Goal: Task Accomplishment & Management: Manage account settings

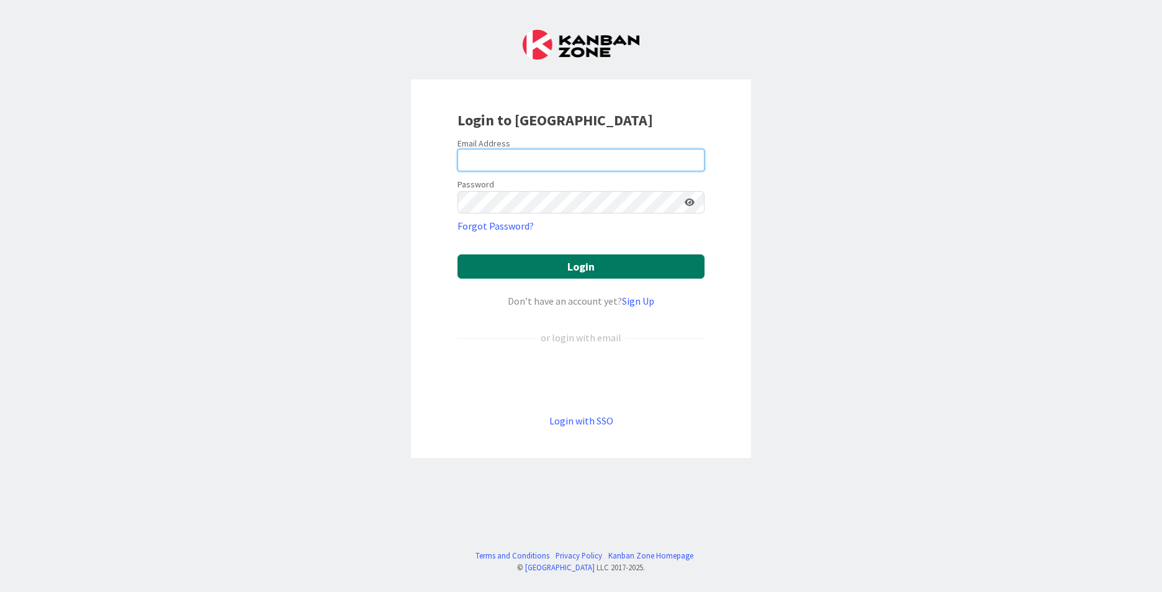
type input "[PERSON_NAME][EMAIL_ADDRESS][PERSON_NAME][DOMAIN_NAME]"
click at [583, 266] on button "Login" at bounding box center [580, 266] width 247 height 24
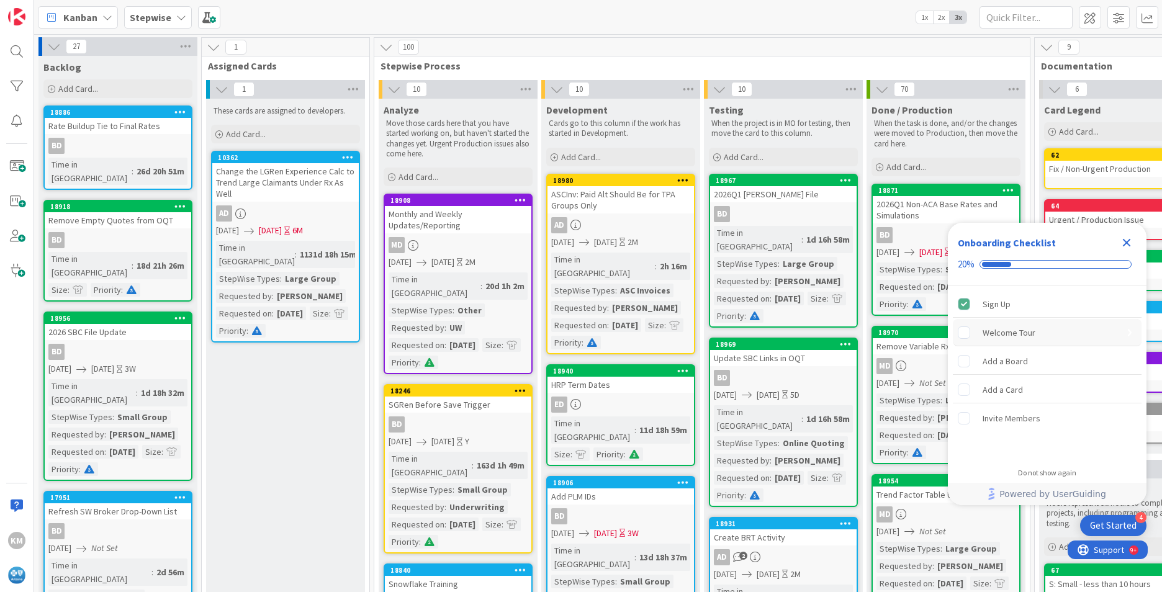
click at [964, 335] on rect "Welcome Tour is incomplete." at bounding box center [964, 332] width 12 height 12
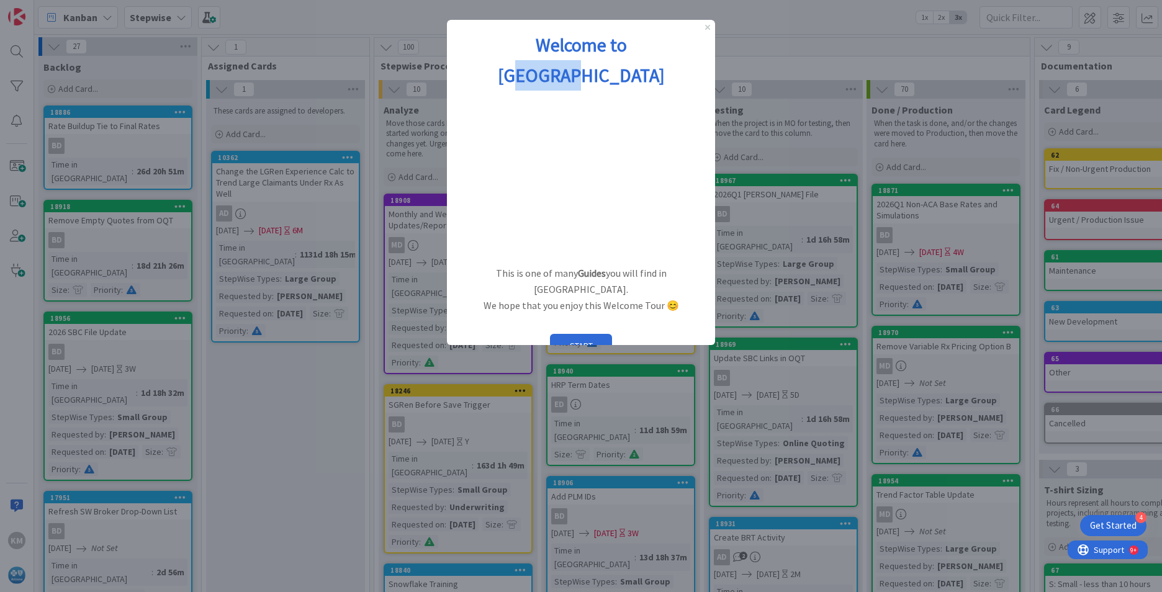
drag, startPoint x: 598, startPoint y: 29, endPoint x: 648, endPoint y: 52, distance: 55.0
click at [648, 52] on div "Welcome to [GEOGRAPHIC_DATA]" at bounding box center [581, 60] width 268 height 80
drag, startPoint x: 648, startPoint y: 52, endPoint x: 588, endPoint y: 48, distance: 59.7
click at [588, 48] on strong "Welcome to [GEOGRAPHIC_DATA]" at bounding box center [581, 60] width 167 height 54
click at [592, 334] on button "START" at bounding box center [581, 346] width 62 height 24
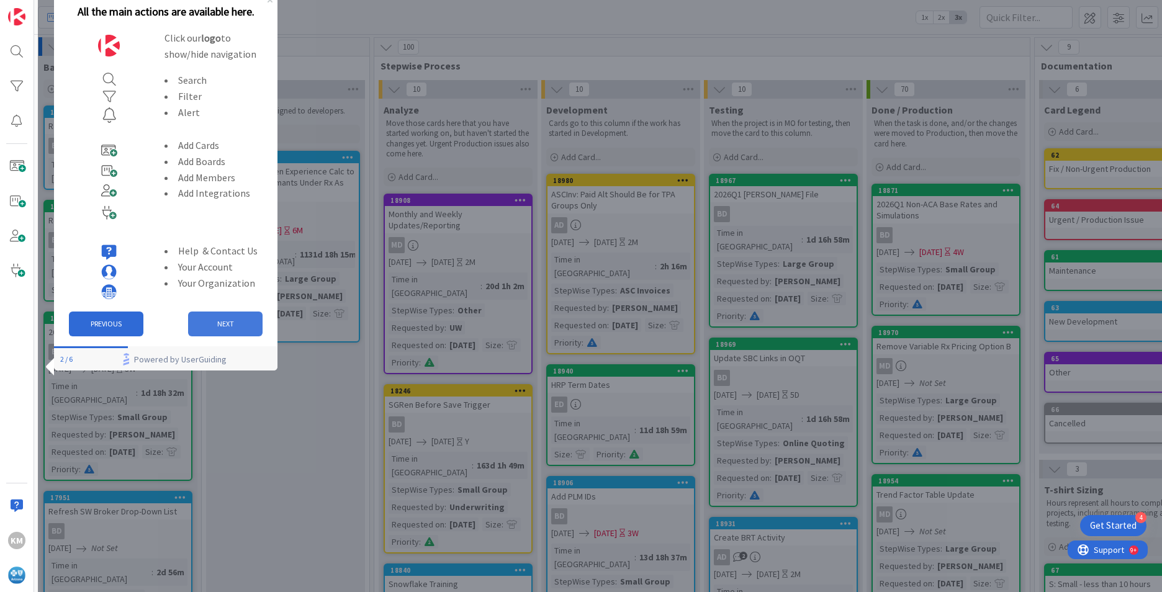
click at [215, 321] on button "NEXT" at bounding box center [225, 324] width 74 height 25
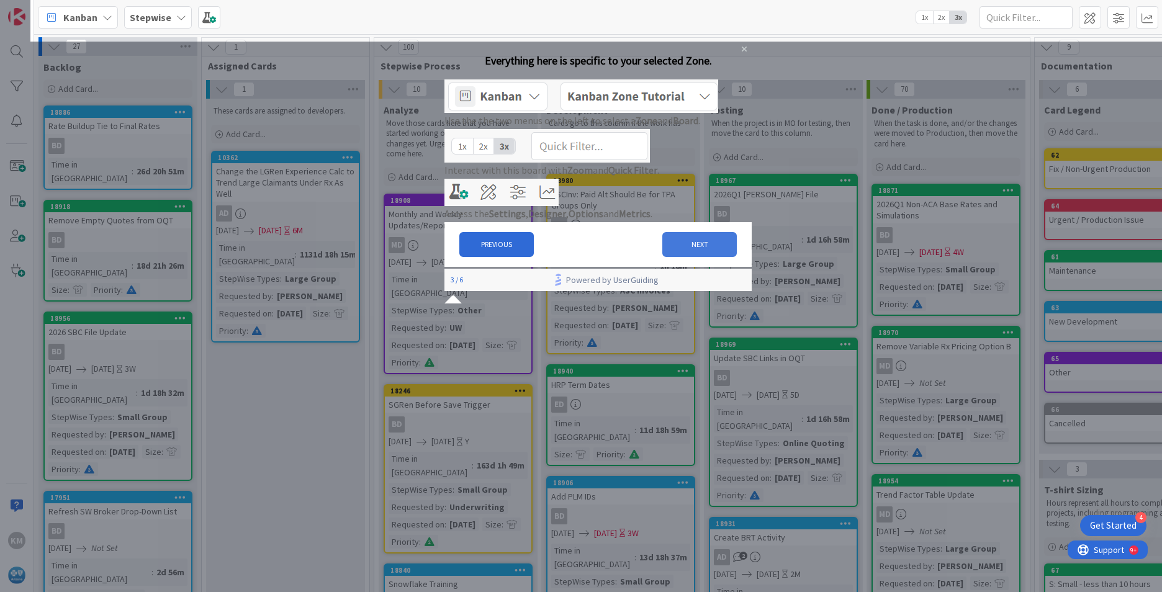
click at [674, 257] on button "NEXT" at bounding box center [699, 244] width 74 height 25
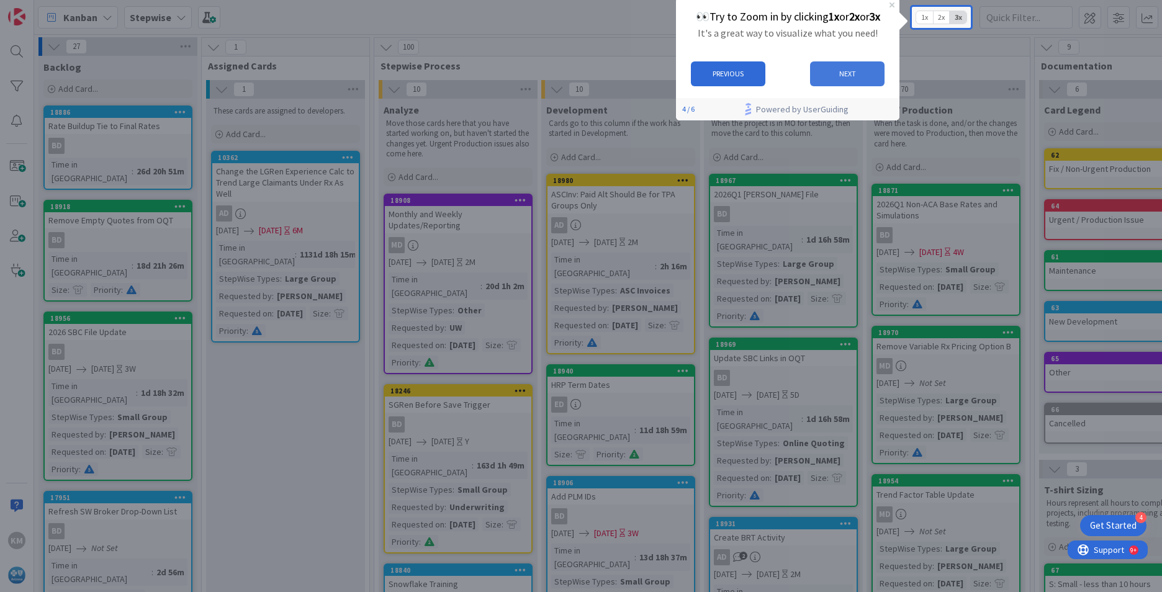
click at [846, 69] on button "NEXT" at bounding box center [847, 73] width 74 height 25
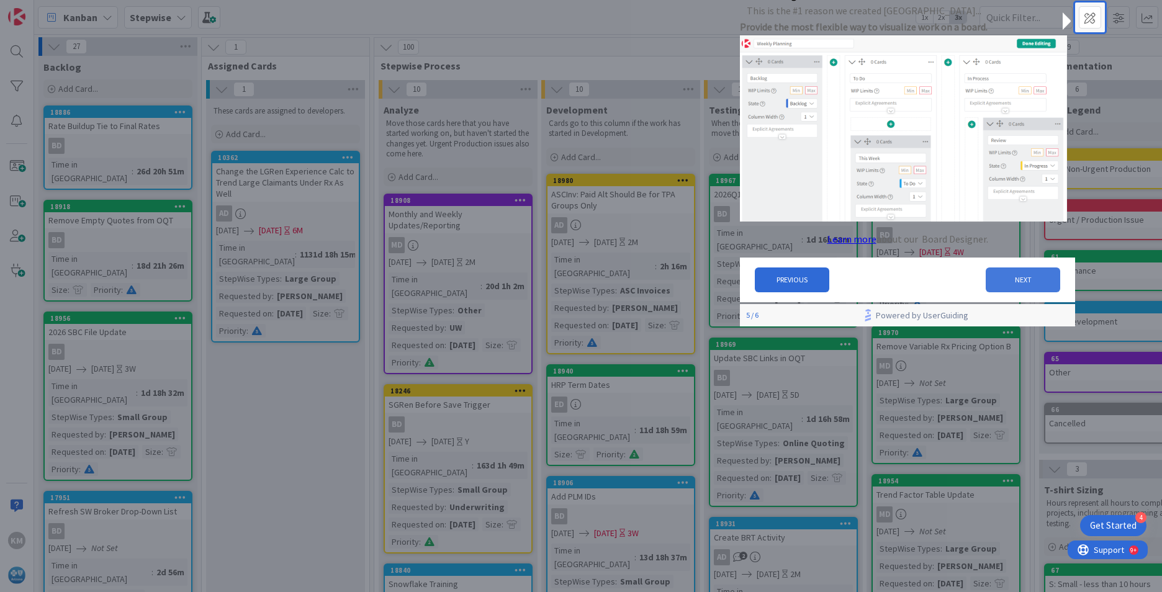
click at [1007, 282] on button "NEXT" at bounding box center [1022, 279] width 74 height 25
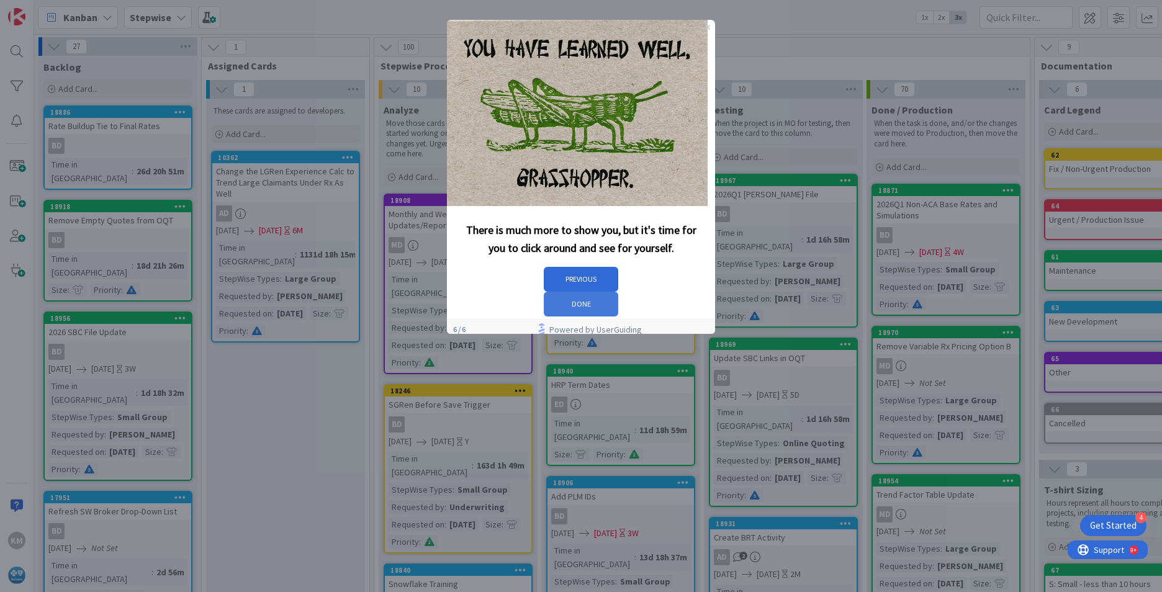
click at [618, 292] on button "DONE" at bounding box center [581, 304] width 74 height 25
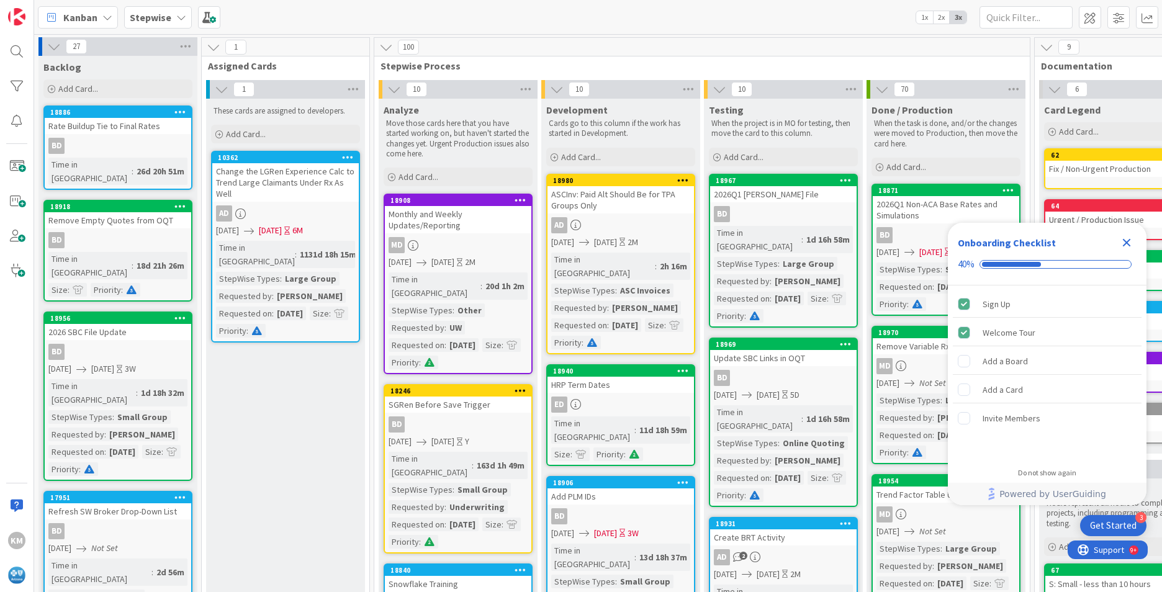
click at [1127, 241] on icon "Close Checklist" at bounding box center [1127, 243] width 8 height 8
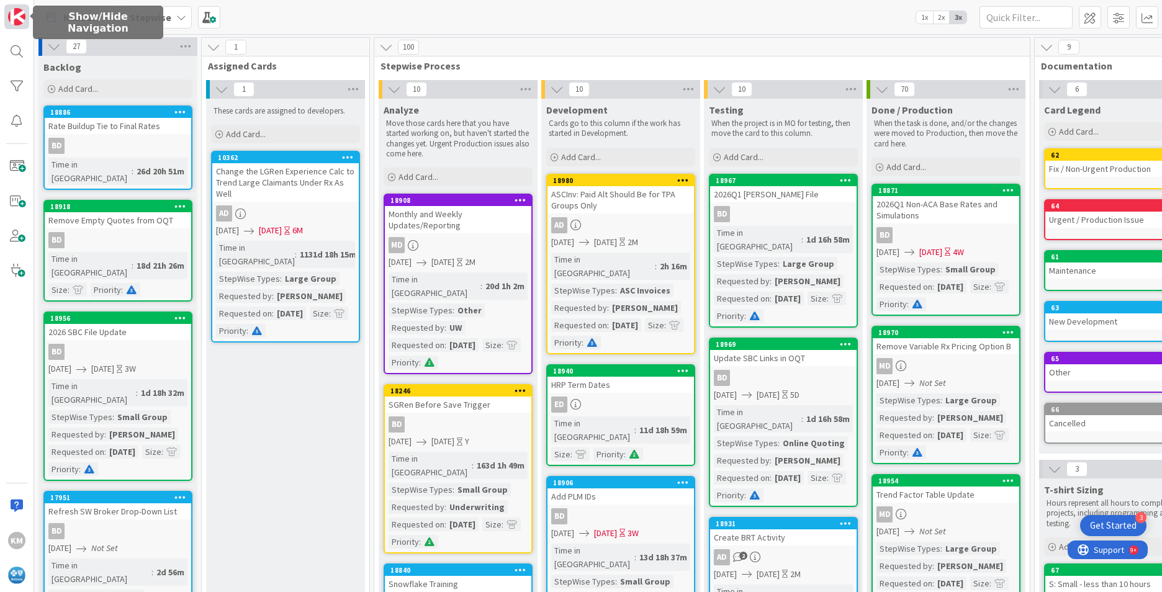
click at [12, 22] on img at bounding box center [16, 16] width 17 height 17
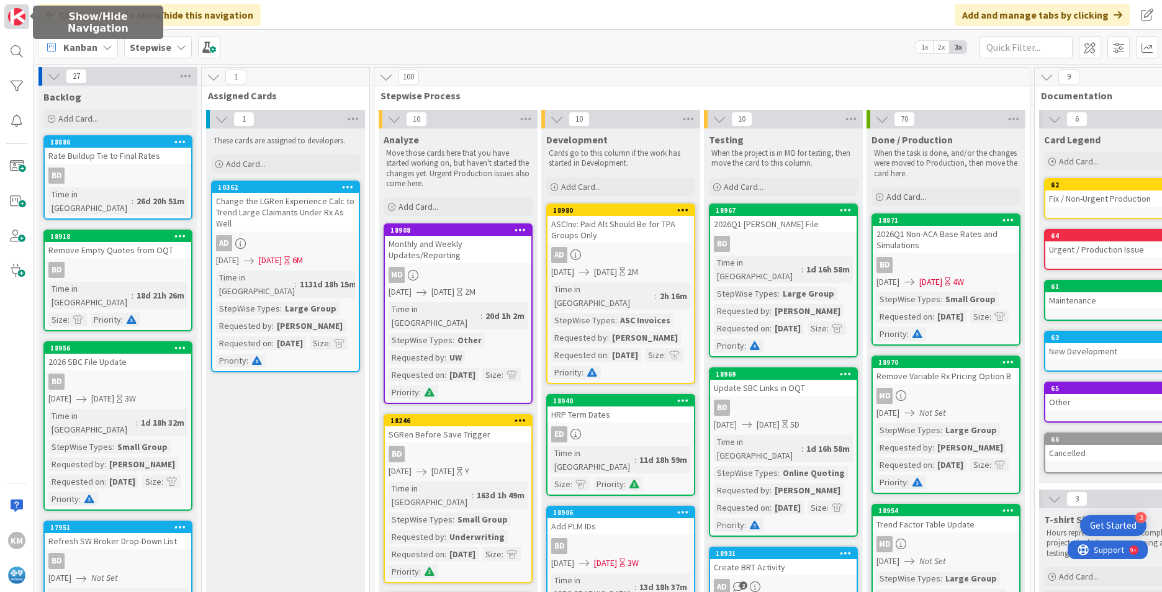
click at [12, 22] on img at bounding box center [16, 16] width 17 height 17
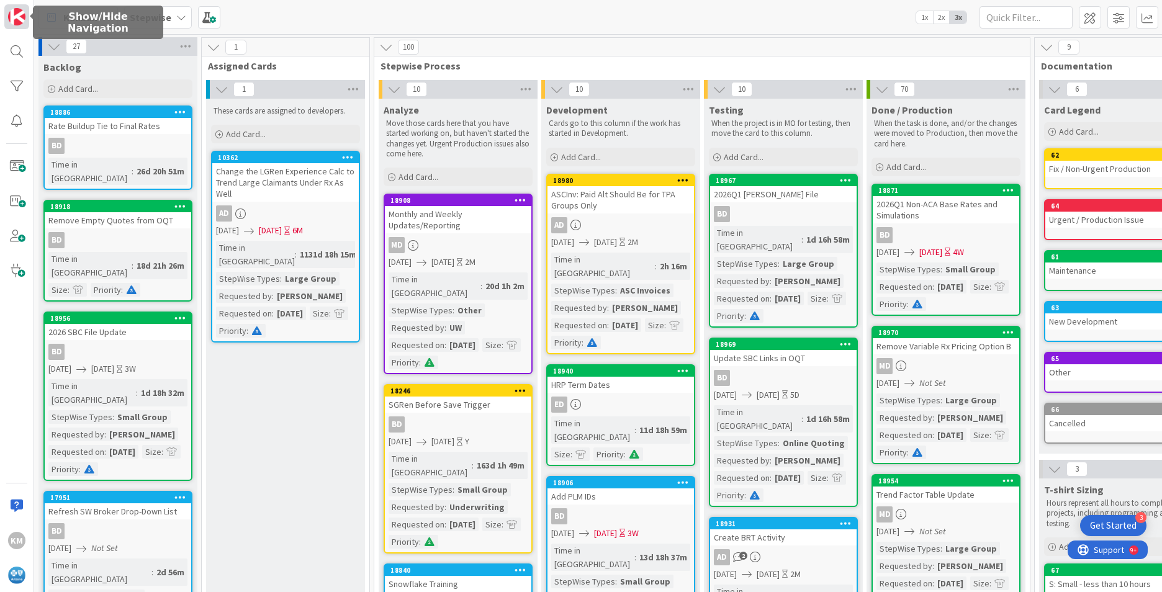
click at [12, 22] on img at bounding box center [16, 16] width 17 height 17
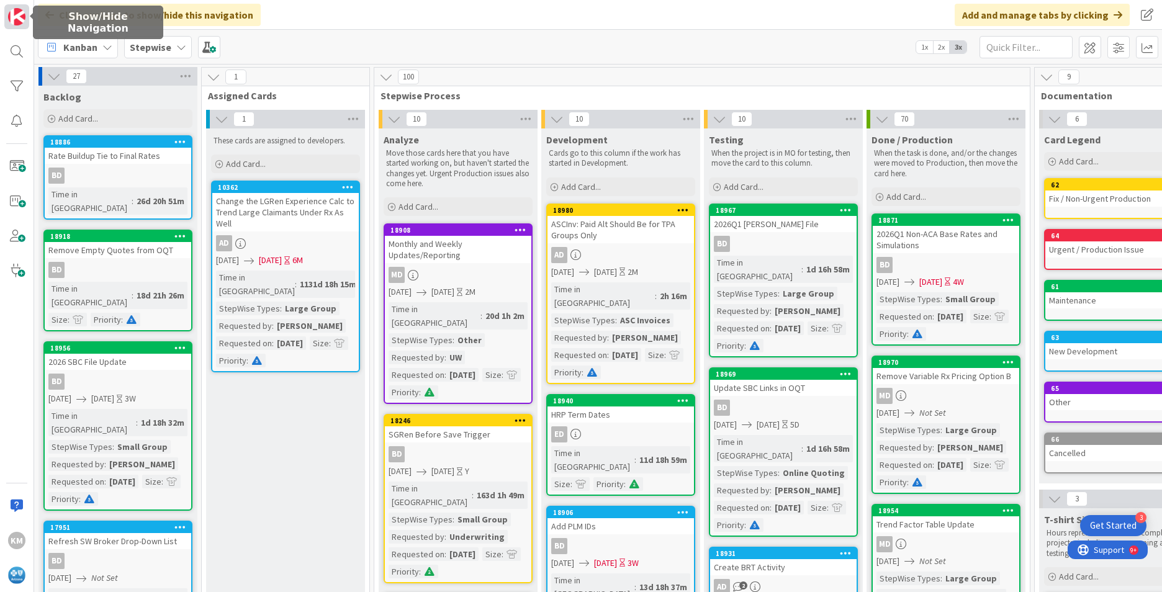
click at [14, 12] on img at bounding box center [16, 16] width 17 height 17
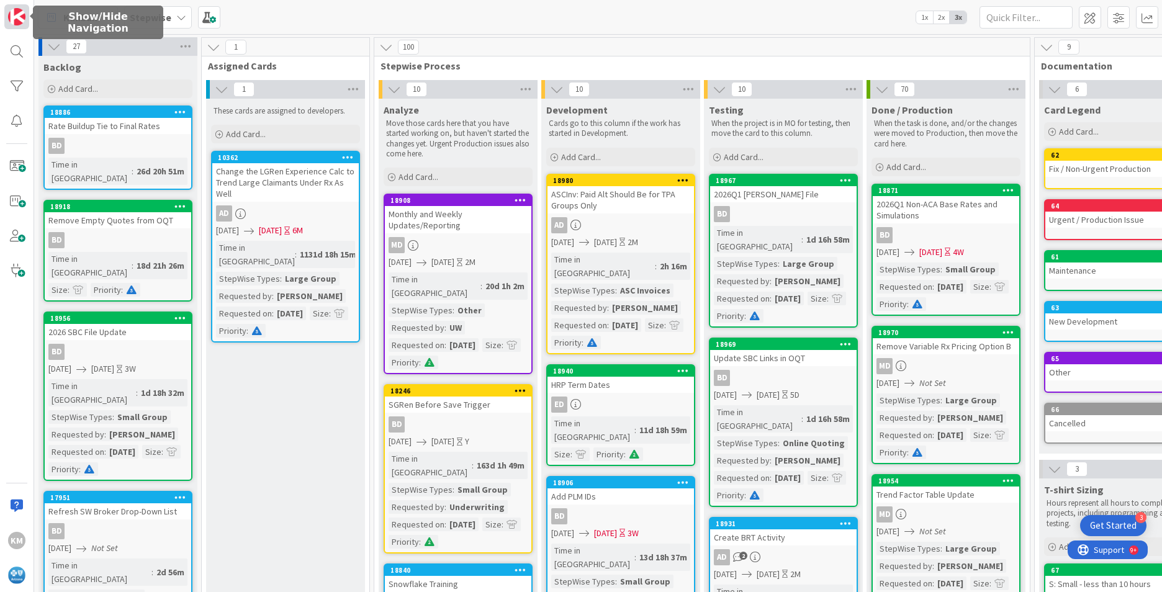
click at [14, 12] on img at bounding box center [16, 16] width 17 height 17
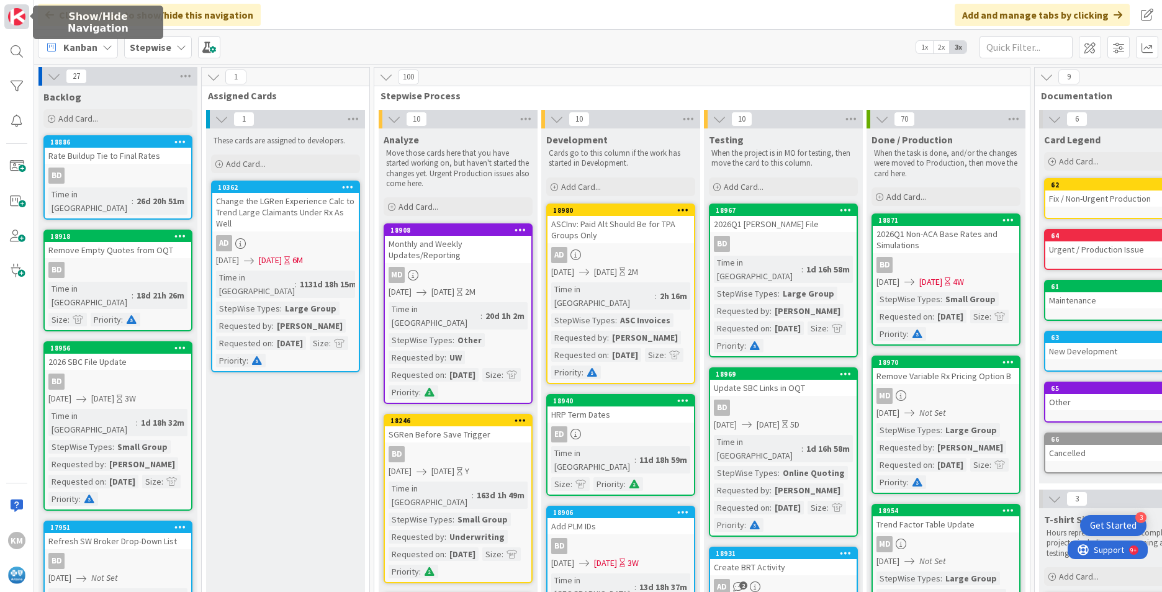
click at [14, 12] on img at bounding box center [16, 16] width 17 height 17
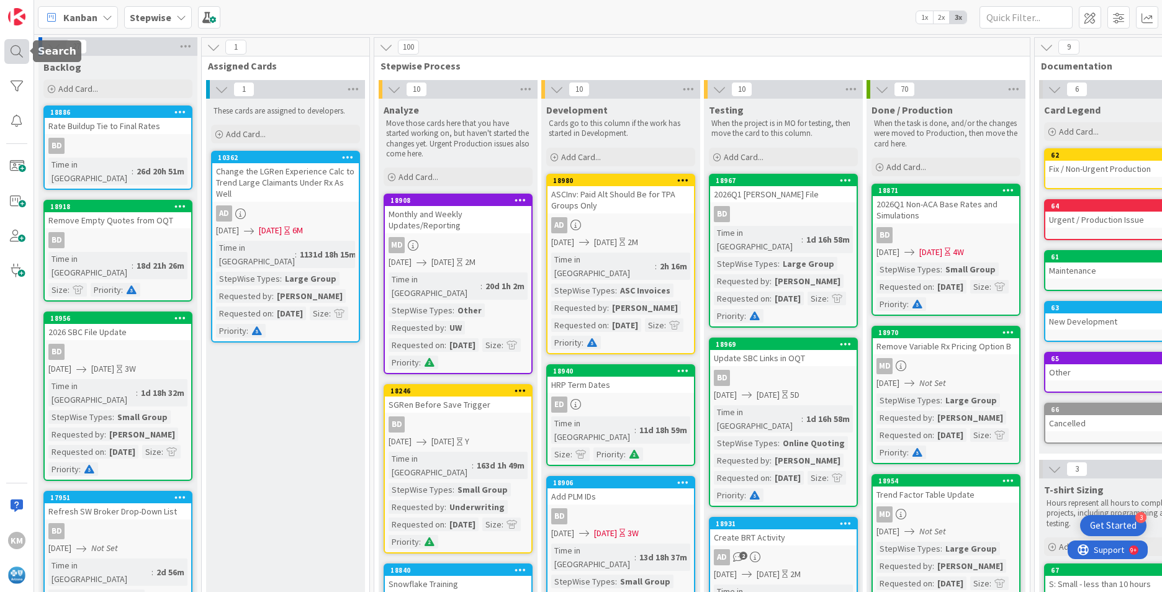
click at [11, 54] on div at bounding box center [16, 51] width 25 height 25
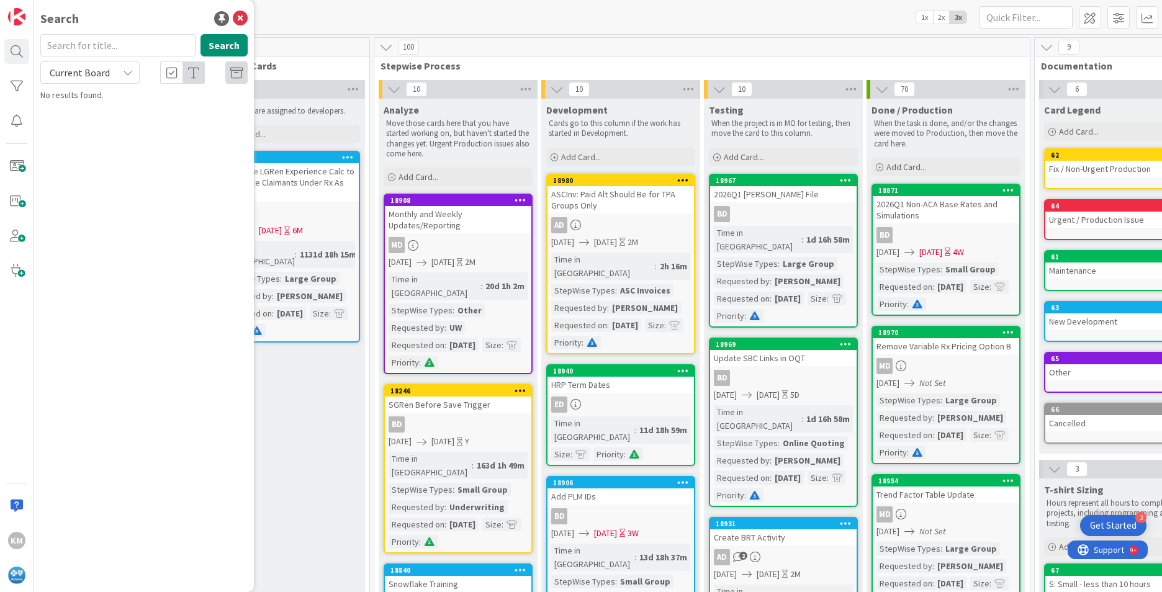
click at [109, 44] on input "text" at bounding box center [117, 45] width 155 height 22
click at [123, 68] on div "Current Board" at bounding box center [89, 72] width 99 height 22
click at [84, 123] on span "All Boards" at bounding box center [111, 124] width 129 height 19
click at [79, 50] on input "text" at bounding box center [117, 45] width 155 height 22
type input "CHS ops"
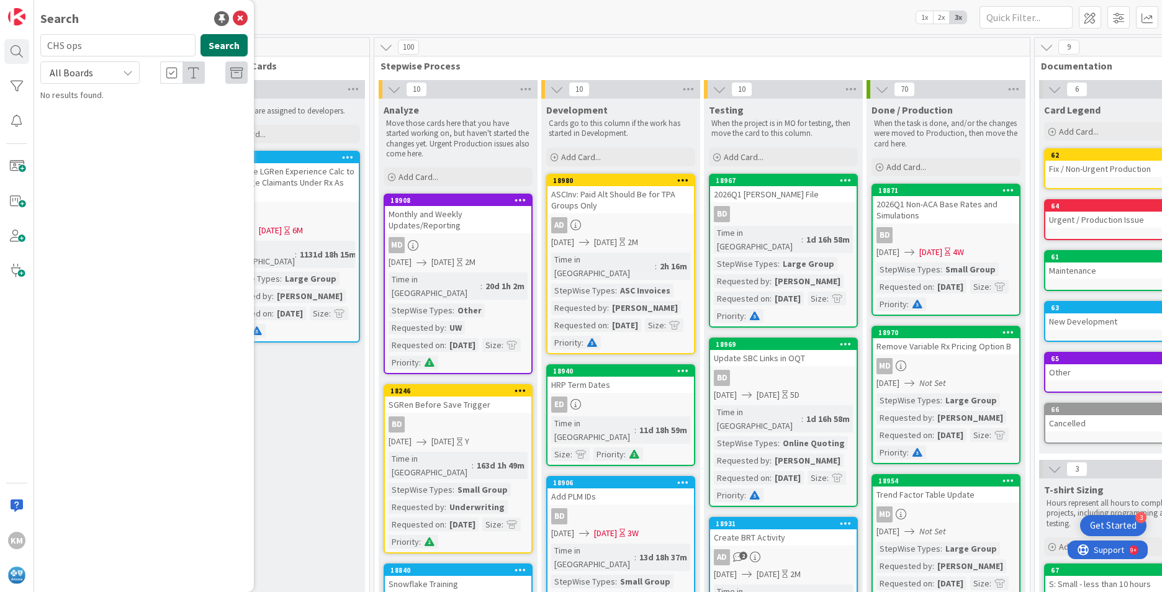
click at [225, 41] on button "Search" at bounding box center [223, 45] width 47 height 22
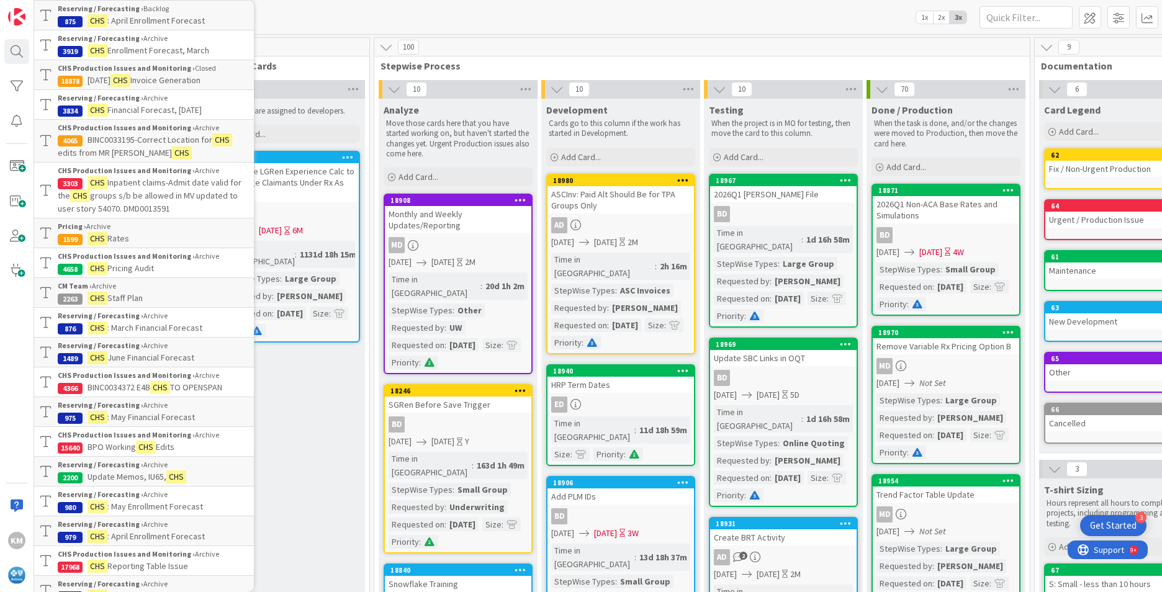
scroll to position [267, 0]
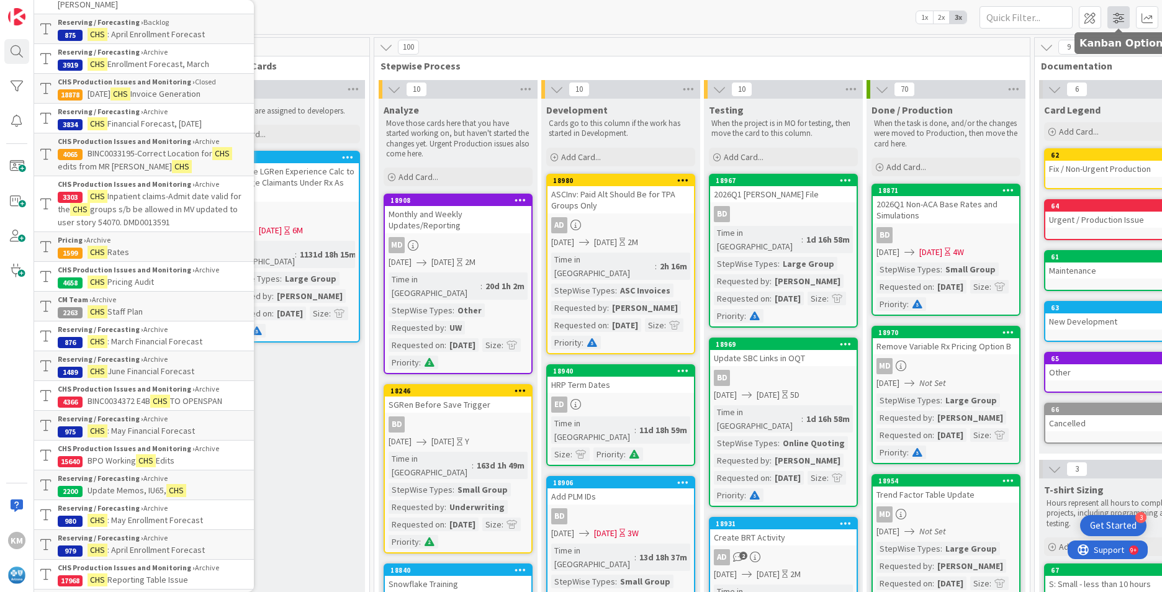
click at [1117, 17] on span at bounding box center [1118, 17] width 22 height 22
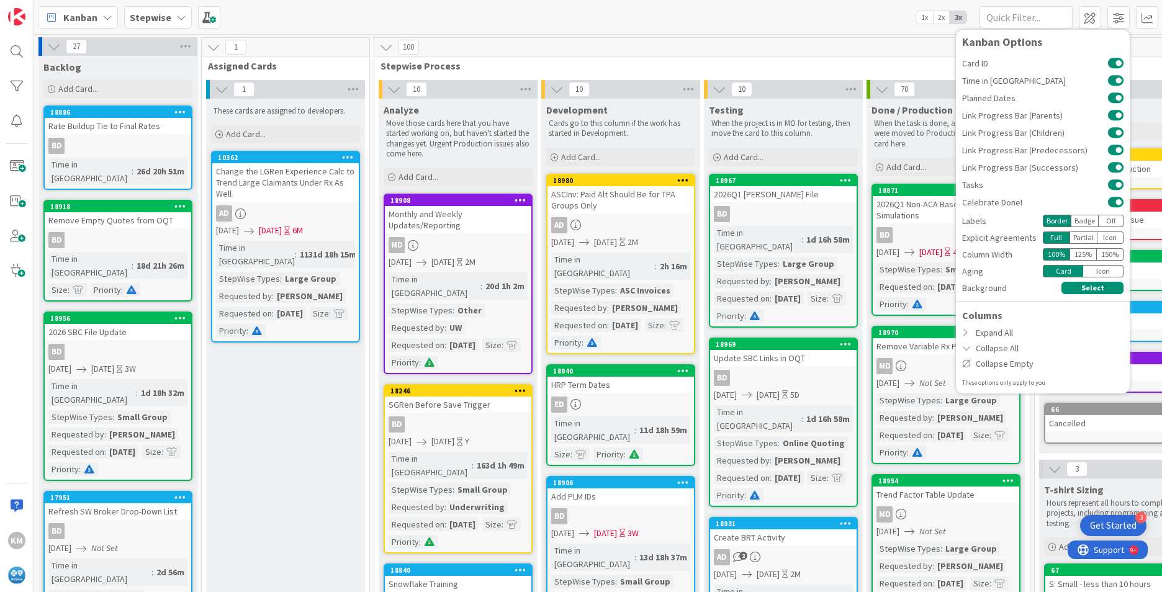
click at [176, 14] on icon at bounding box center [181, 17] width 10 height 10
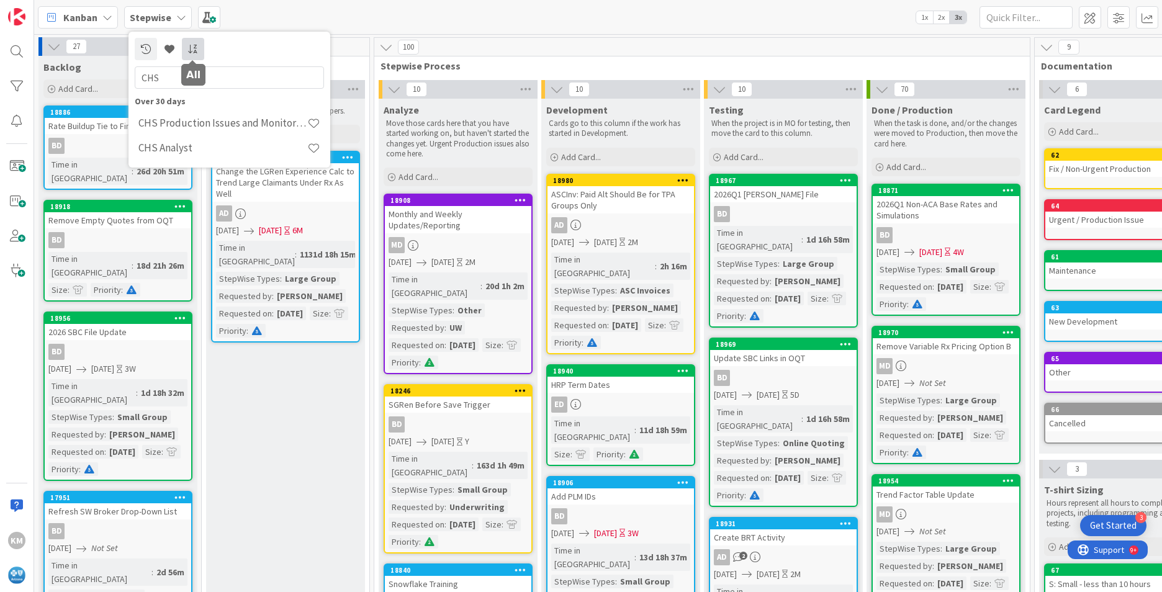
type input "CHS"
click at [213, 143] on h4 "CHS Analyst" at bounding box center [222, 147] width 169 height 12
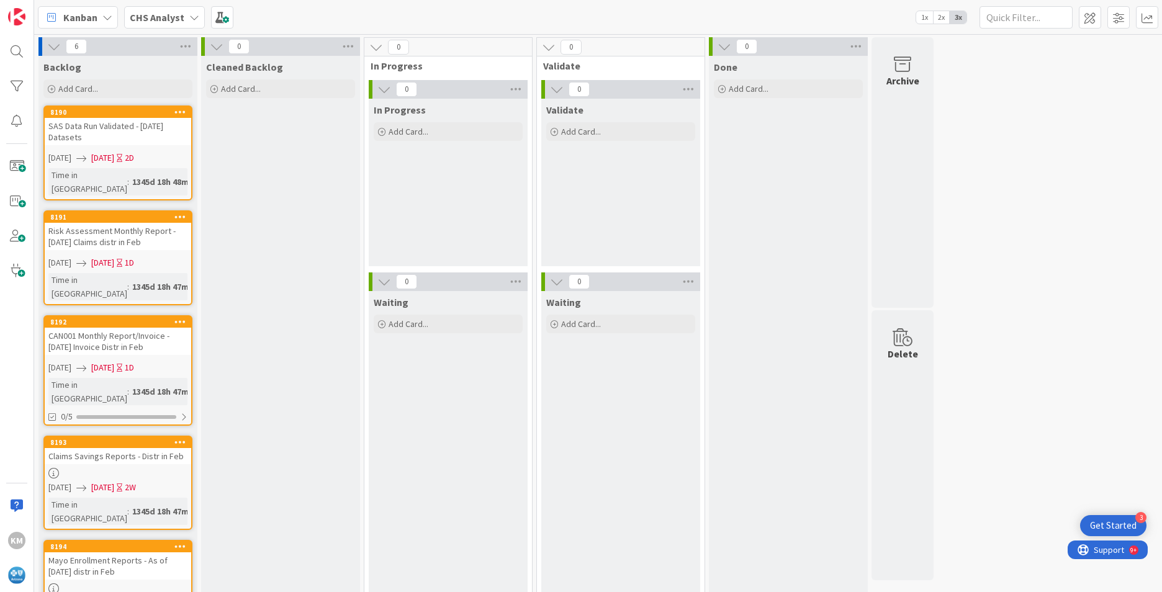
click at [105, 13] on icon at bounding box center [107, 17] width 10 height 10
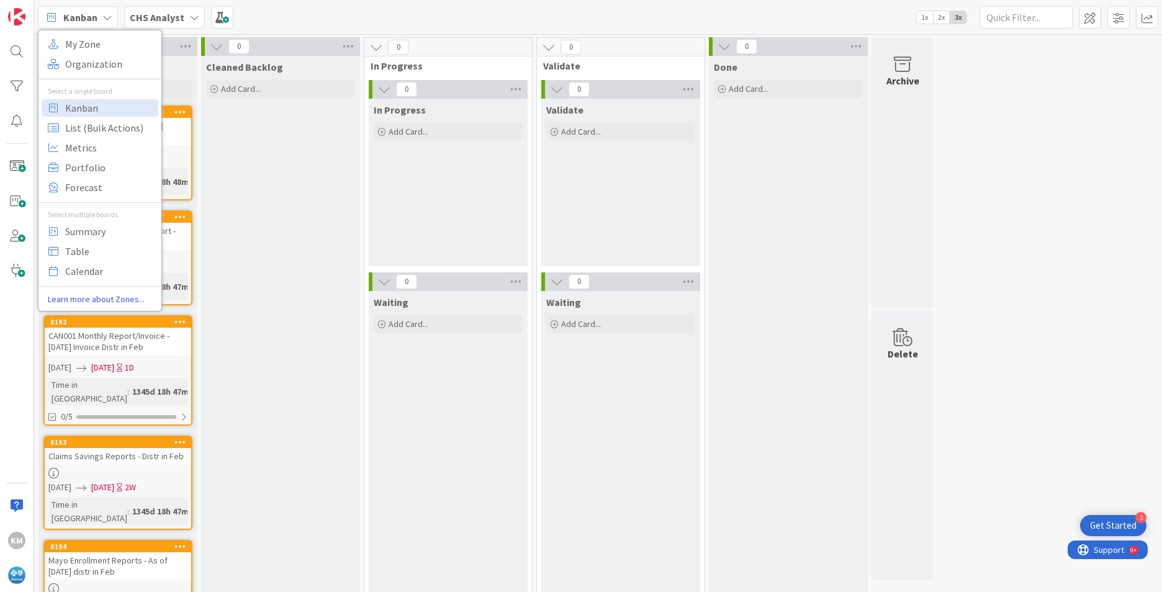
click at [105, 13] on icon at bounding box center [107, 17] width 10 height 10
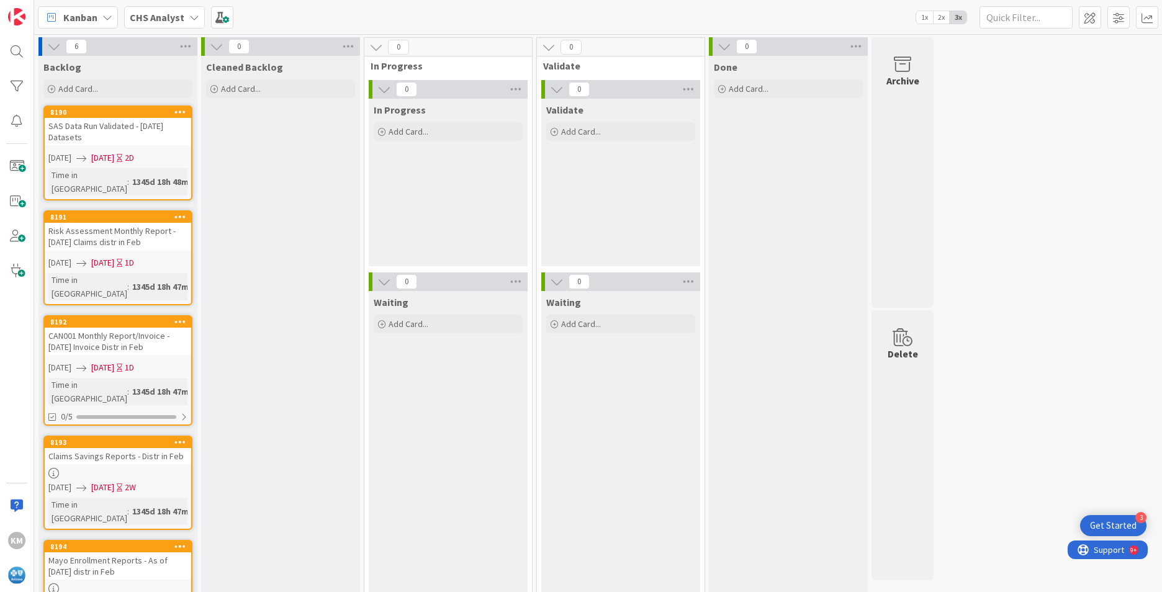
click at [189, 14] on icon at bounding box center [194, 17] width 10 height 10
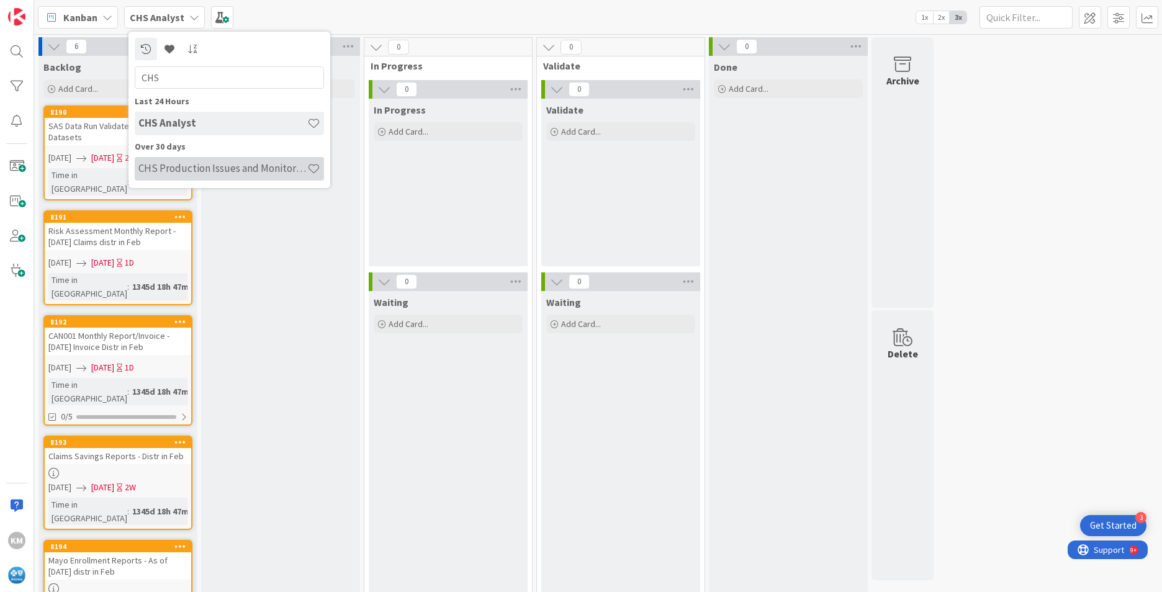
type input "CHS"
click at [230, 164] on h4 "CHS Production Issues and Monitoring" at bounding box center [222, 168] width 169 height 12
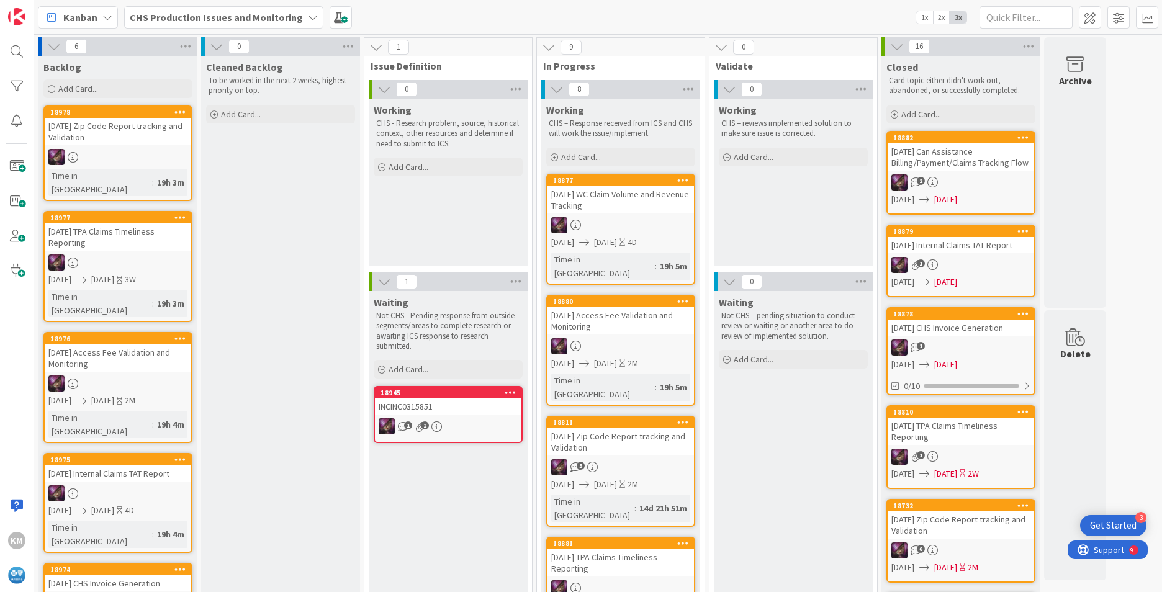
click at [89, 20] on span "Kanban" at bounding box center [80, 17] width 34 height 15
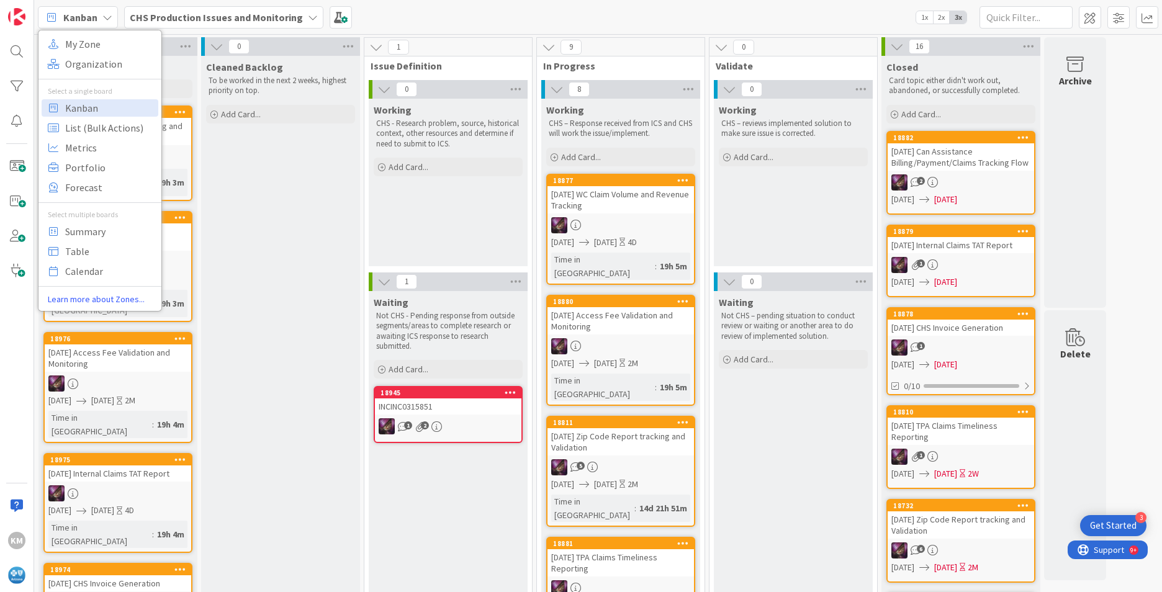
click at [153, 17] on b "CHS Production Issues and Monitoring" at bounding box center [216, 17] width 173 height 12
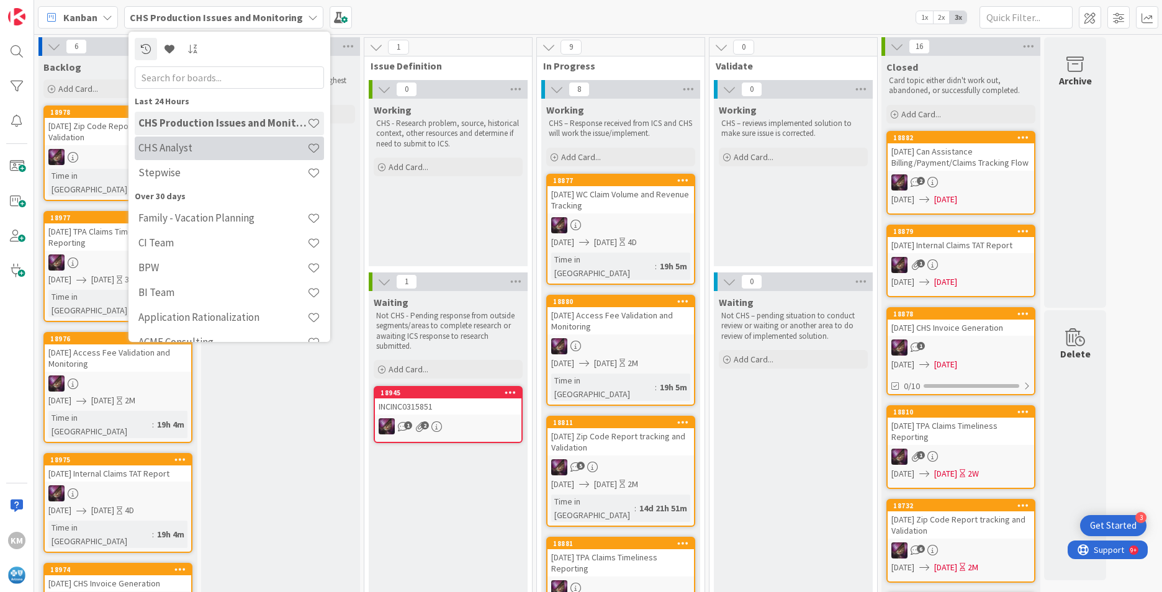
click at [207, 155] on div "CHS Analyst" at bounding box center [229, 149] width 189 height 24
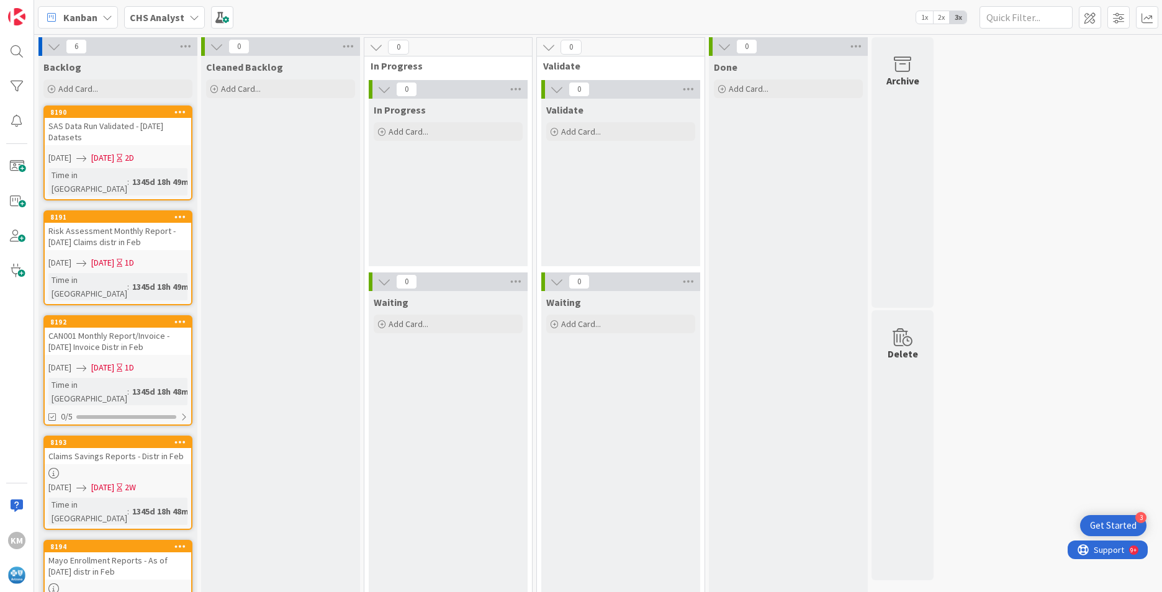
click at [89, 19] on span "Kanban" at bounding box center [80, 17] width 34 height 15
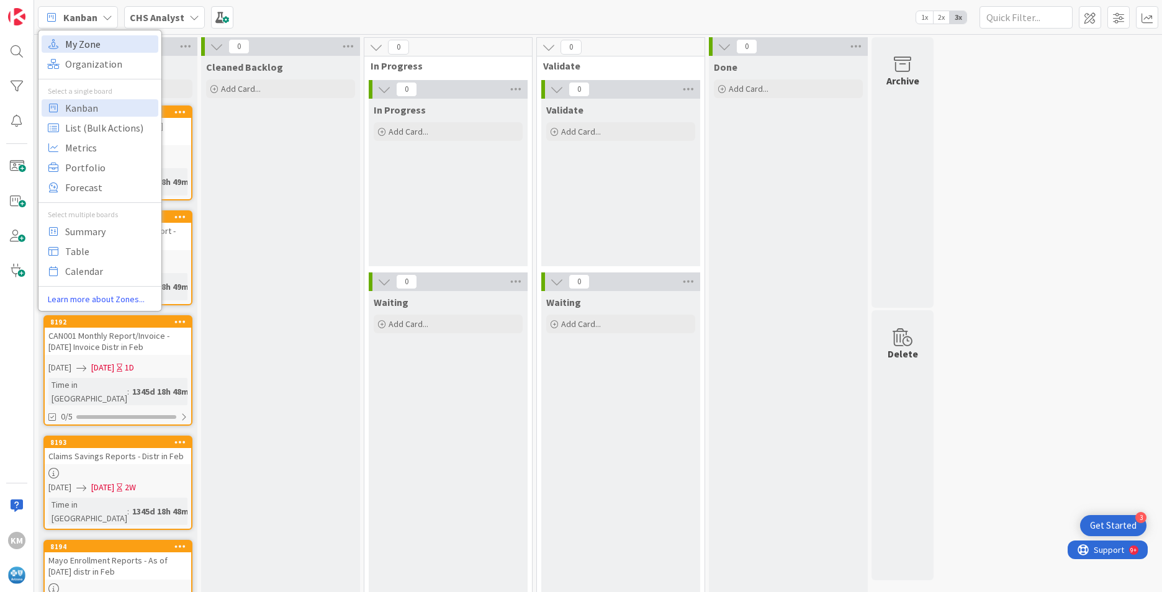
click at [90, 40] on span "My Zone" at bounding box center [109, 44] width 89 height 19
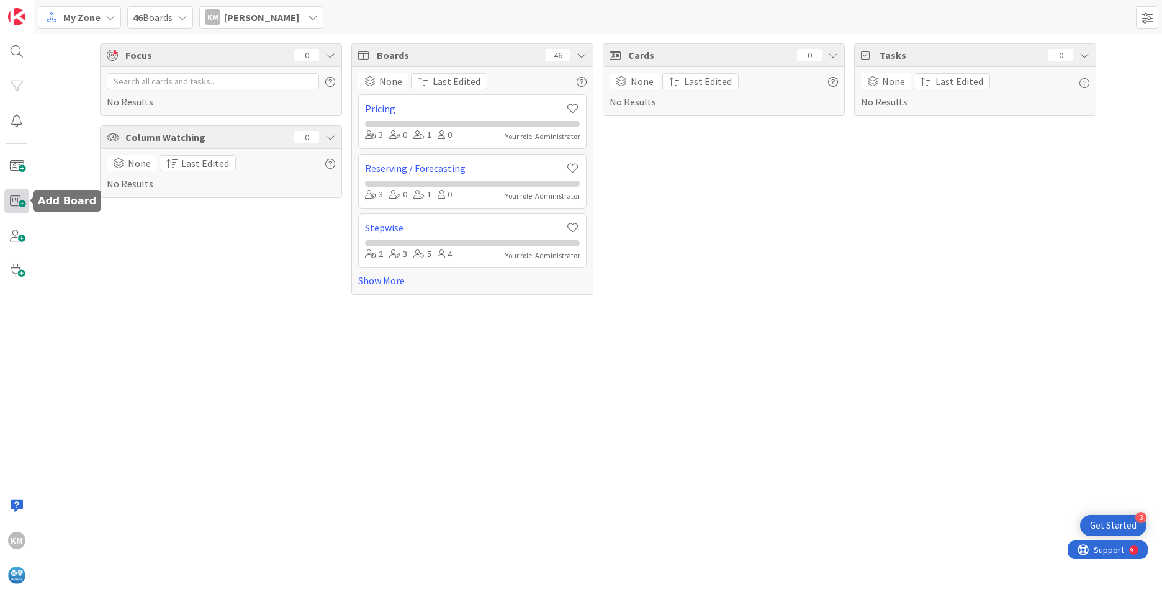
click at [21, 201] on span at bounding box center [16, 201] width 25 height 25
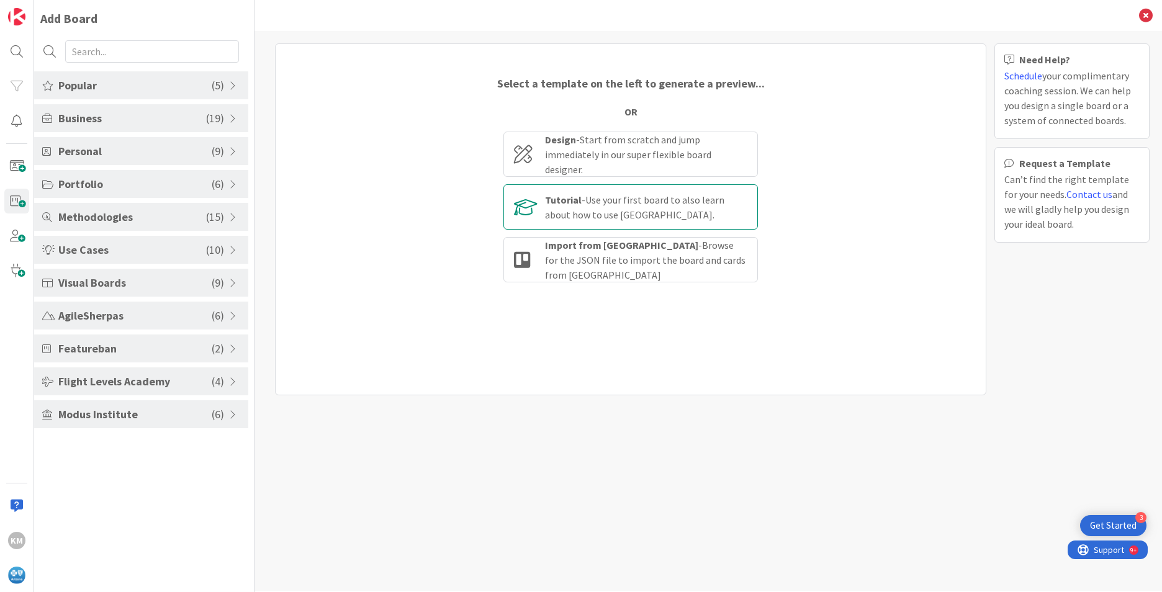
click at [696, 210] on div "Tutorial - Use your first board to also learn about how to use [GEOGRAPHIC_DATA…" at bounding box center [646, 207] width 202 height 30
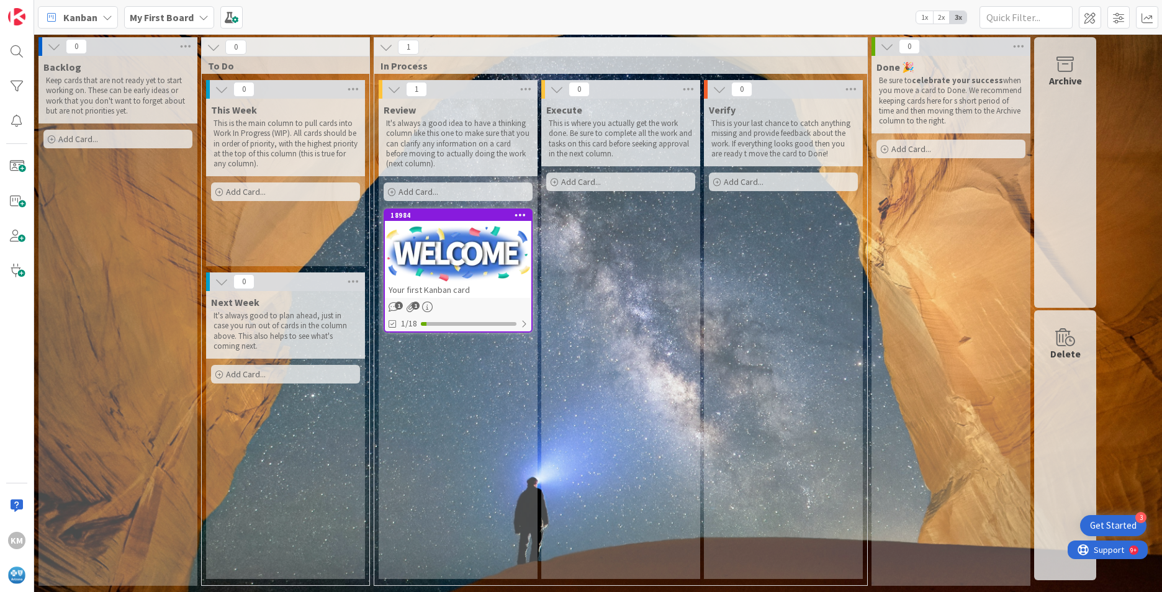
click at [950, 53] on div "0" at bounding box center [950, 46] width 159 height 19
click at [223, 187] on div "Add Card..." at bounding box center [285, 191] width 149 height 19
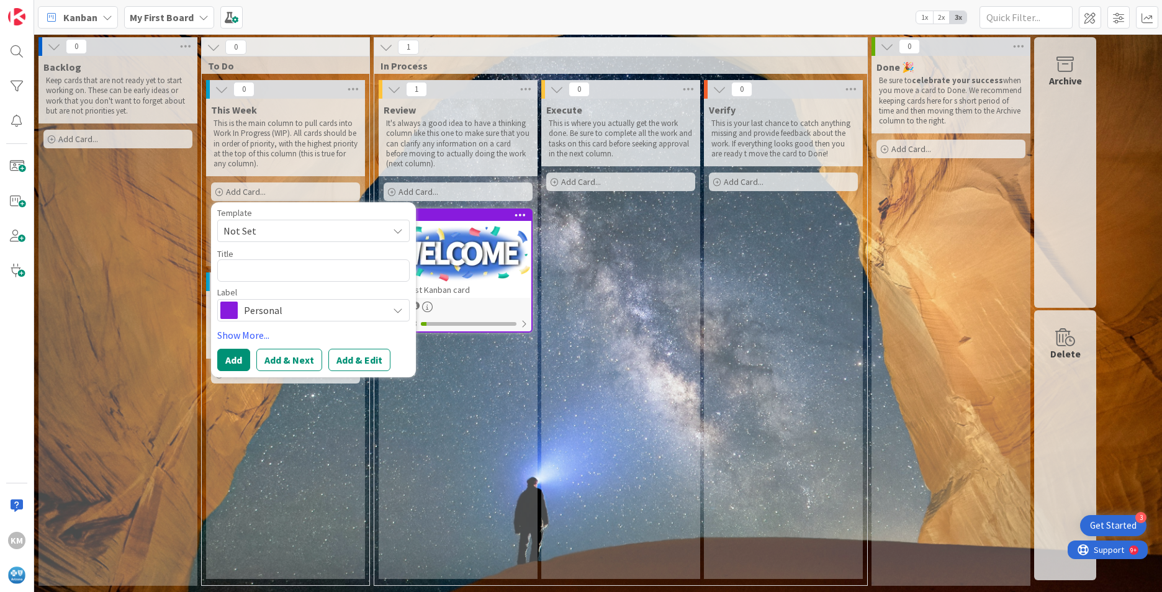
click at [232, 231] on span "Not Set" at bounding box center [300, 231] width 155 height 16
click at [259, 253] on span "Not Set" at bounding box center [316, 261] width 179 height 16
click at [268, 269] on textarea at bounding box center [313, 270] width 192 height 22
type textarea "x"
type textarea "T"
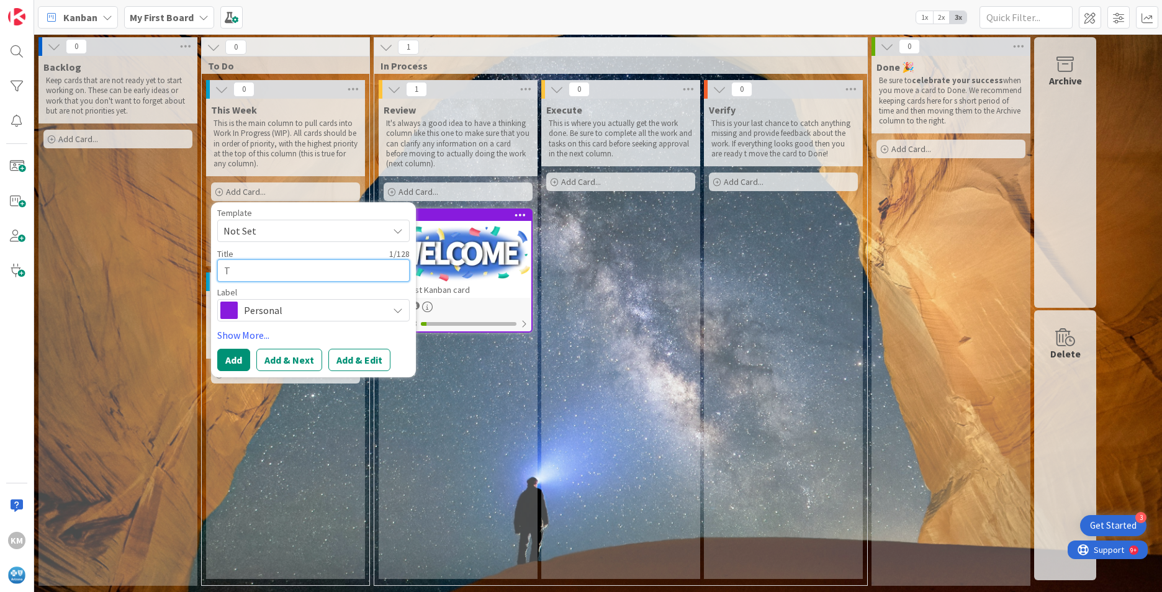
type textarea "x"
type textarea "TE"
type textarea "x"
type textarea "TES"
type textarea "x"
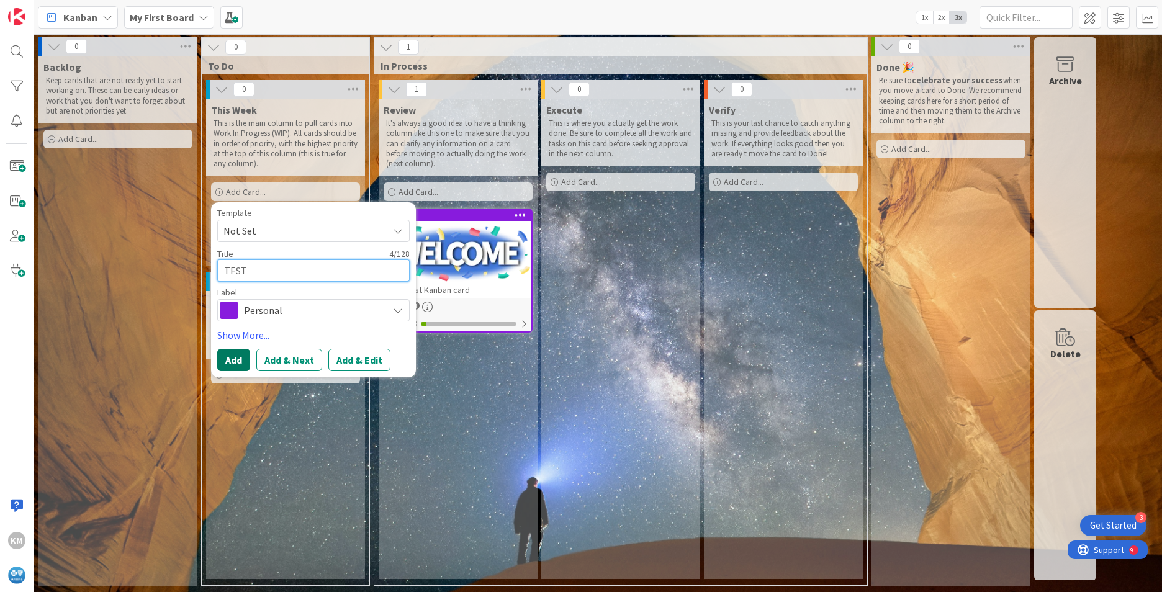
type textarea "TEST"
click at [243, 360] on button "Add" at bounding box center [233, 360] width 33 height 22
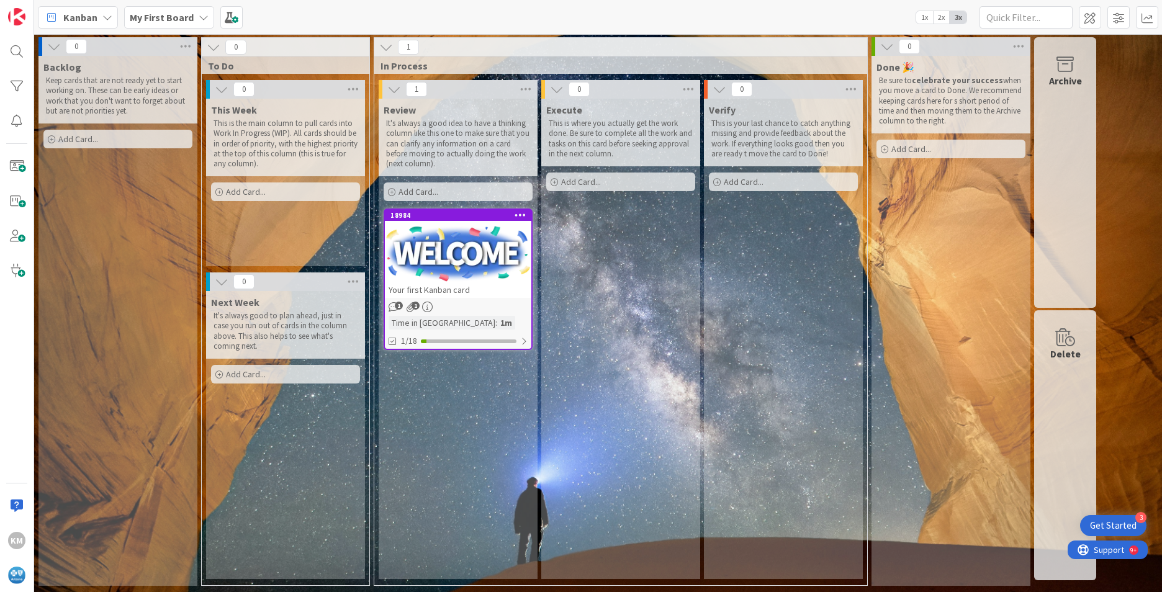
click at [160, 18] on b "My First Board" at bounding box center [162, 17] width 64 height 12
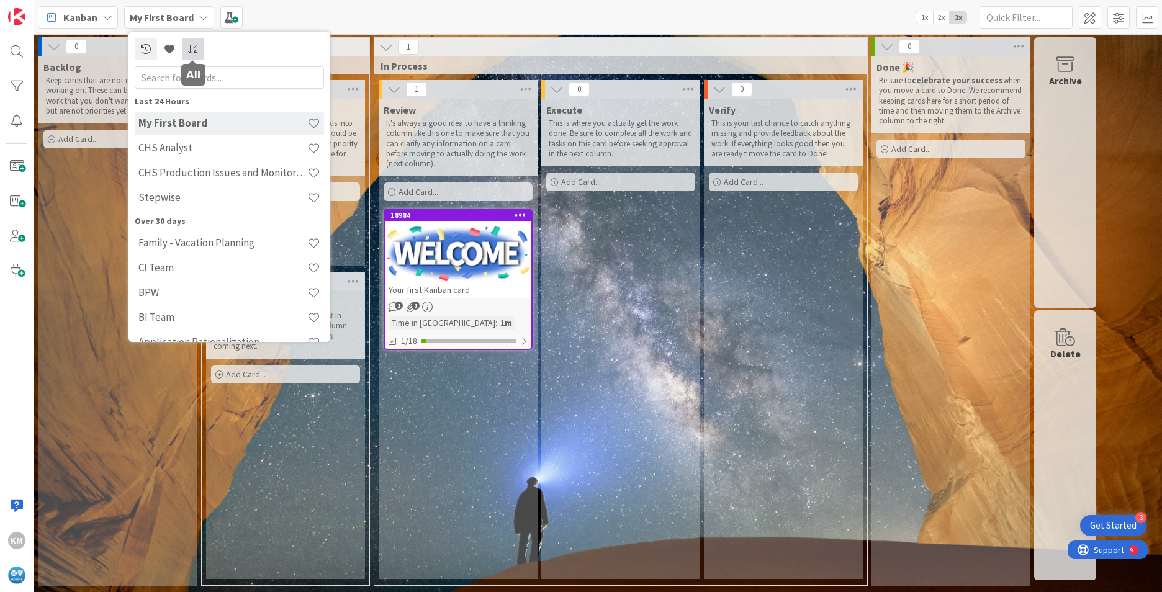
click at [194, 45] on icon at bounding box center [192, 49] width 11 height 10
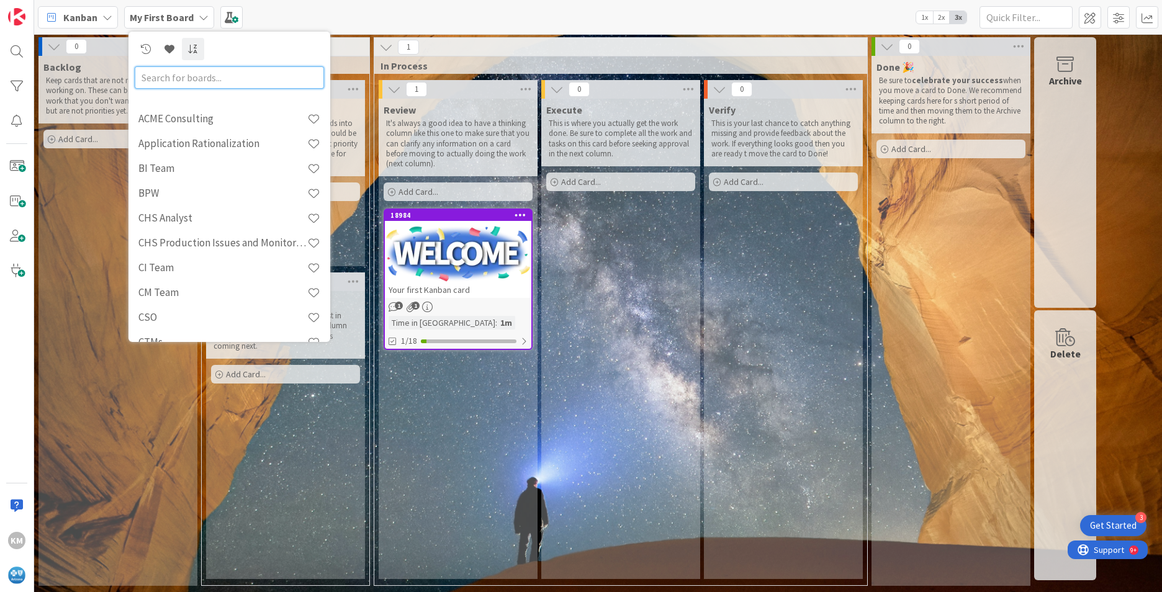
click at [223, 84] on input "text" at bounding box center [229, 77] width 189 height 22
type input "CHS"
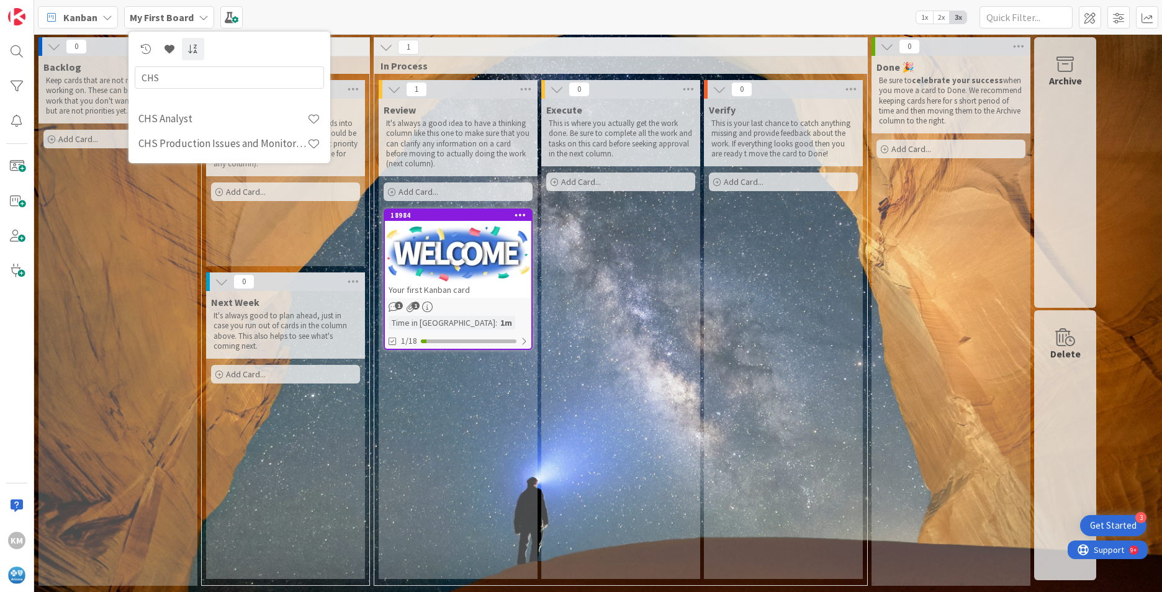
click at [199, 12] on icon at bounding box center [204, 17] width 10 height 10
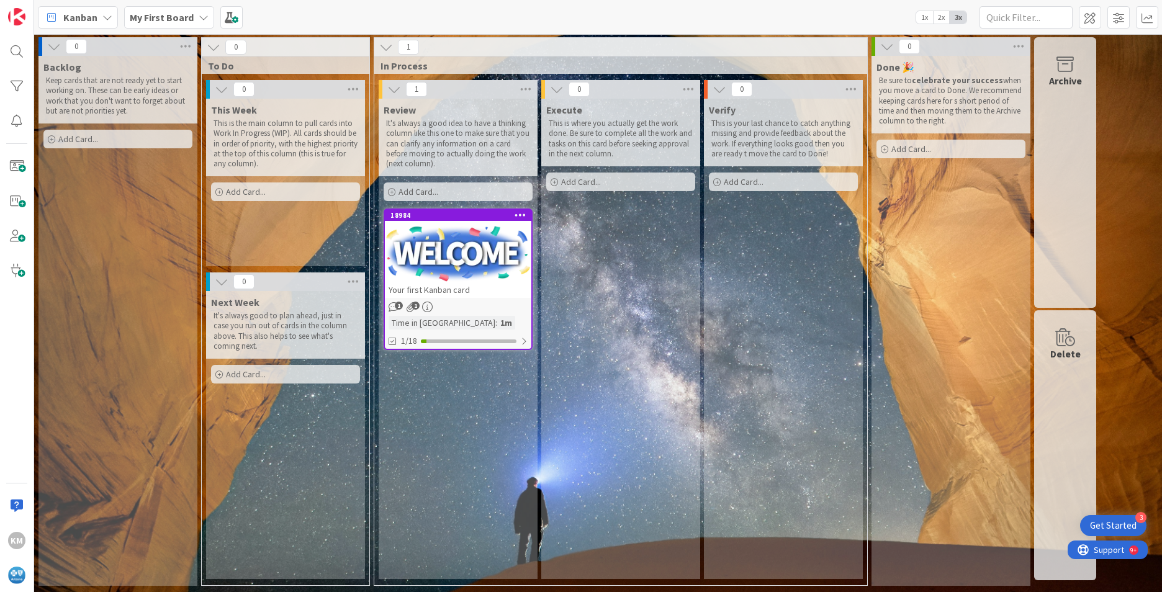
click at [199, 12] on icon at bounding box center [204, 17] width 10 height 10
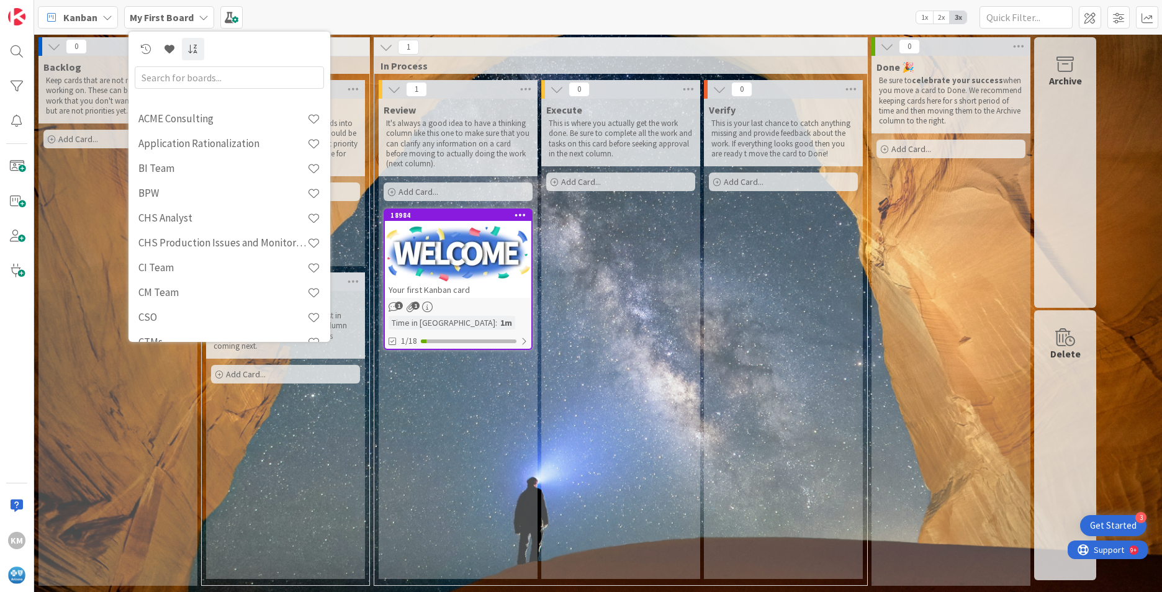
click at [199, 12] on icon at bounding box center [204, 17] width 10 height 10
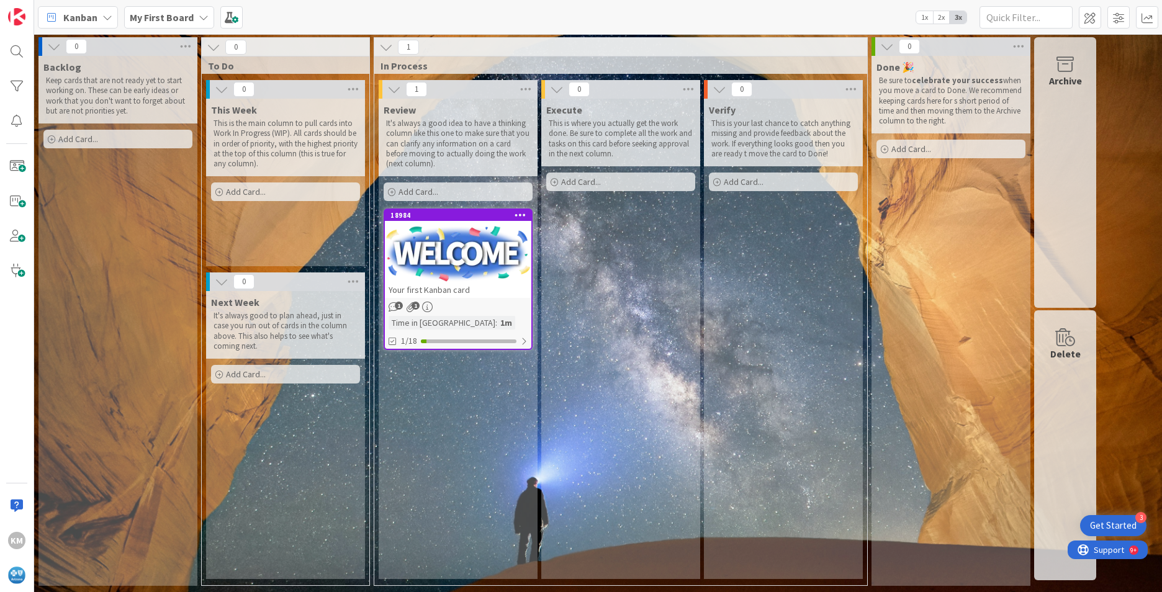
click at [199, 12] on icon at bounding box center [204, 17] width 10 height 10
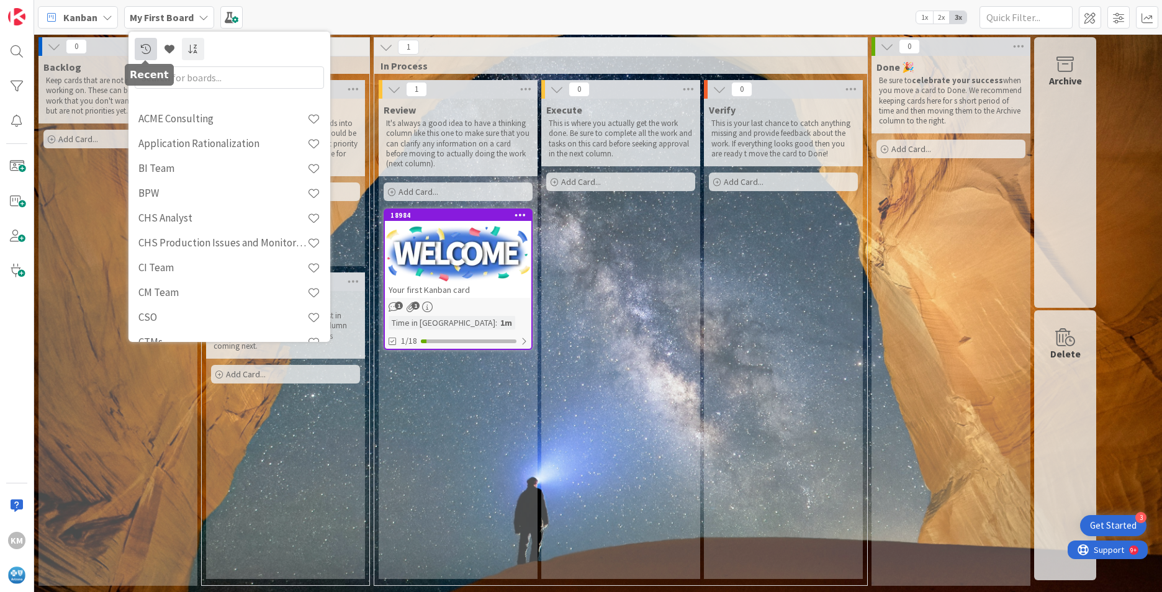
click at [143, 46] on icon at bounding box center [146, 49] width 10 height 10
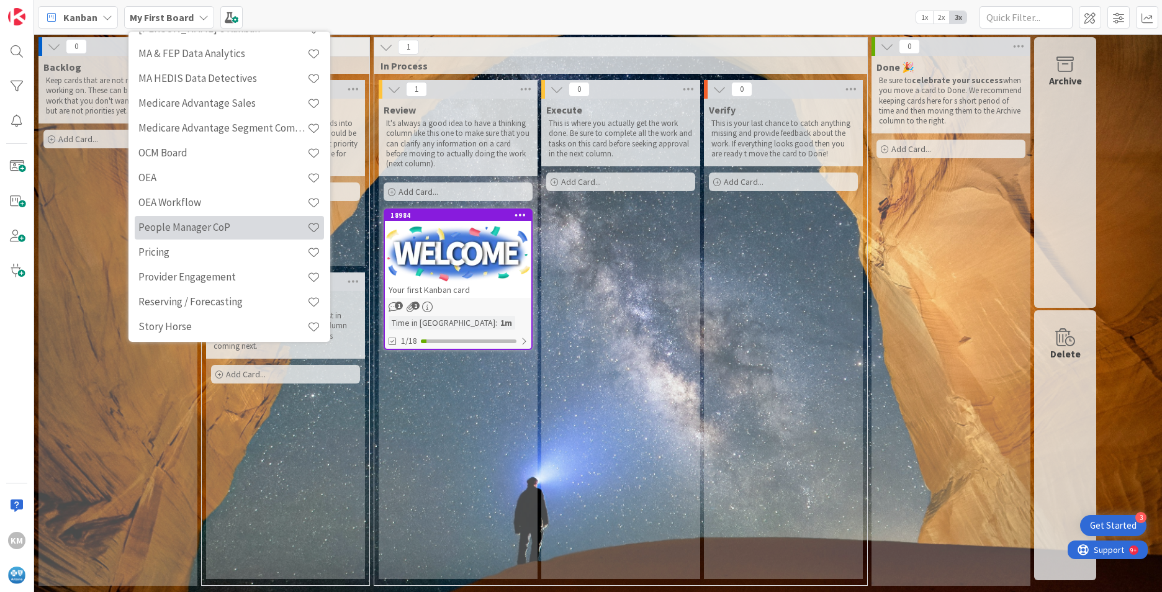
scroll to position [963, 0]
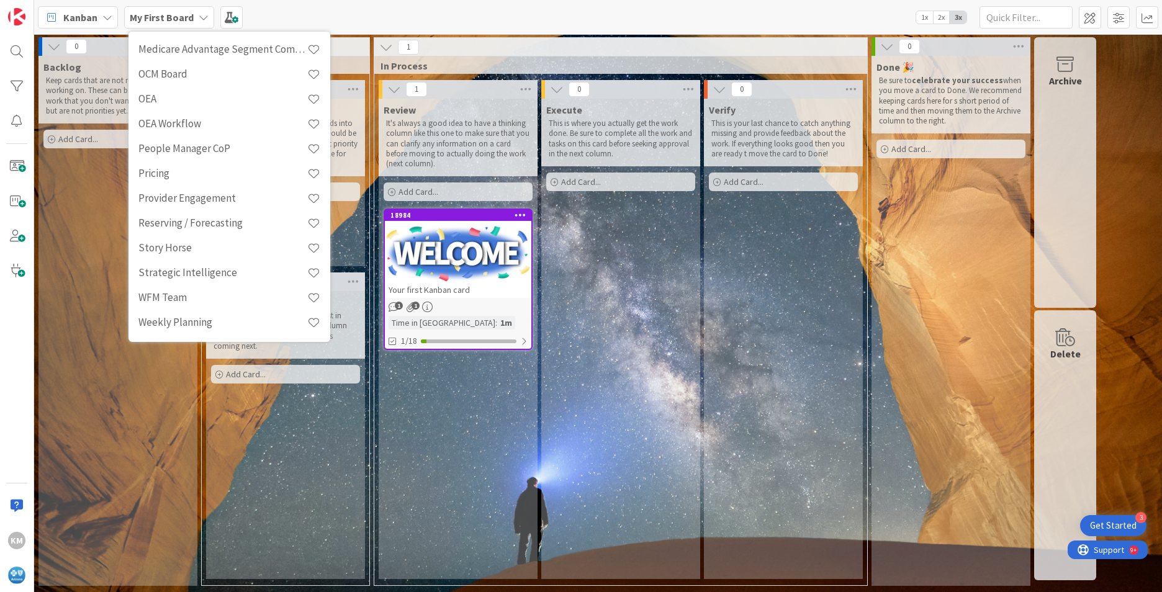
click at [96, 14] on span "Kanban" at bounding box center [80, 17] width 34 height 15
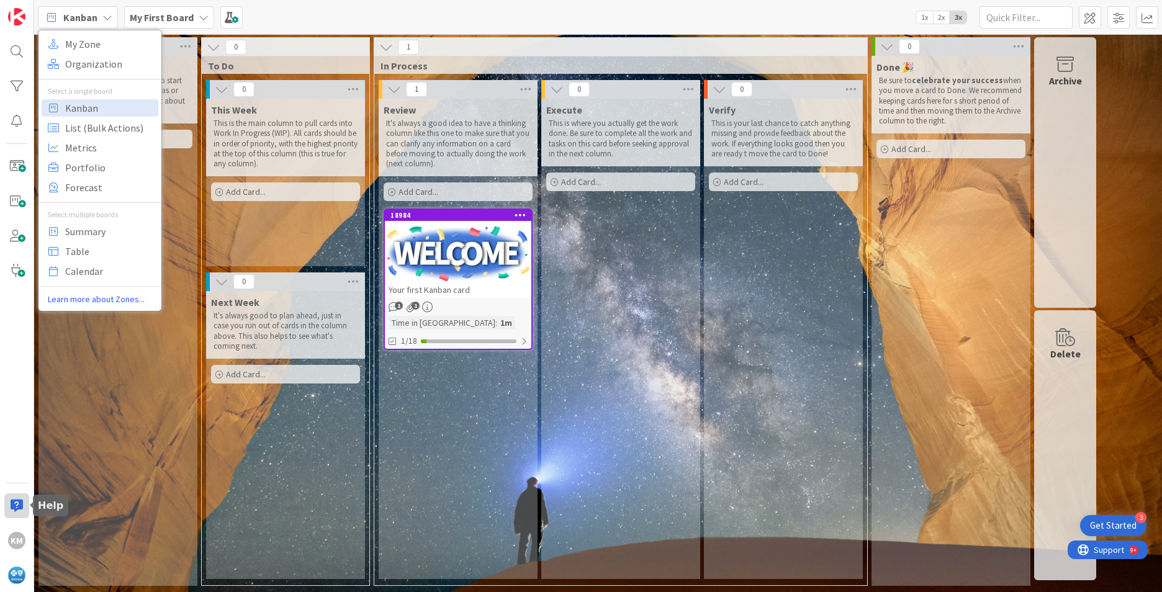
click at [14, 505] on div at bounding box center [16, 505] width 25 height 25
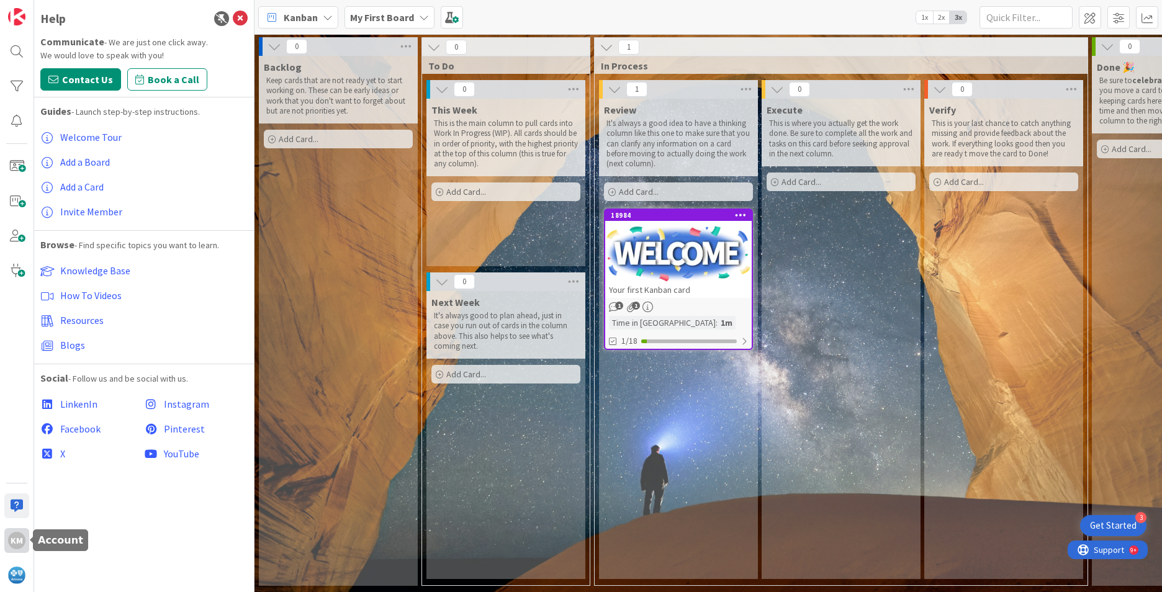
click at [20, 544] on div "KM" at bounding box center [16, 540] width 17 height 17
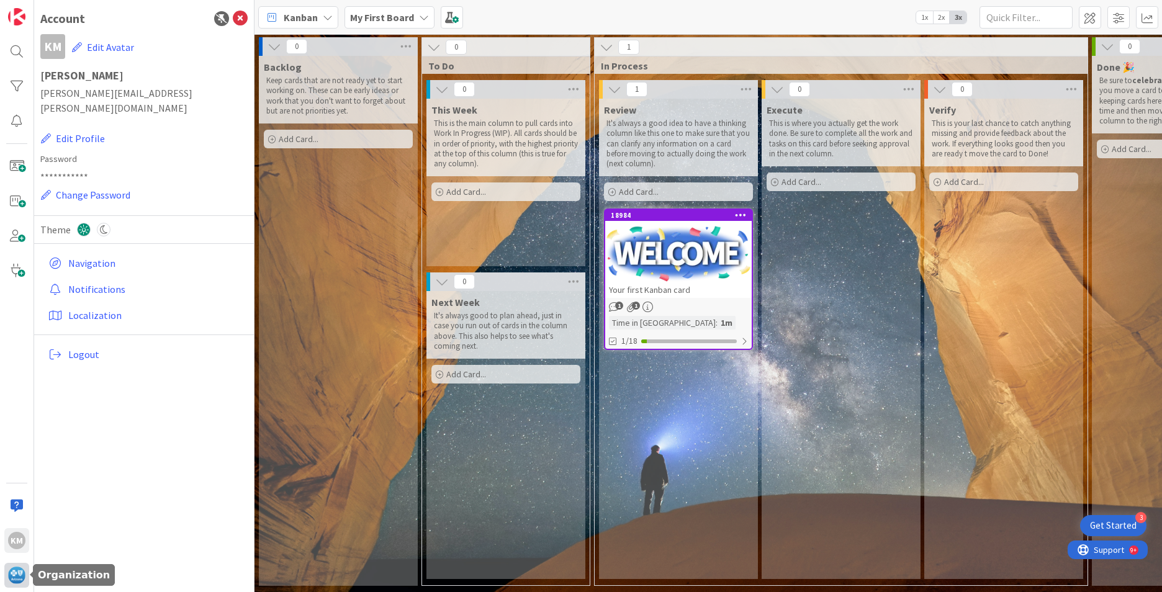
click at [15, 573] on img at bounding box center [16, 575] width 17 height 17
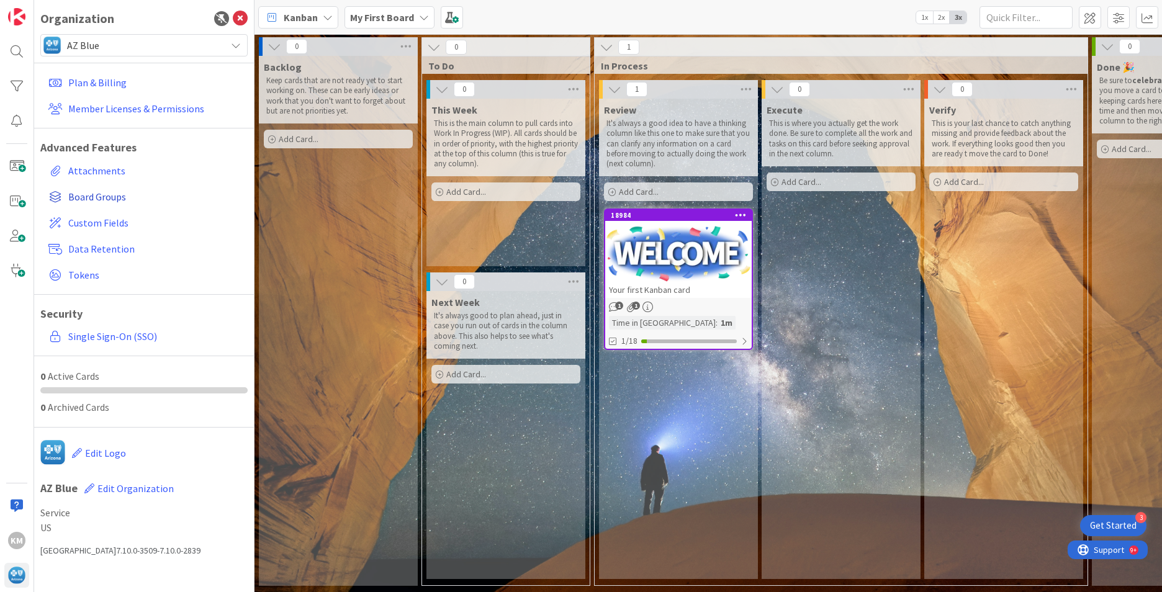
click at [99, 194] on span "Board Groups" at bounding box center [155, 196] width 174 height 15
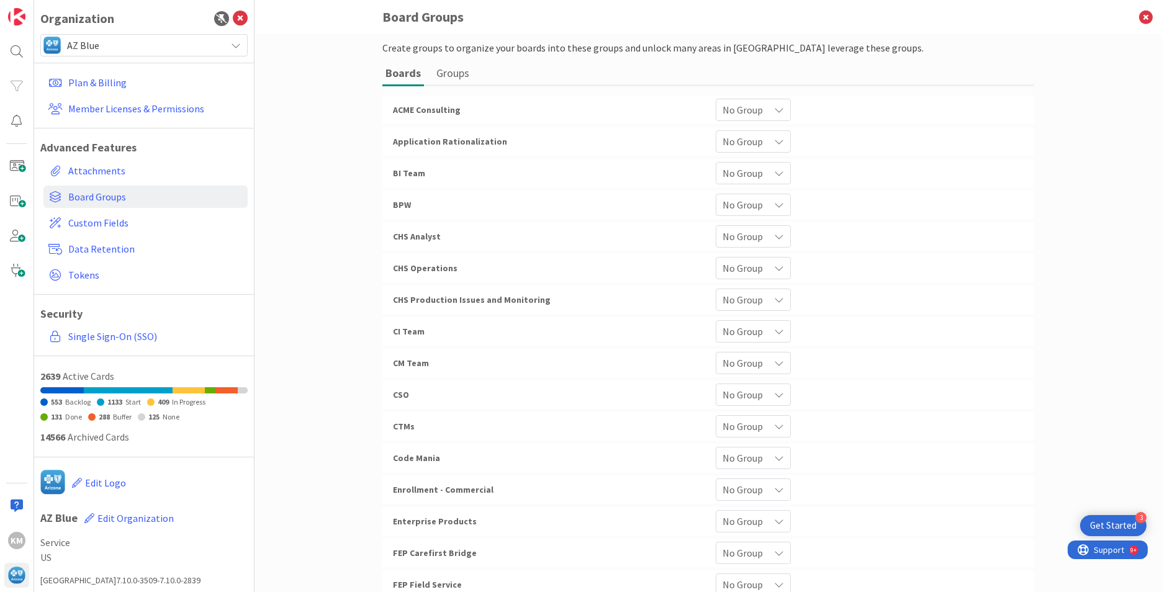
click at [766, 270] on div "No Group" at bounding box center [752, 268] width 75 height 22
click at [449, 76] on button "Groups" at bounding box center [452, 72] width 39 height 23
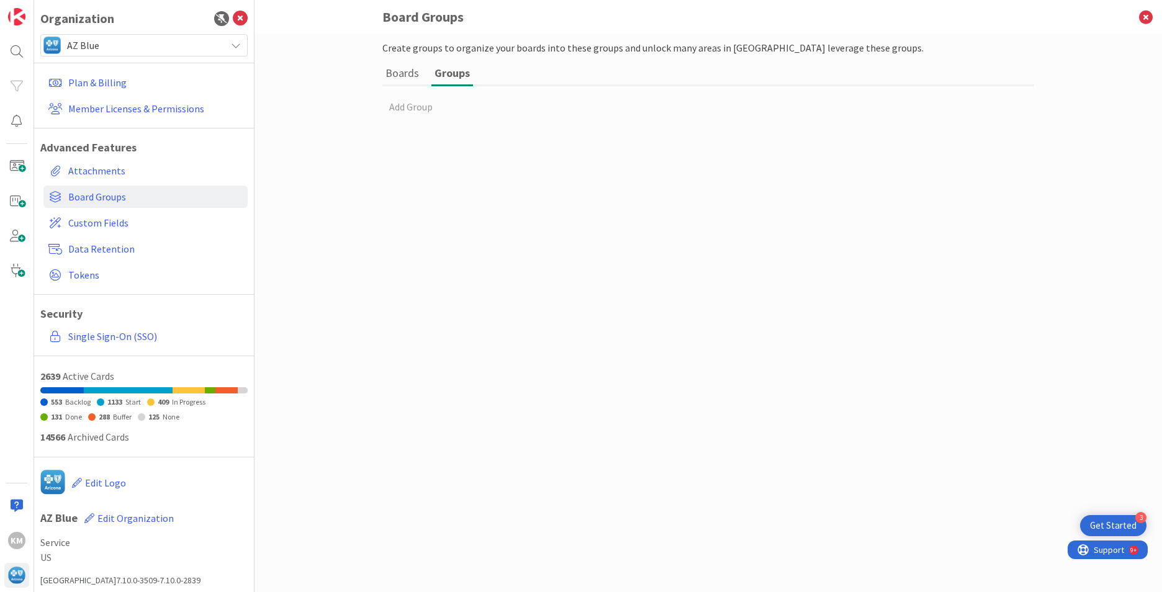
click at [400, 73] on button "Boards" at bounding box center [402, 72] width 40 height 23
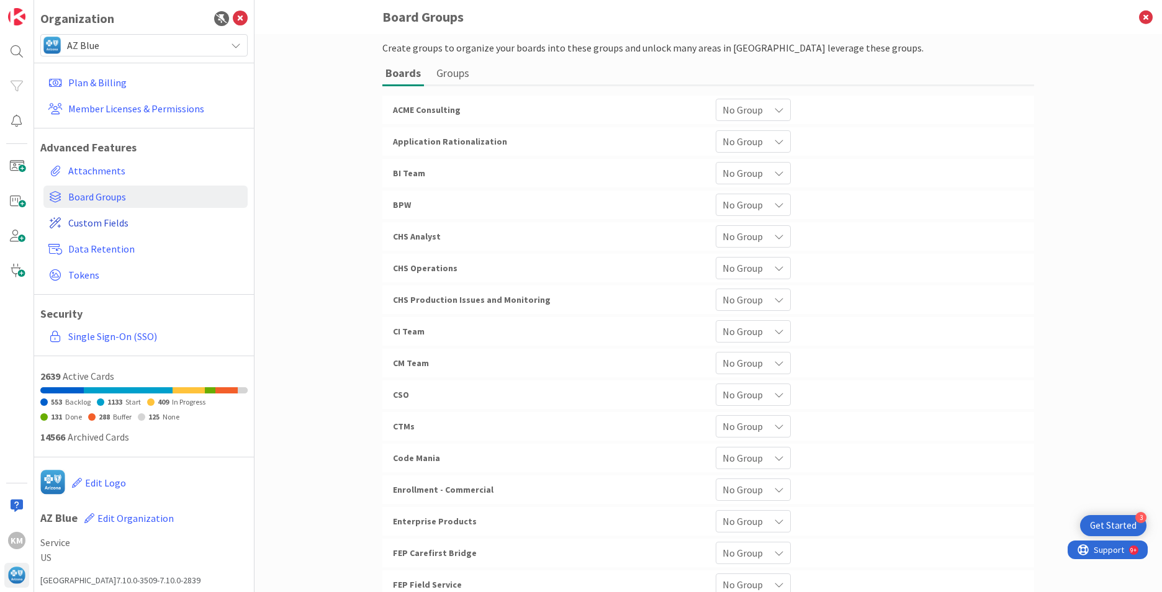
click at [96, 222] on span "Custom Fields" at bounding box center [155, 222] width 174 height 15
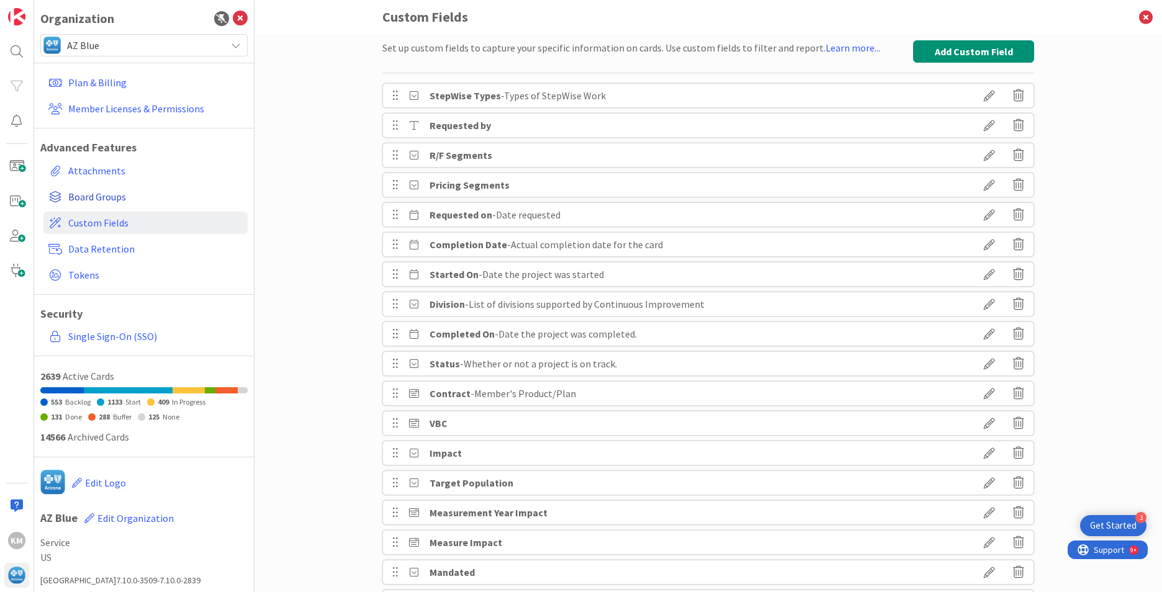
click at [109, 194] on span "Board Groups" at bounding box center [155, 196] width 174 height 15
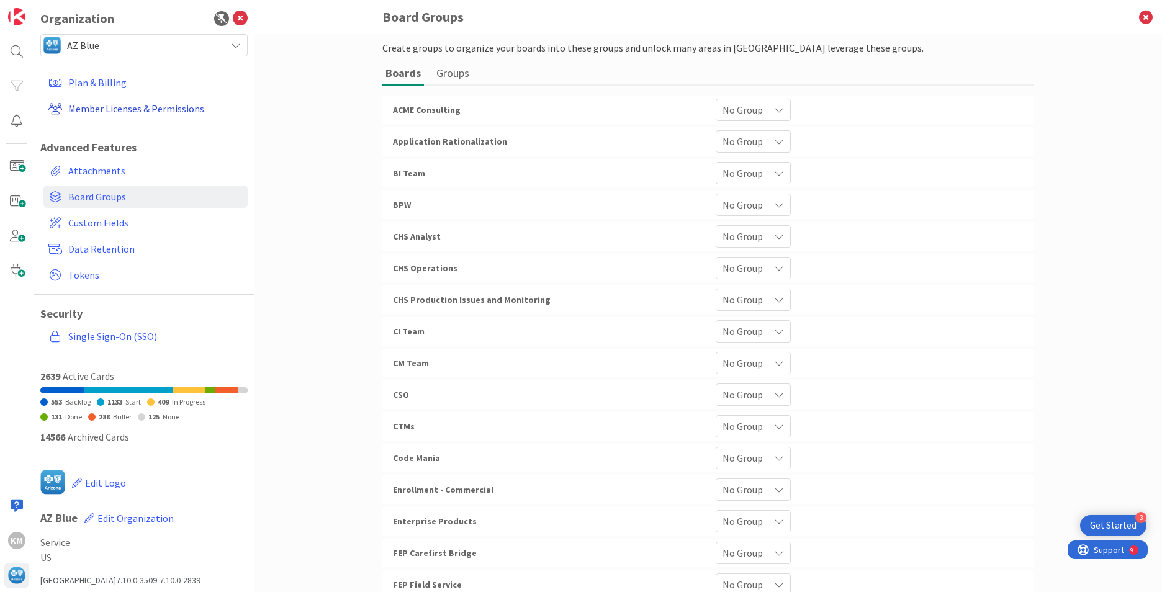
click at [105, 114] on link "Member Licenses & Permissions" at bounding box center [145, 108] width 204 height 22
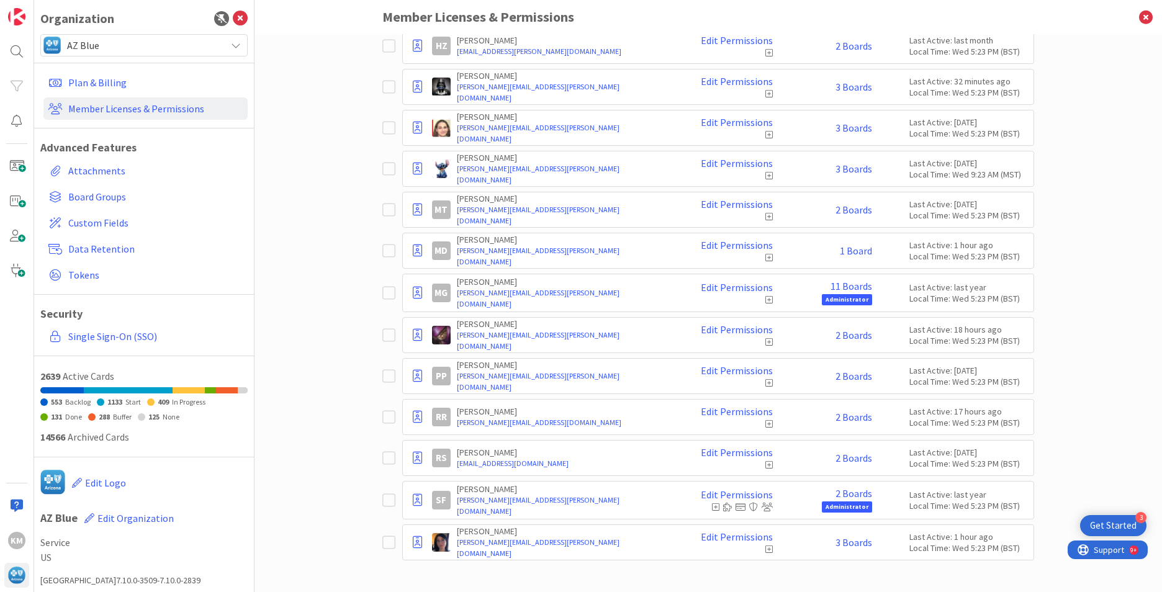
scroll to position [387, 0]
click at [854, 332] on link "2 Boards" at bounding box center [853, 332] width 37 height 11
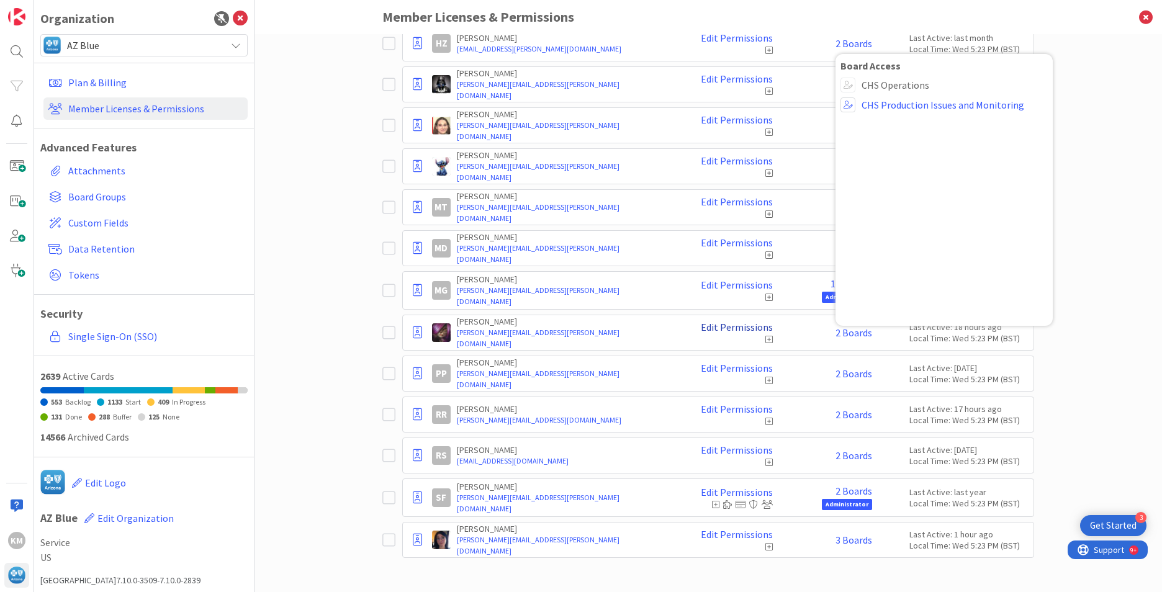
click at [751, 324] on link "Edit Permissions" at bounding box center [737, 326] width 72 height 11
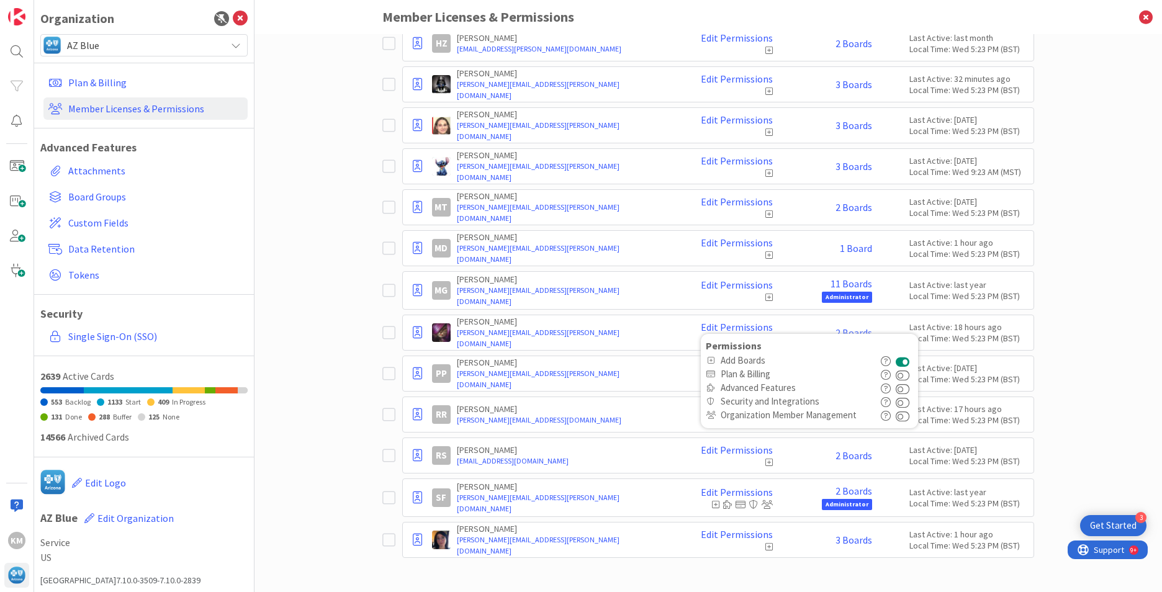
click at [1098, 233] on div "Paid Available: 70 Free Available: Unlimited Name Paid Licenses 20 / 90 Free Gu…" at bounding box center [707, 313] width 907 height 558
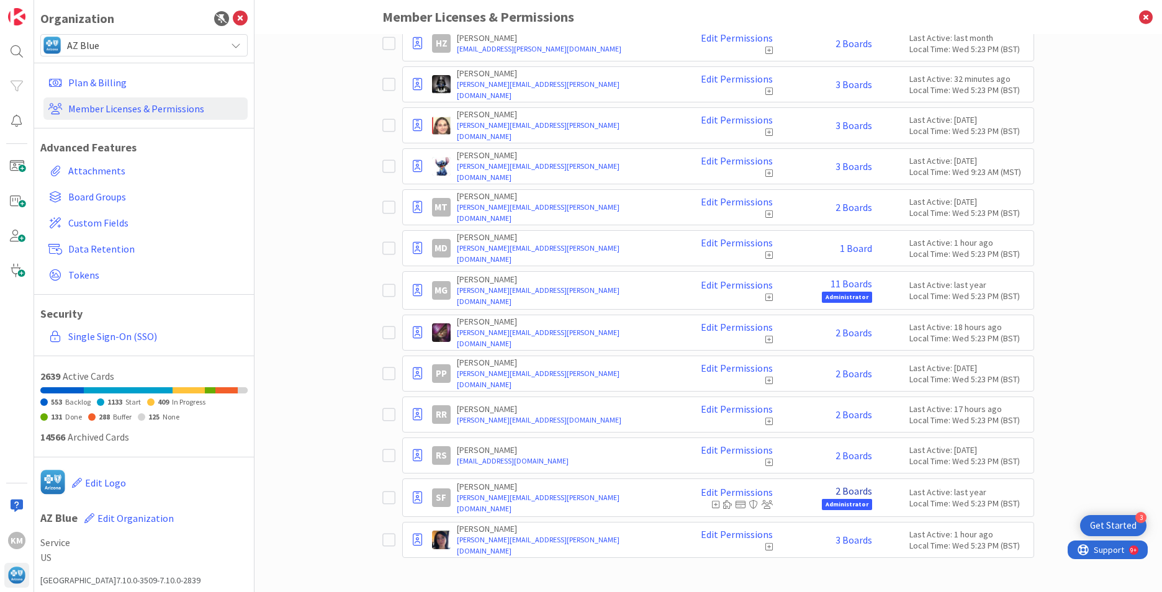
click at [861, 495] on link "2 Boards" at bounding box center [853, 490] width 37 height 11
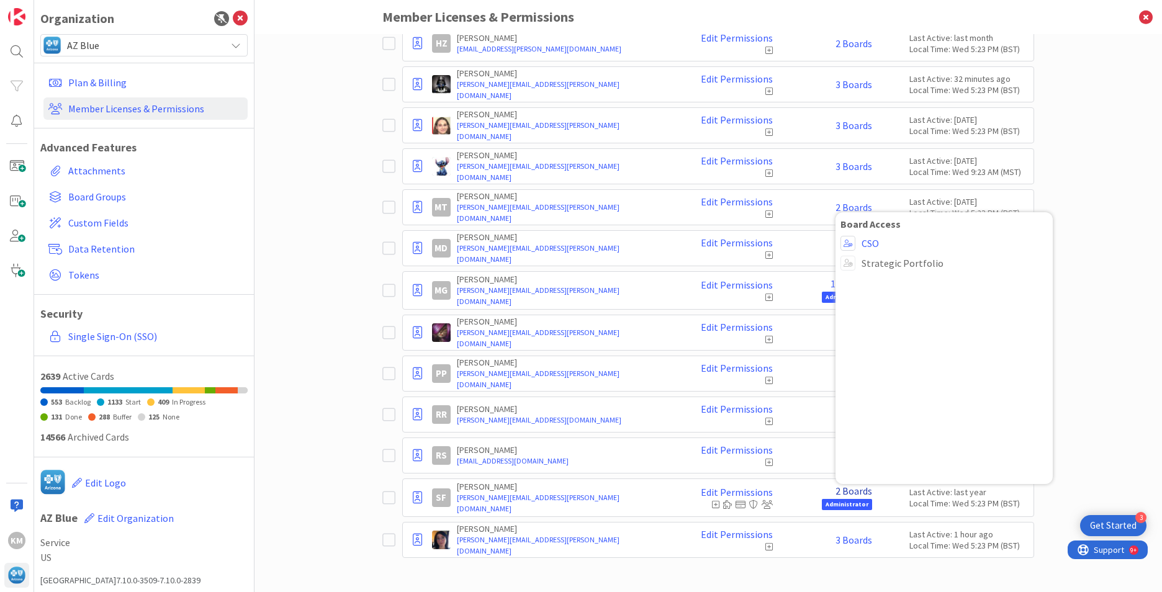
click at [861, 495] on link "2 Boards" at bounding box center [853, 490] width 37 height 11
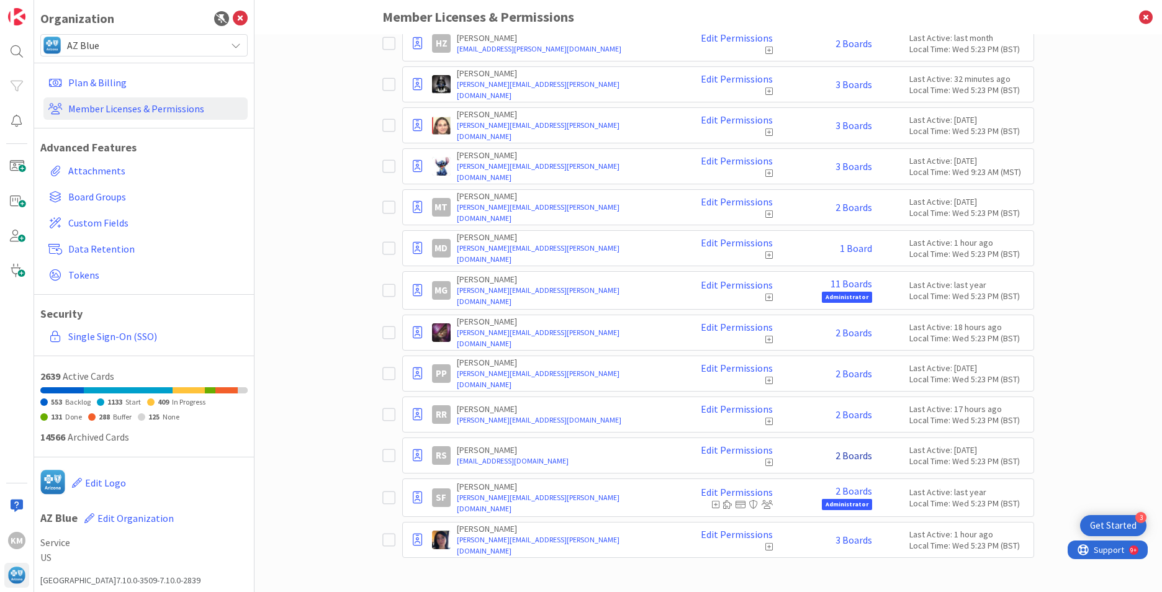
click at [851, 454] on link "2 Boards" at bounding box center [853, 455] width 37 height 11
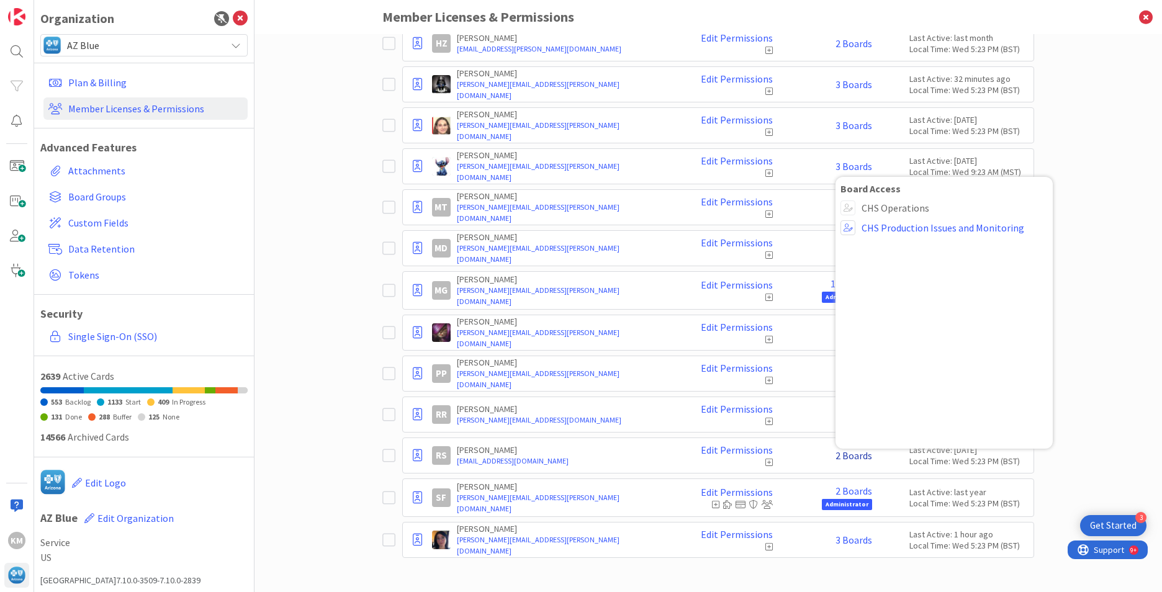
click at [851, 454] on link "2 Boards" at bounding box center [853, 455] width 37 height 11
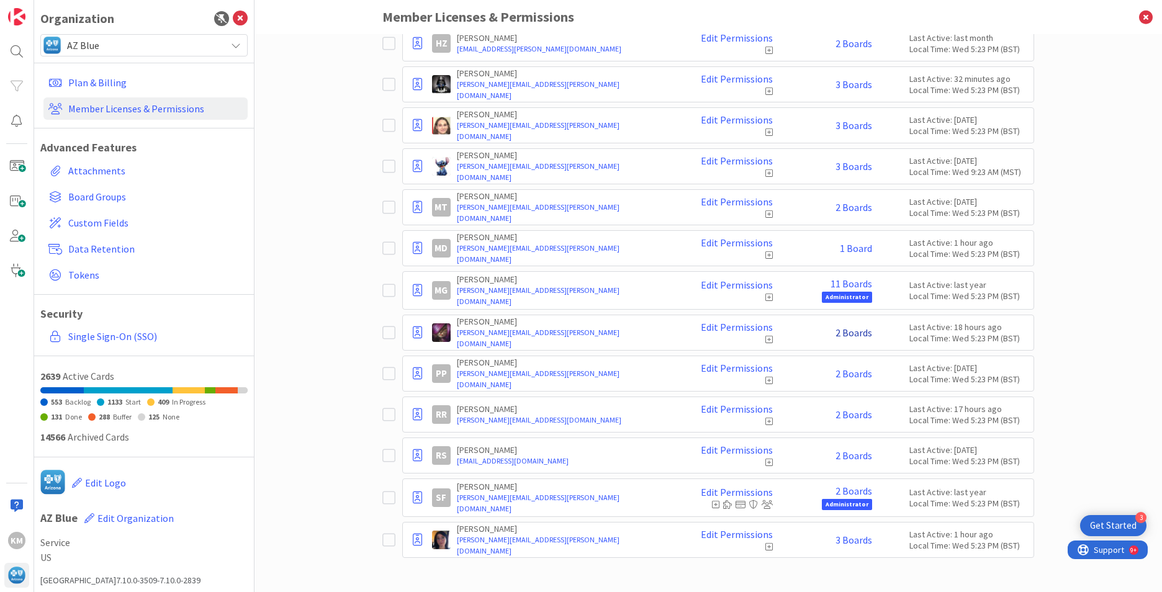
click at [837, 336] on link "2 Boards" at bounding box center [853, 332] width 37 height 11
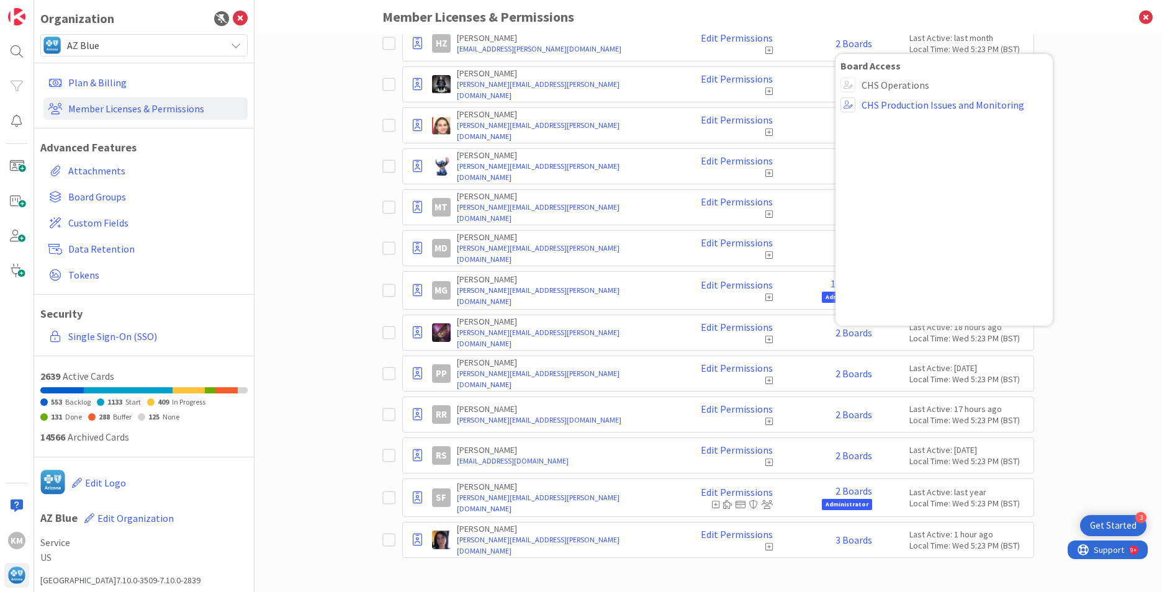
click at [1072, 415] on div "Paid Available: 70 Free Available: Unlimited Name Paid Licenses 20 / 90 Free Gu…" at bounding box center [707, 313] width 907 height 558
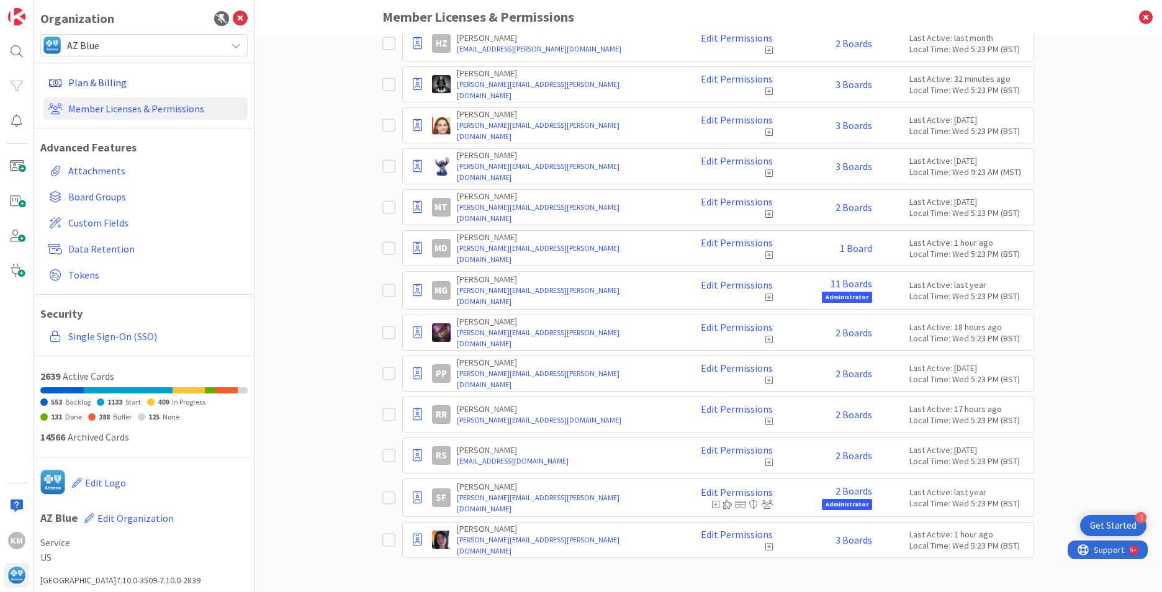
click at [97, 86] on link "Plan & Billing" at bounding box center [145, 82] width 204 height 22
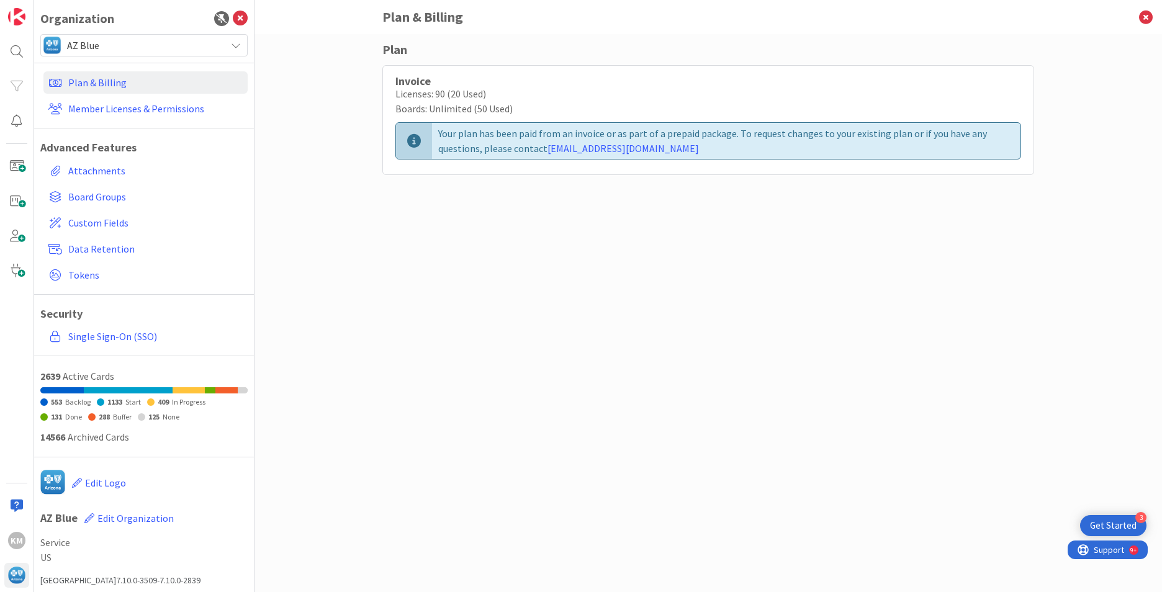
click at [109, 47] on span "AZ Blue" at bounding box center [143, 45] width 153 height 17
click at [93, 220] on span "Custom Fields" at bounding box center [155, 222] width 174 height 15
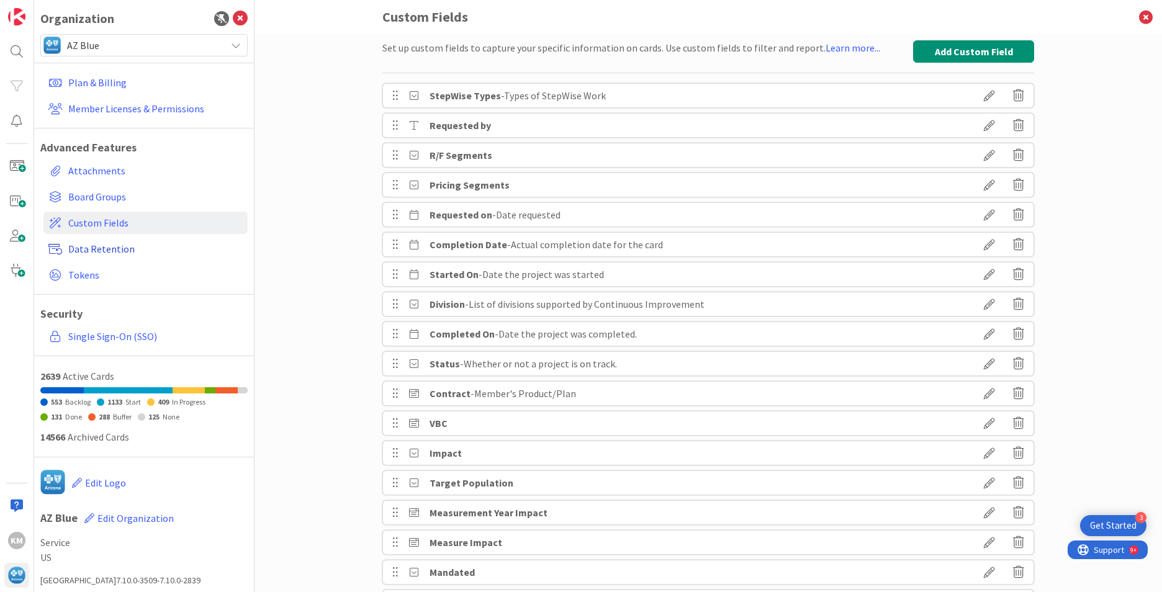
click at [95, 246] on span "Data Retention" at bounding box center [155, 248] width 174 height 15
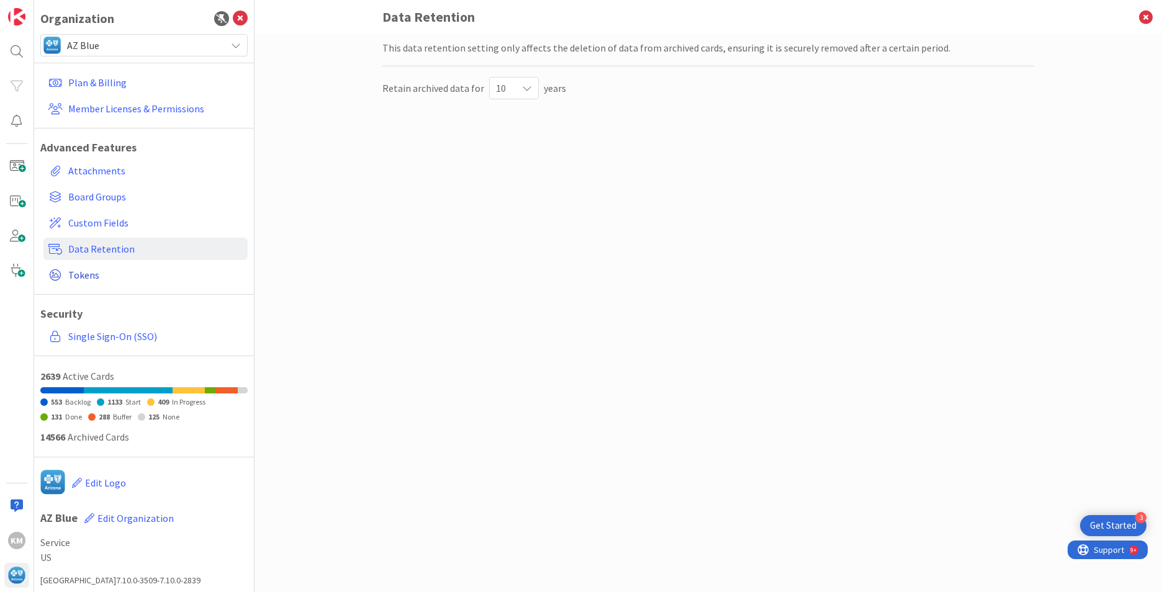
click at [97, 279] on span "Tokens" at bounding box center [155, 274] width 174 height 15
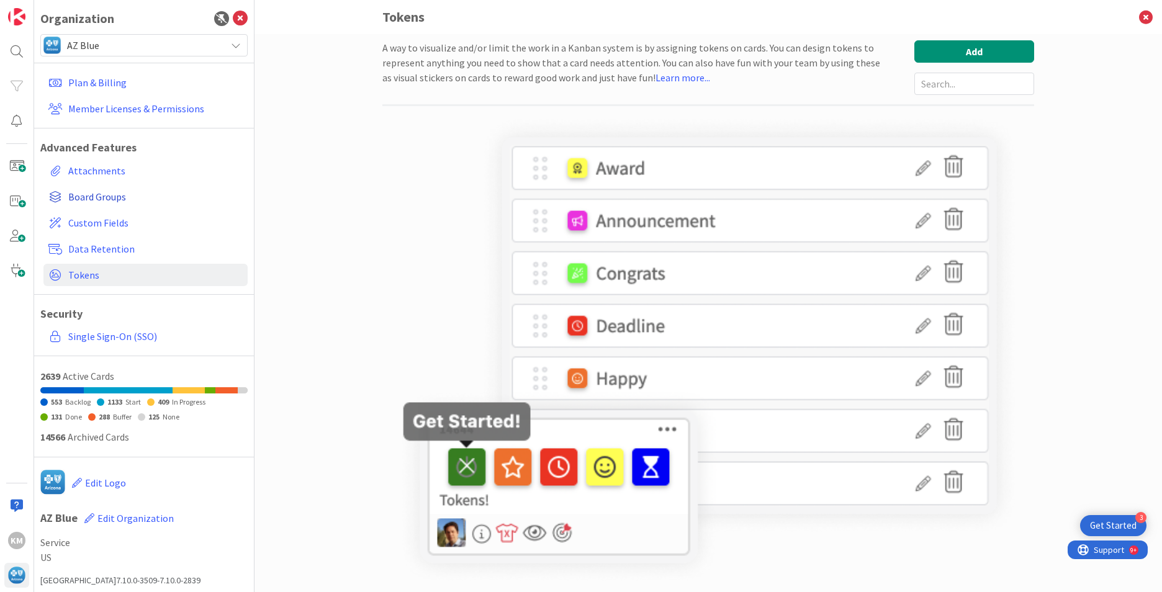
click at [91, 193] on span "Board Groups" at bounding box center [155, 196] width 174 height 15
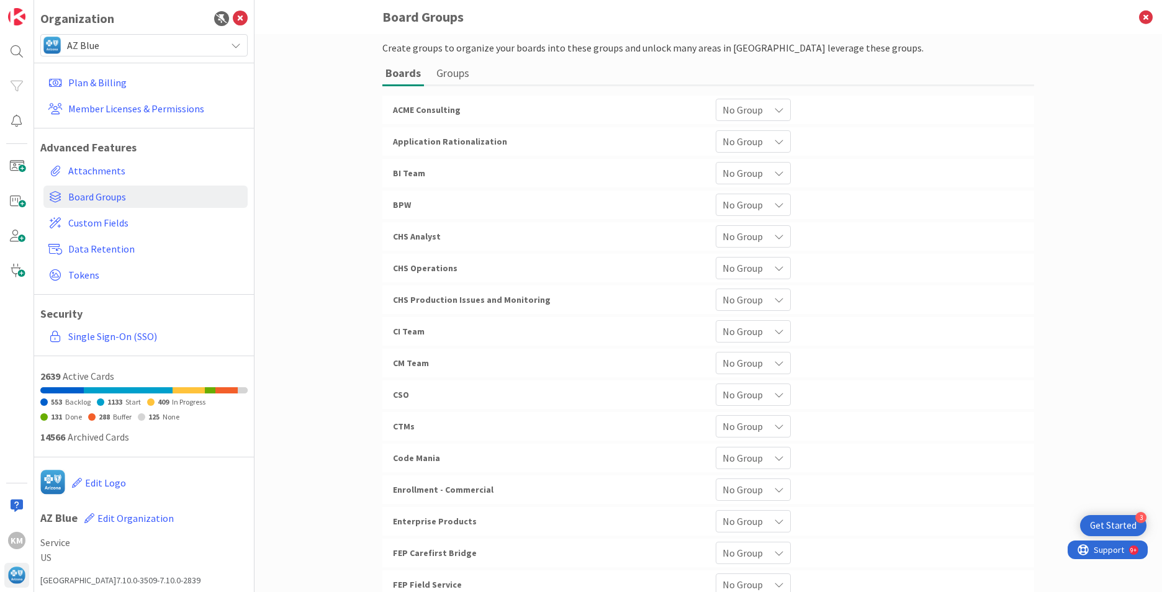
click at [764, 264] on div "No Group" at bounding box center [752, 268] width 75 height 22
click at [298, 220] on div "Create groups to organize your boards into these groups and unlock many areas i…" at bounding box center [707, 313] width 907 height 558
click at [730, 235] on span "No Group" at bounding box center [742, 236] width 40 height 17
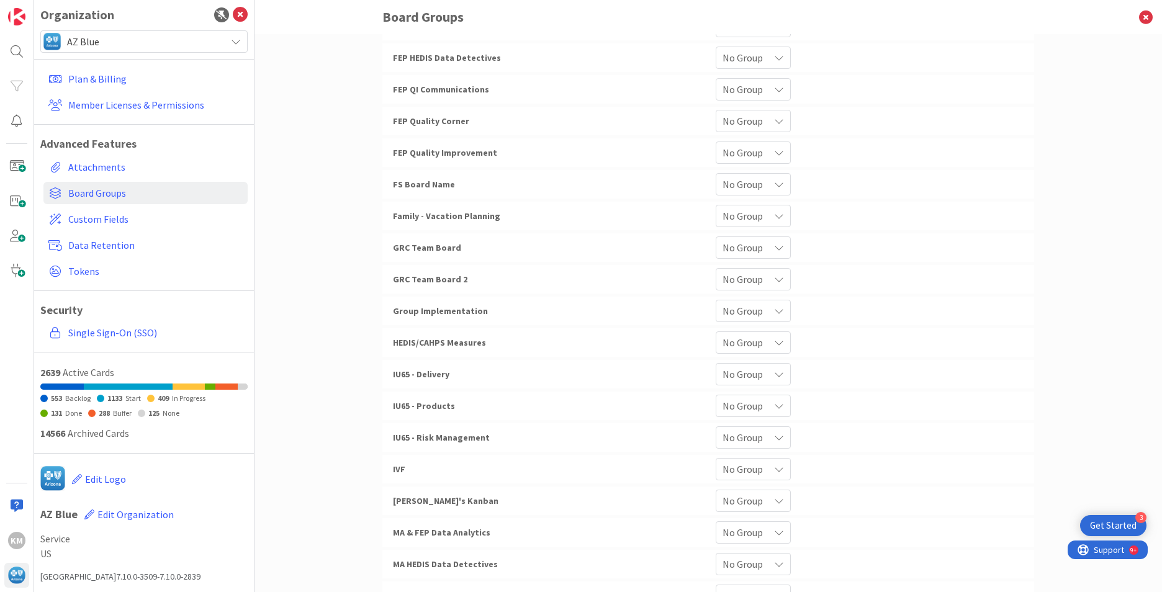
scroll to position [4, 0]
click at [14, 507] on div at bounding box center [16, 505] width 25 height 25
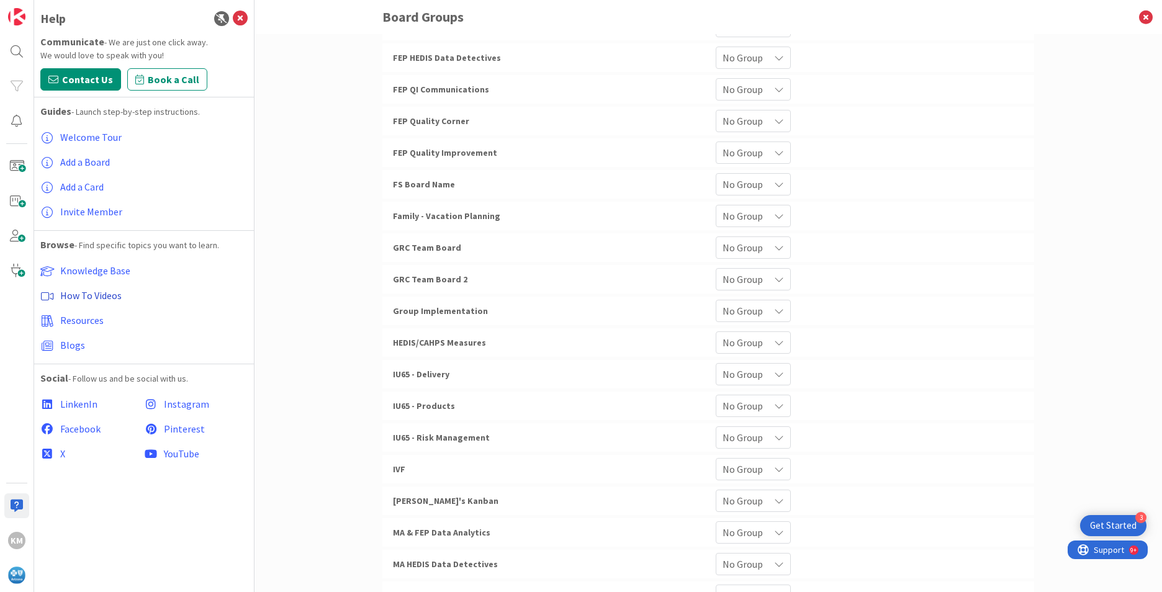
click at [93, 295] on span "How To Videos" at bounding box center [90, 295] width 61 height 12
click at [1149, 15] on icon at bounding box center [1145, 17] width 32 height 34
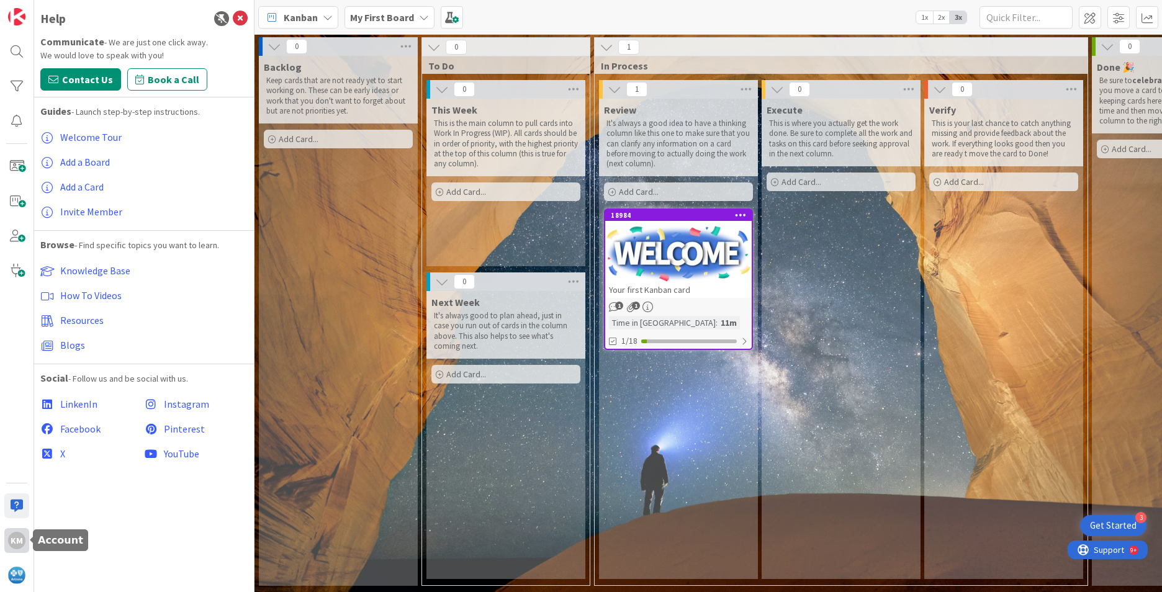
click at [19, 545] on div "KM" at bounding box center [16, 540] width 17 height 17
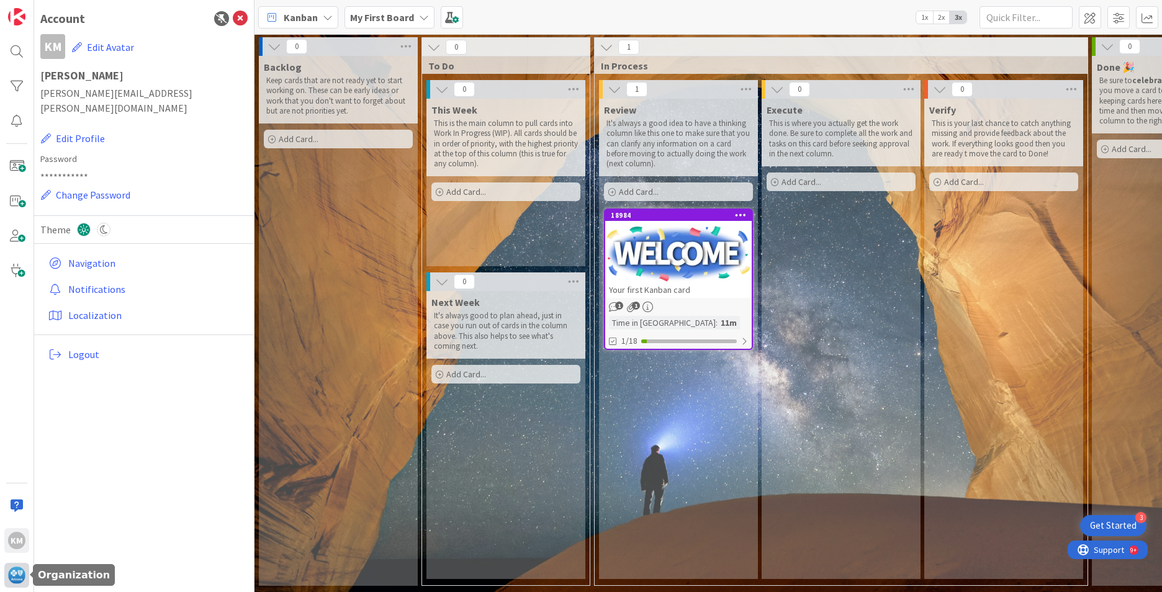
click at [14, 571] on img at bounding box center [16, 575] width 17 height 17
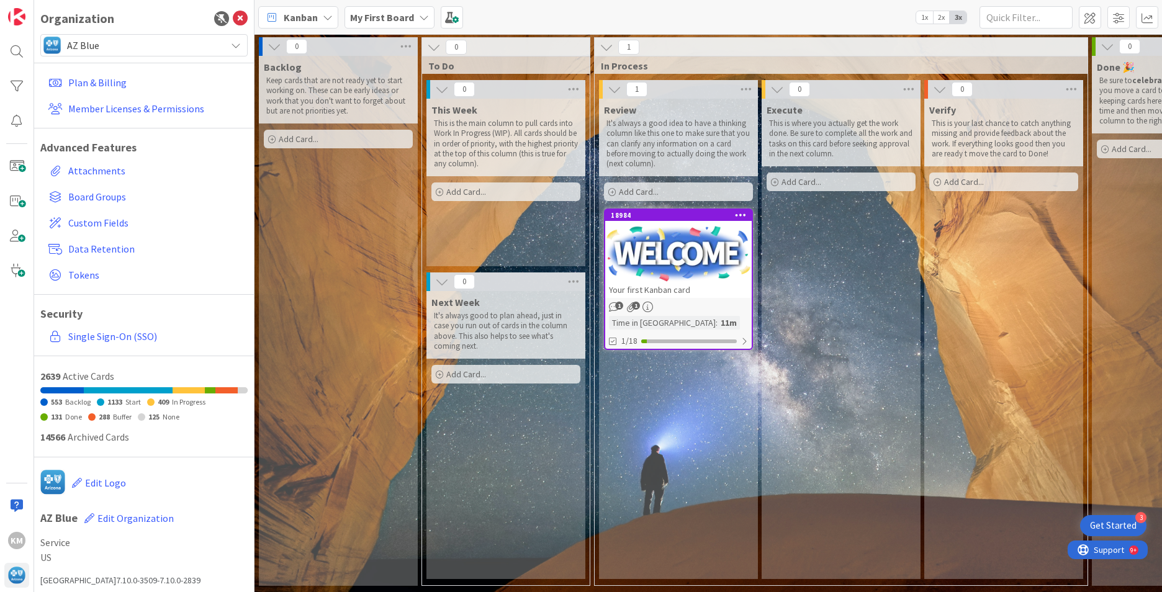
click at [383, 20] on b "My First Board" at bounding box center [382, 17] width 64 height 12
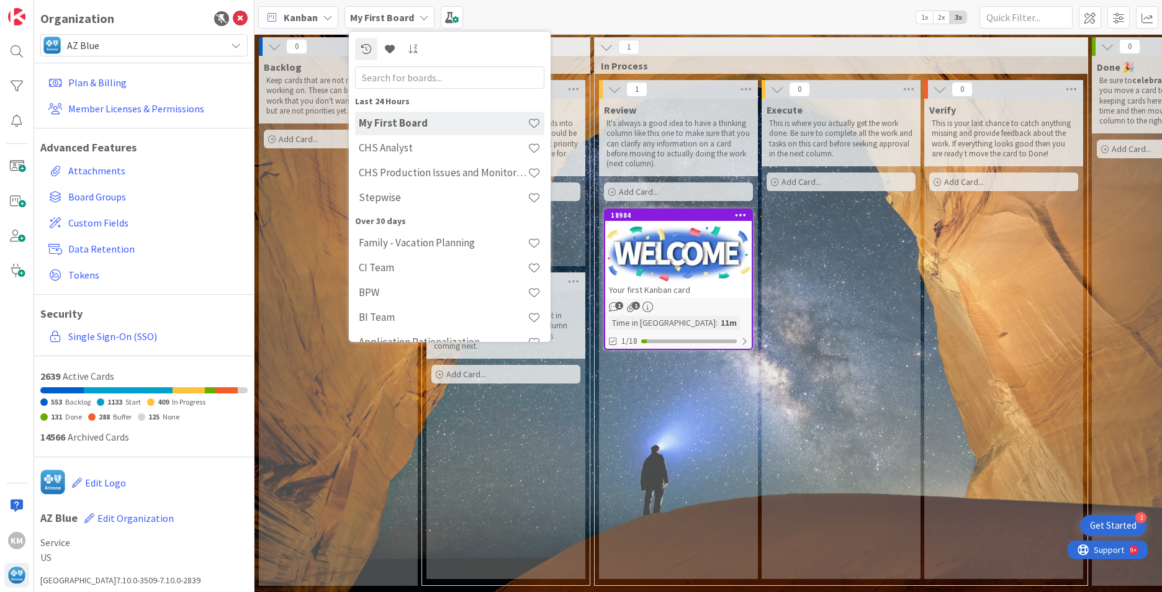
click at [385, 20] on b "My First Board" at bounding box center [382, 17] width 64 height 12
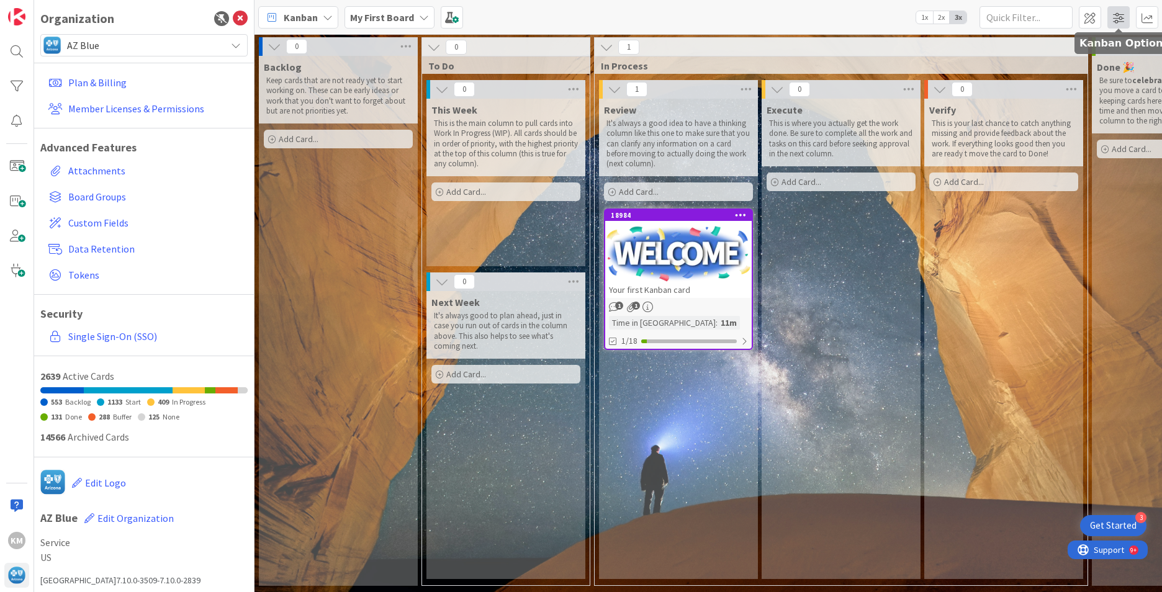
click at [1123, 18] on span at bounding box center [1118, 17] width 22 height 22
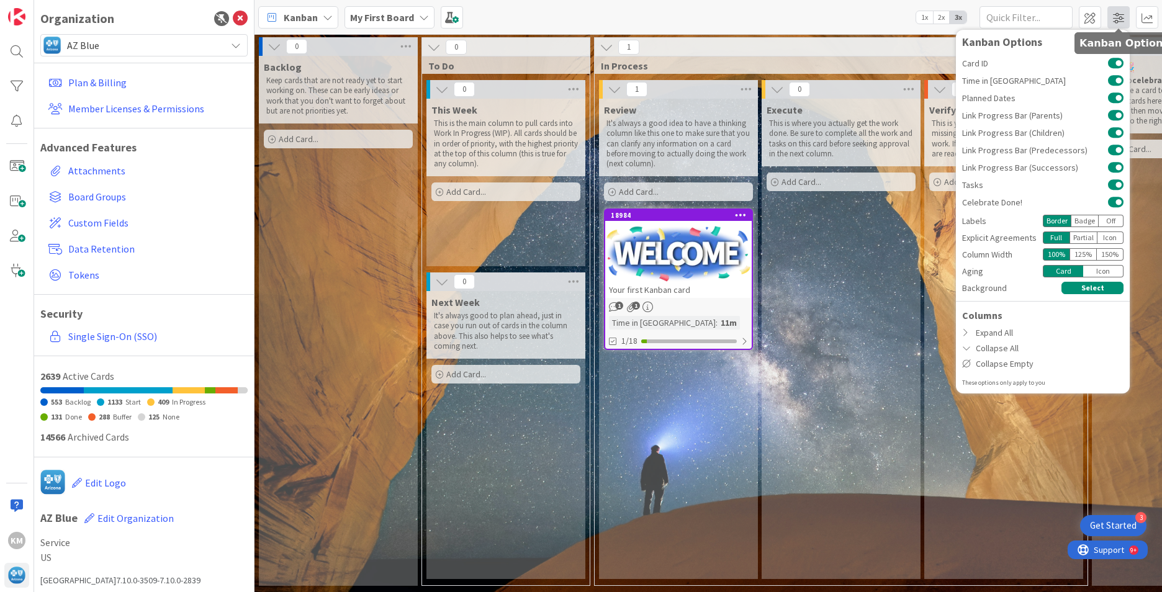
click at [1123, 18] on span at bounding box center [1118, 17] width 22 height 22
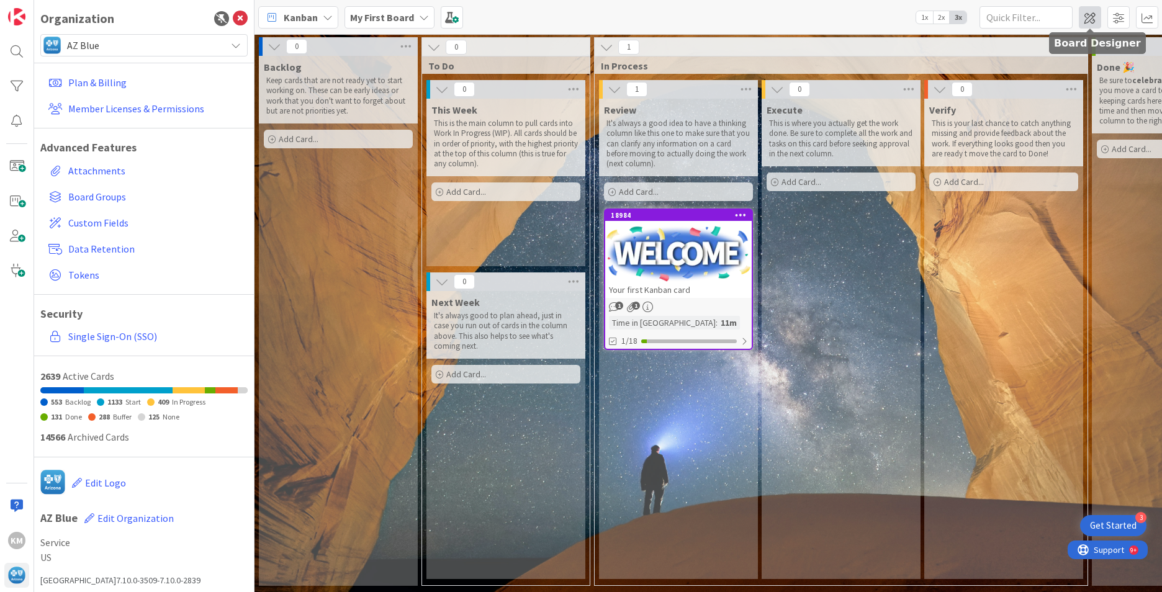
click at [1095, 18] on span at bounding box center [1089, 17] width 22 height 22
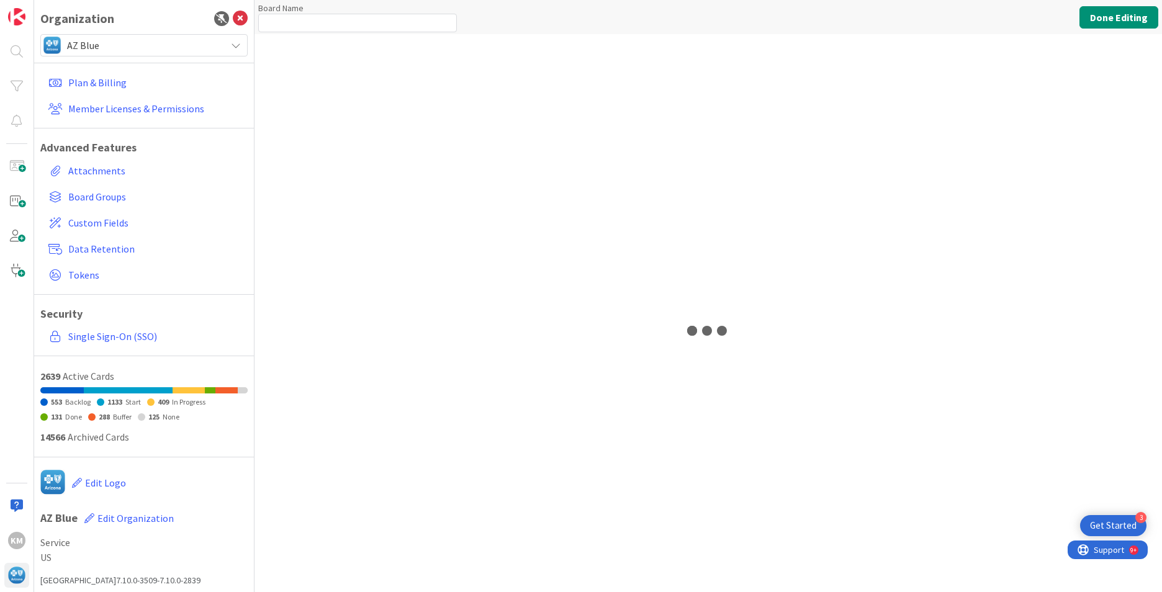
type input "My First Board"
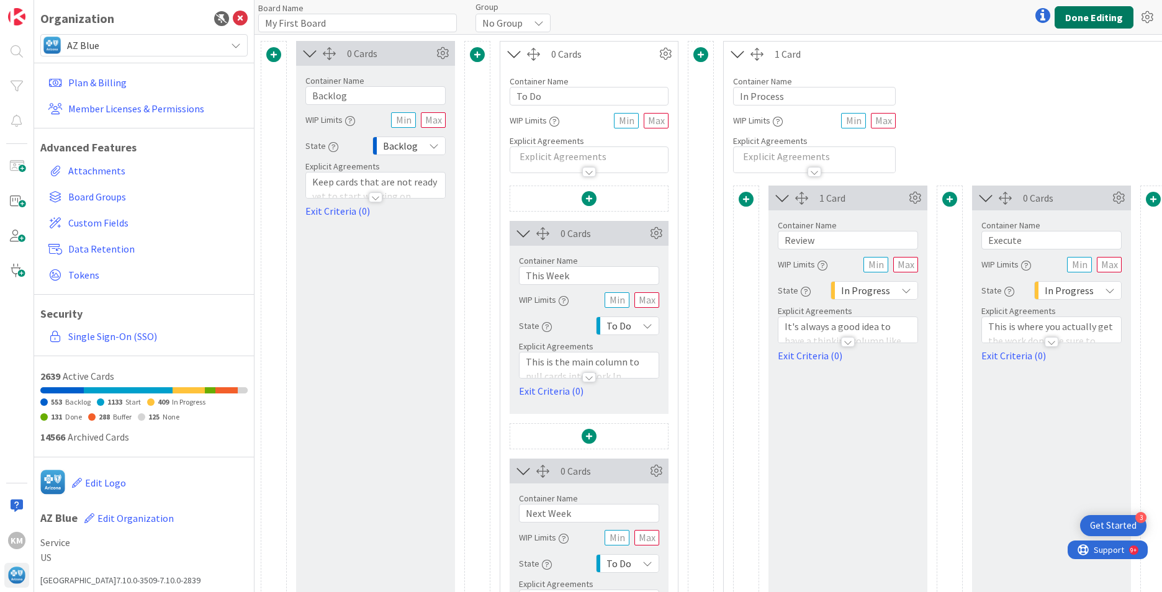
click at [1098, 20] on button "Done Editing" at bounding box center [1093, 17] width 79 height 22
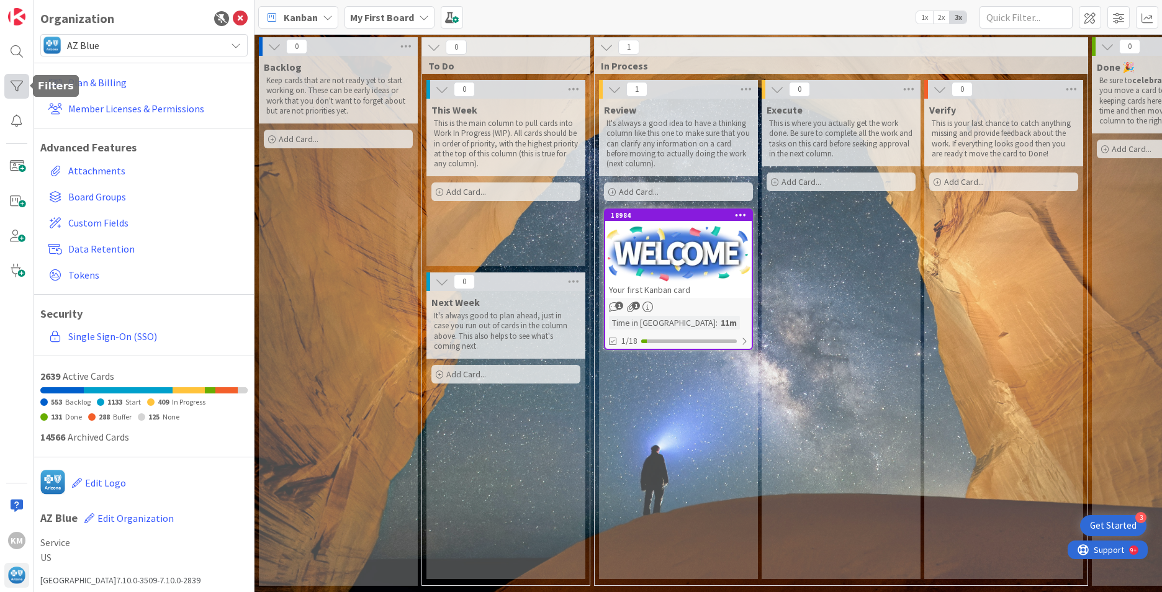
click at [20, 91] on div at bounding box center [16, 86] width 25 height 25
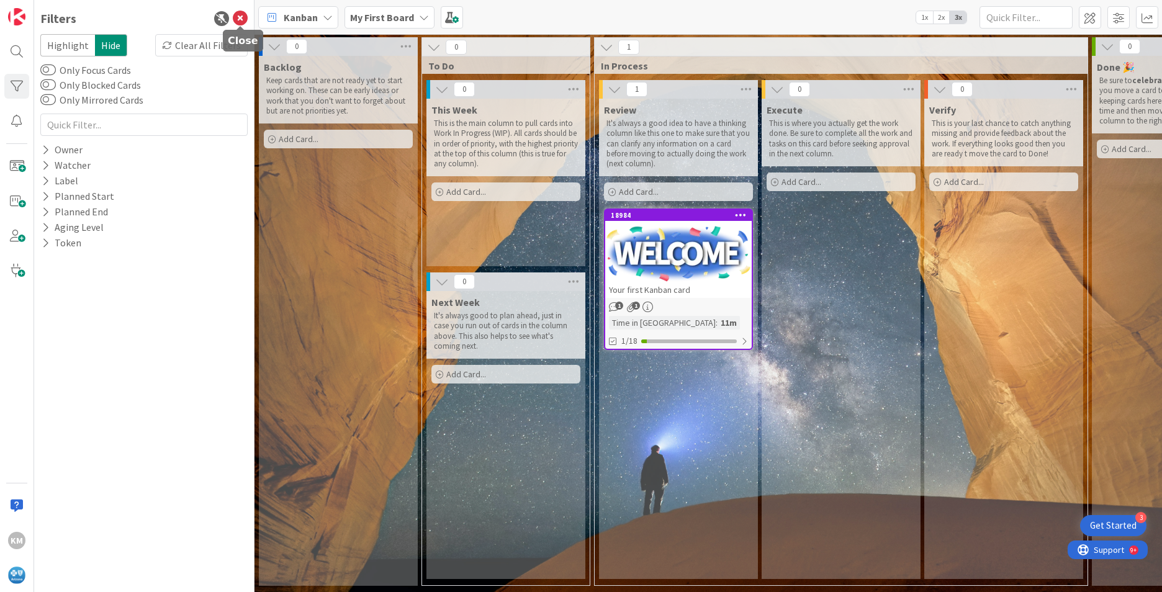
click at [241, 18] on icon at bounding box center [240, 18] width 15 height 15
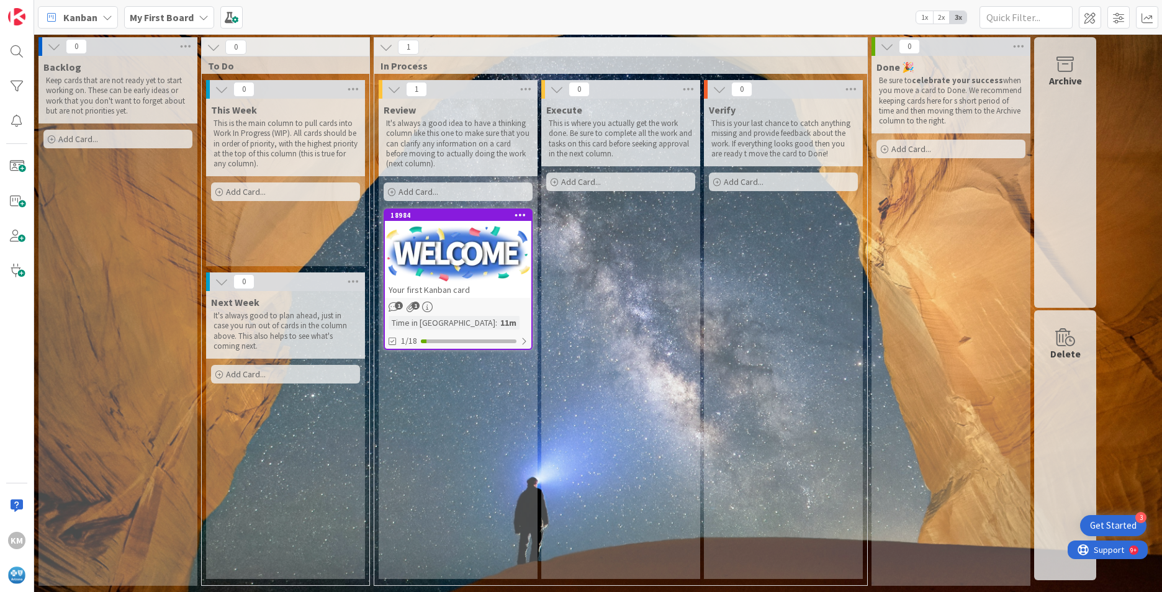
click at [105, 15] on icon at bounding box center [107, 17] width 10 height 10
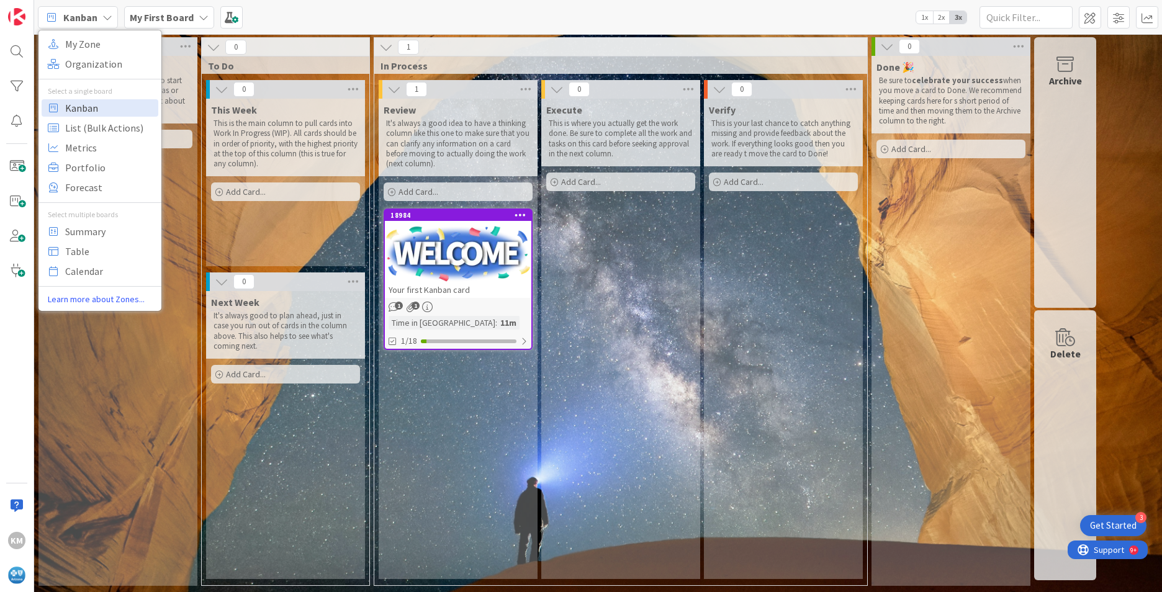
click at [85, 110] on span "Kanban" at bounding box center [109, 108] width 89 height 19
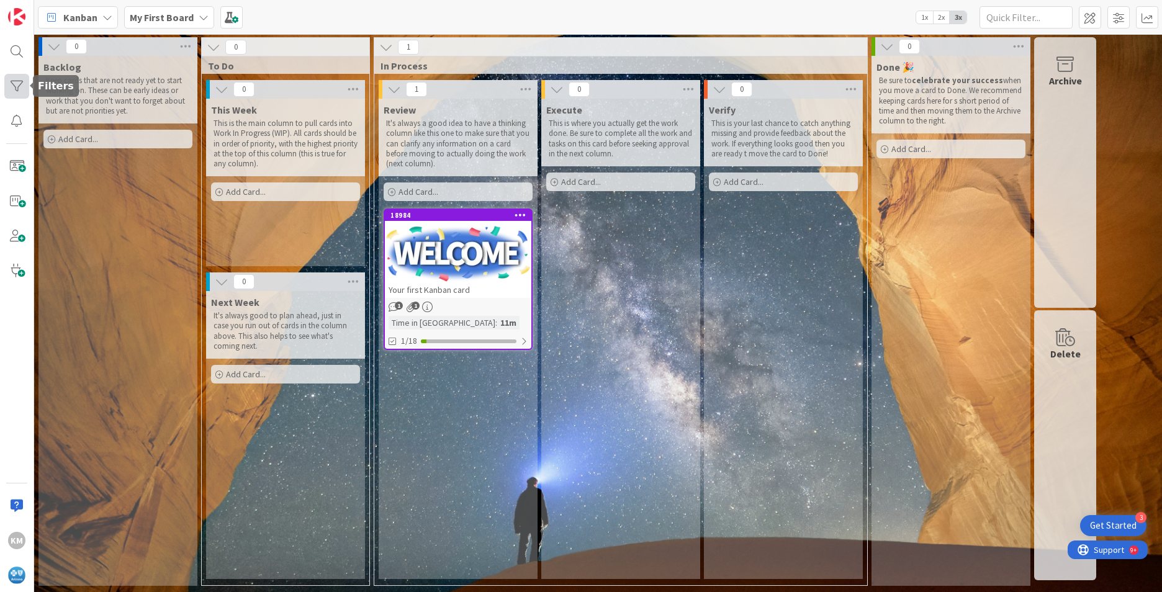
click at [15, 88] on div at bounding box center [16, 86] width 25 height 25
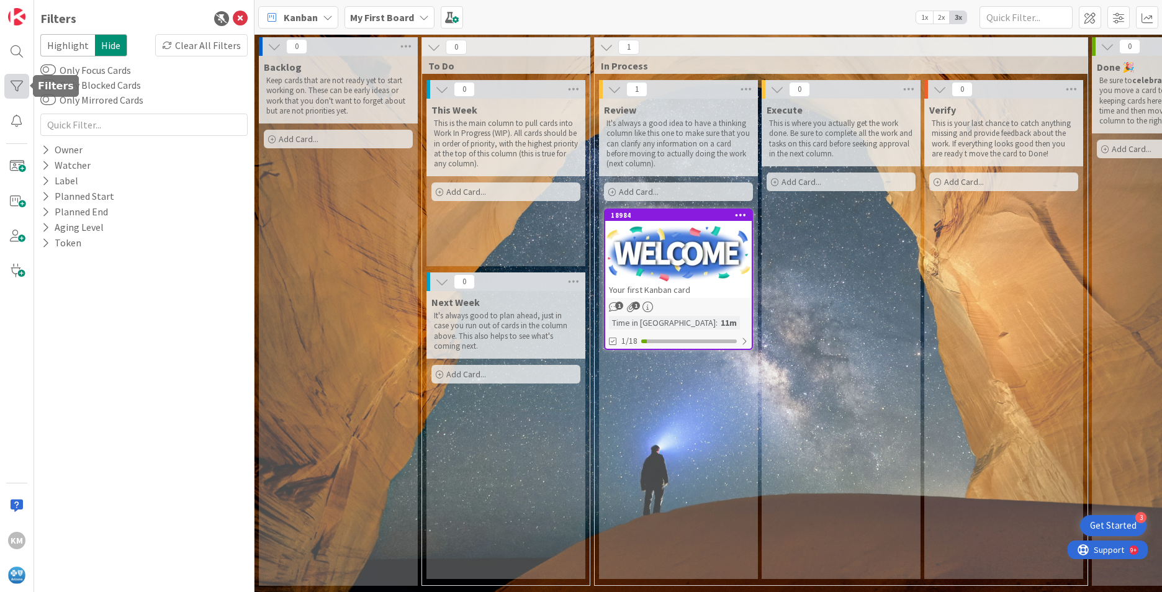
click at [15, 88] on div at bounding box center [16, 86] width 25 height 25
click at [16, 86] on div at bounding box center [16, 86] width 25 height 25
click at [17, 542] on div "KM" at bounding box center [16, 540] width 17 height 17
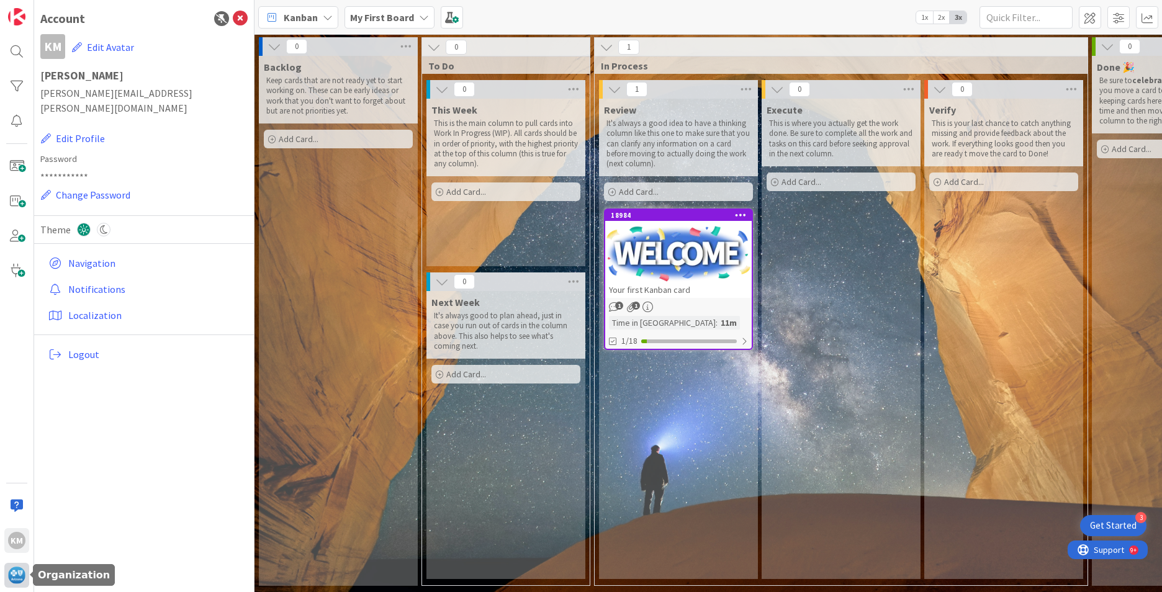
click at [14, 576] on img at bounding box center [16, 575] width 17 height 17
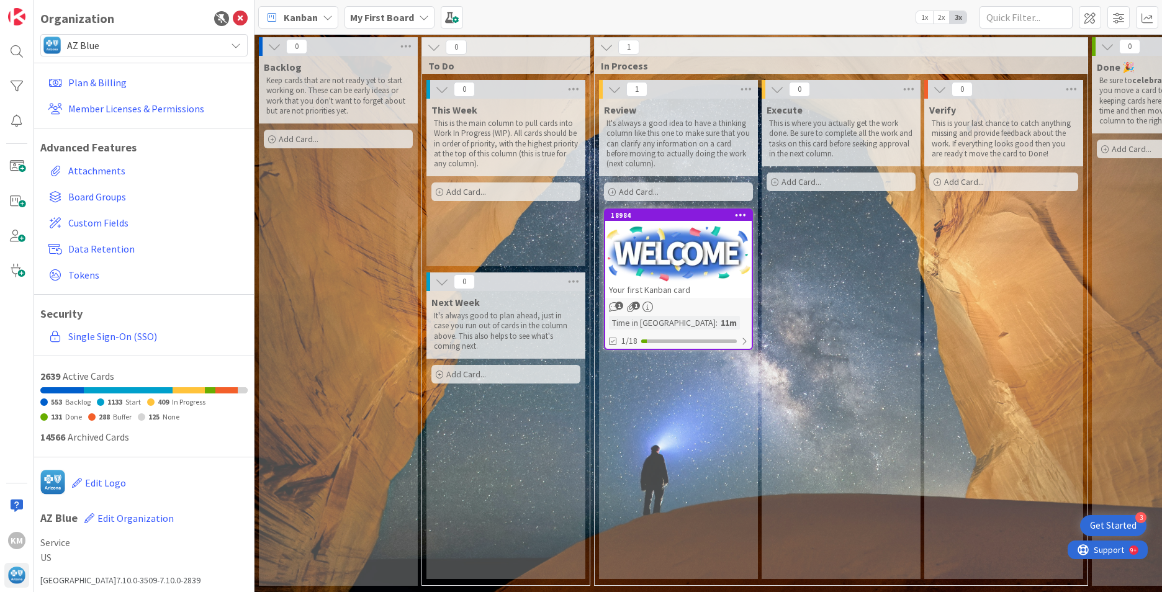
click at [99, 46] on span "AZ Blue" at bounding box center [143, 45] width 153 height 17
click at [96, 103] on span "AZ Blue" at bounding box center [156, 109] width 170 height 19
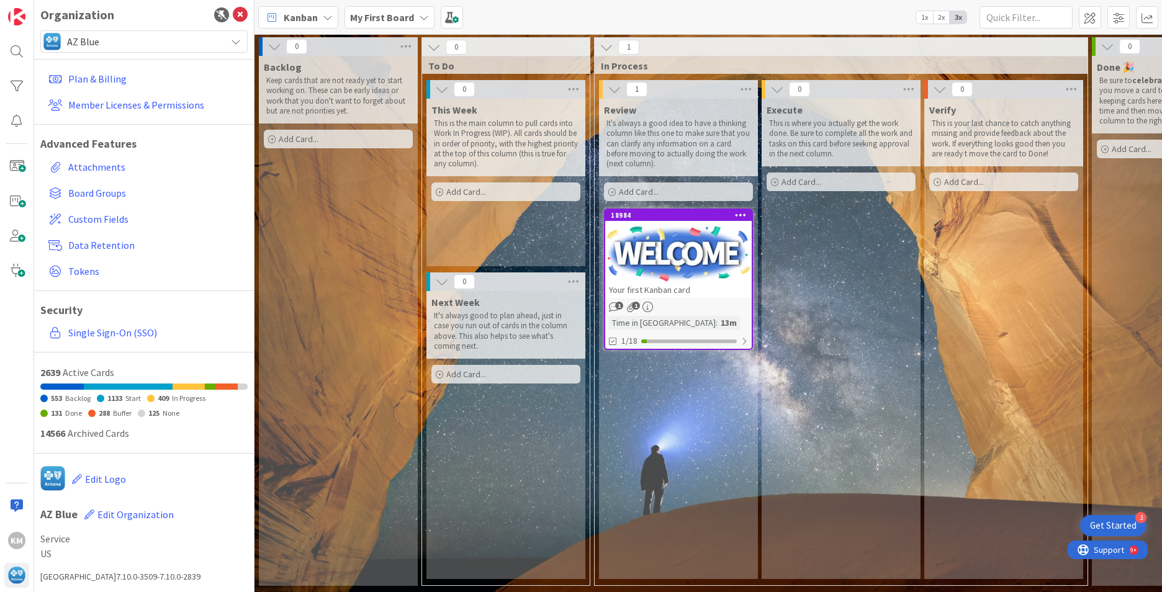
scroll to position [4, 0]
click at [86, 194] on span "Board Groups" at bounding box center [155, 192] width 174 height 15
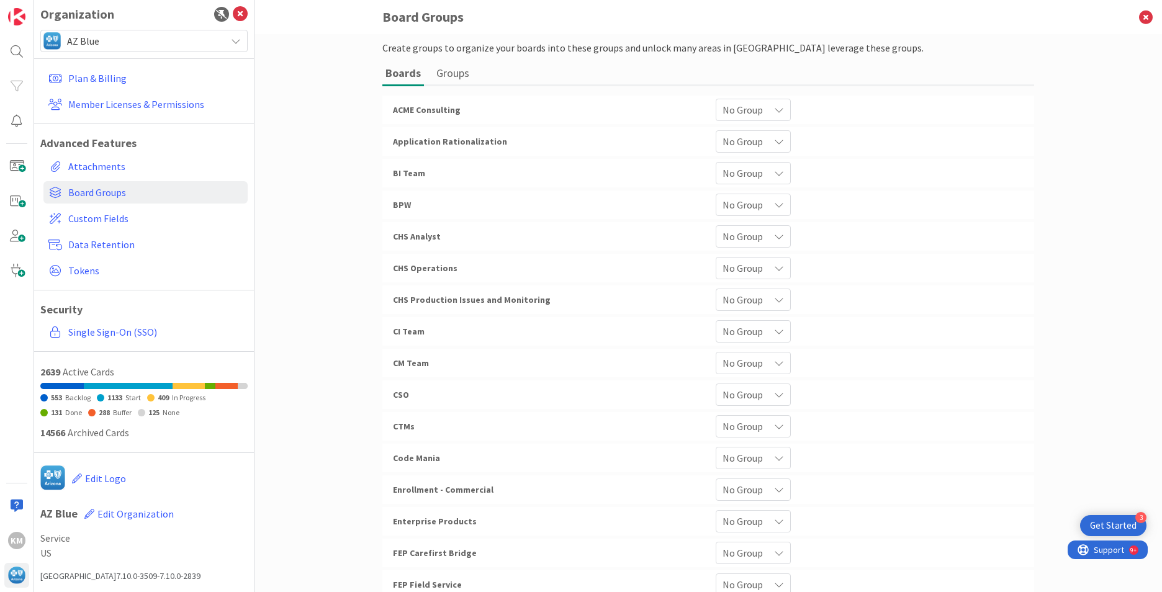
click at [402, 269] on span "CHS Operations" at bounding box center [425, 267] width 65 height 11
click at [744, 264] on span "No Group" at bounding box center [742, 267] width 40 height 17
click at [925, 249] on div "CHS Analyst No Group" at bounding box center [708, 236] width 652 height 29
click at [1149, 16] on icon at bounding box center [1145, 17] width 32 height 34
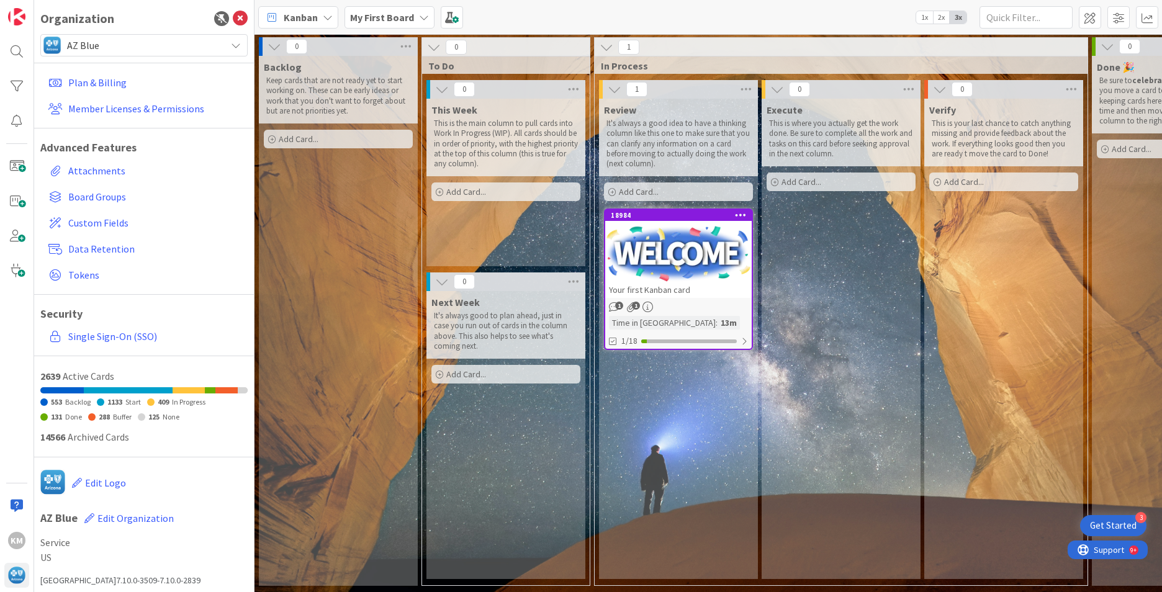
click at [415, 15] on div "My First Board" at bounding box center [389, 17] width 90 height 22
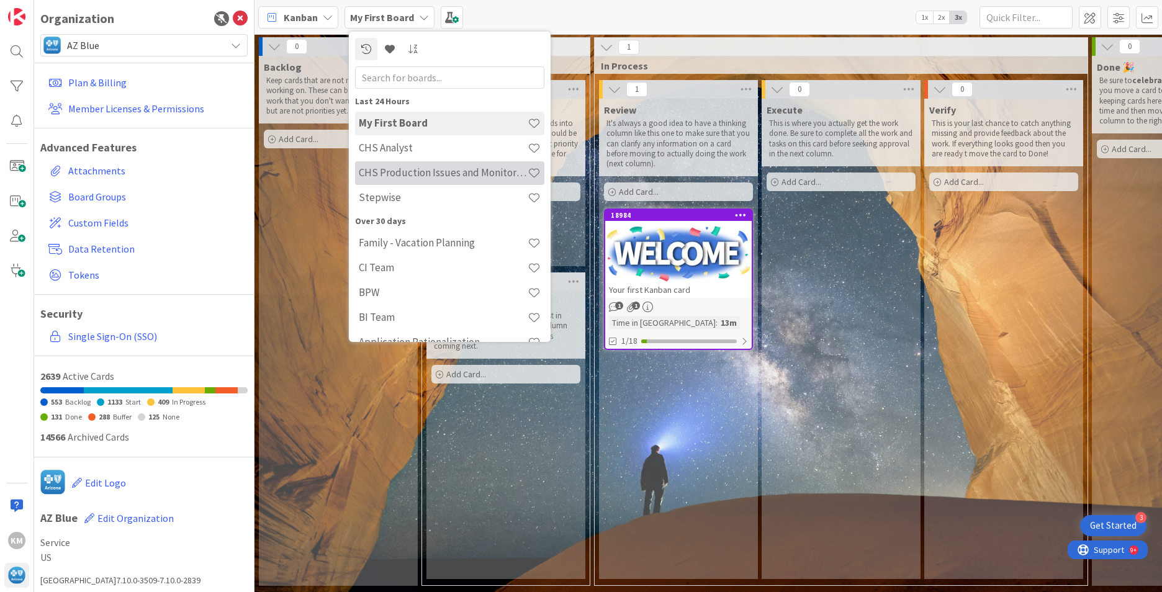
click at [402, 169] on h4 "CHS Production Issues and Monitoring" at bounding box center [443, 172] width 169 height 12
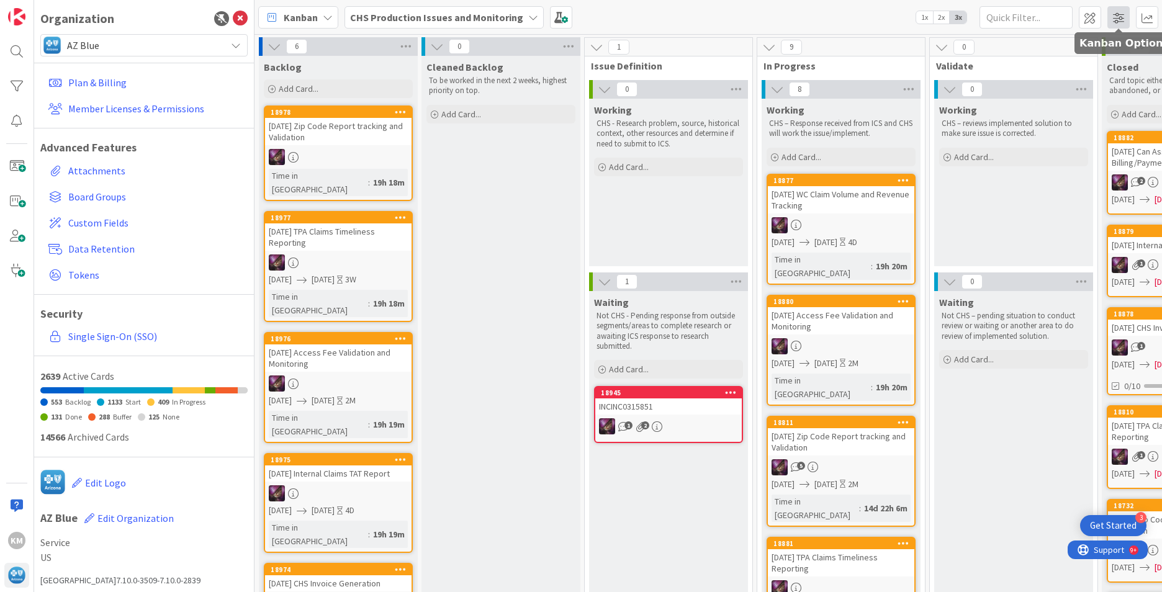
click at [1114, 17] on span at bounding box center [1118, 17] width 22 height 22
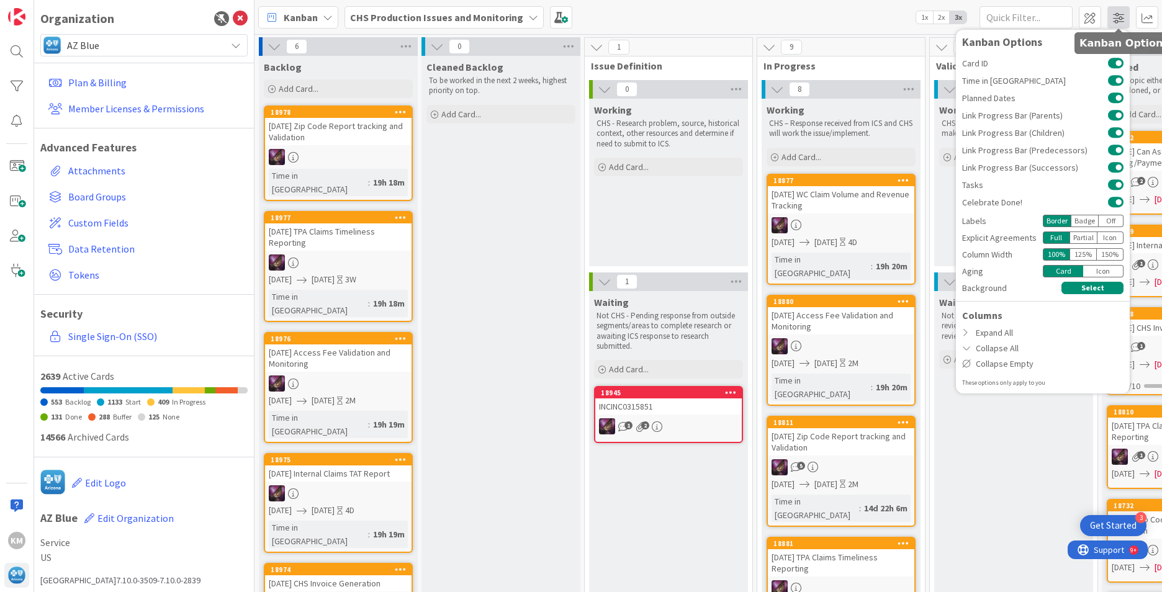
click at [1114, 17] on span at bounding box center [1118, 17] width 22 height 22
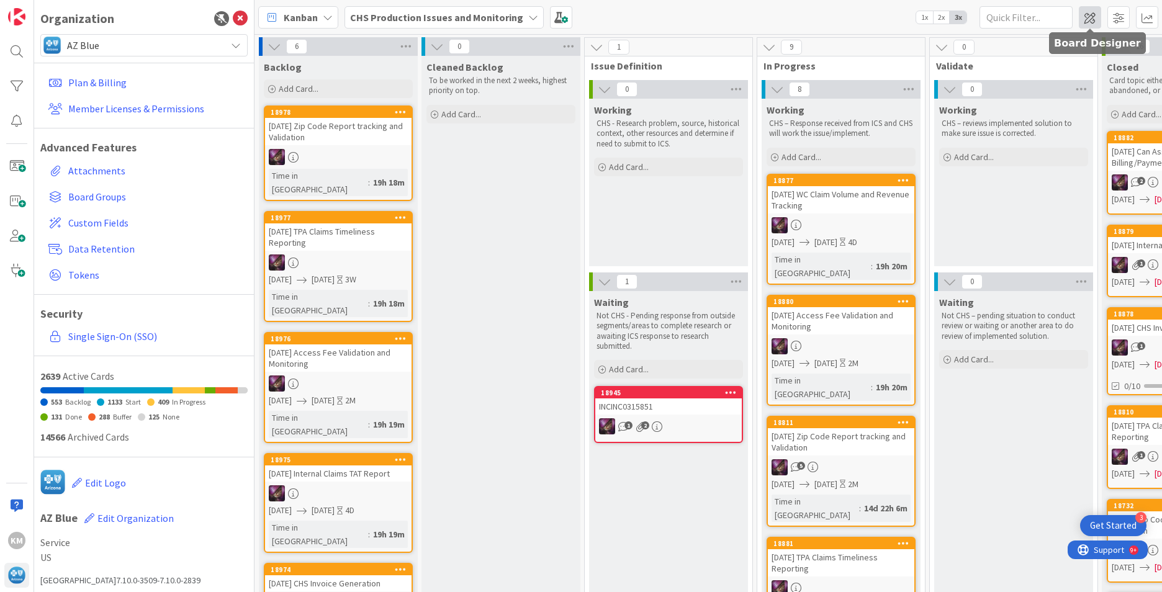
click at [1092, 19] on span at bounding box center [1089, 17] width 22 height 22
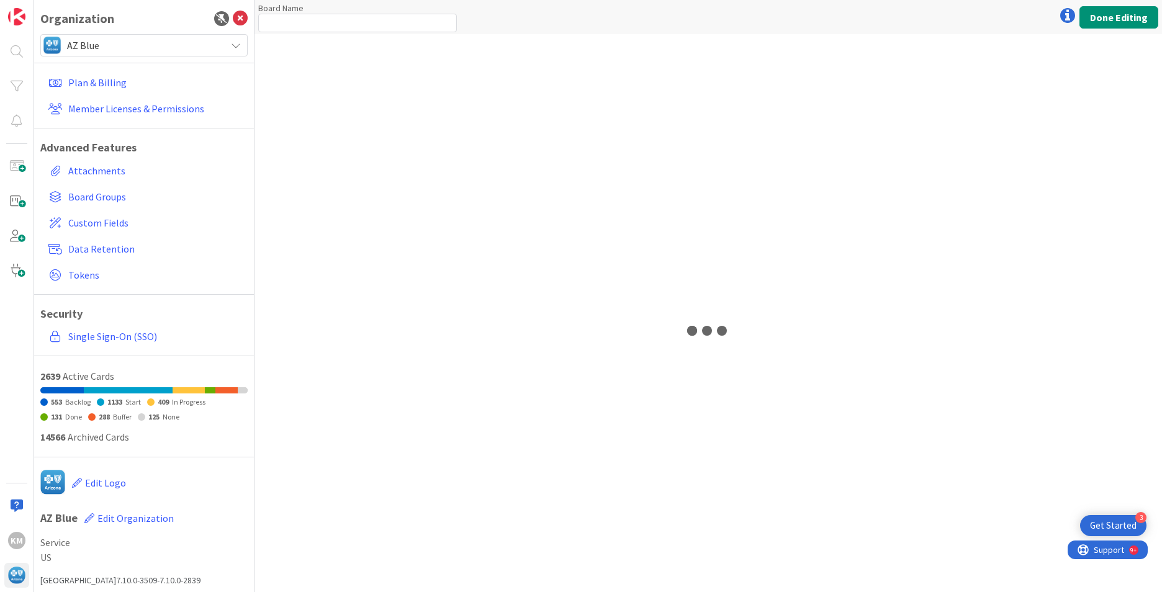
type input "CHS Production Issues and Monitoring"
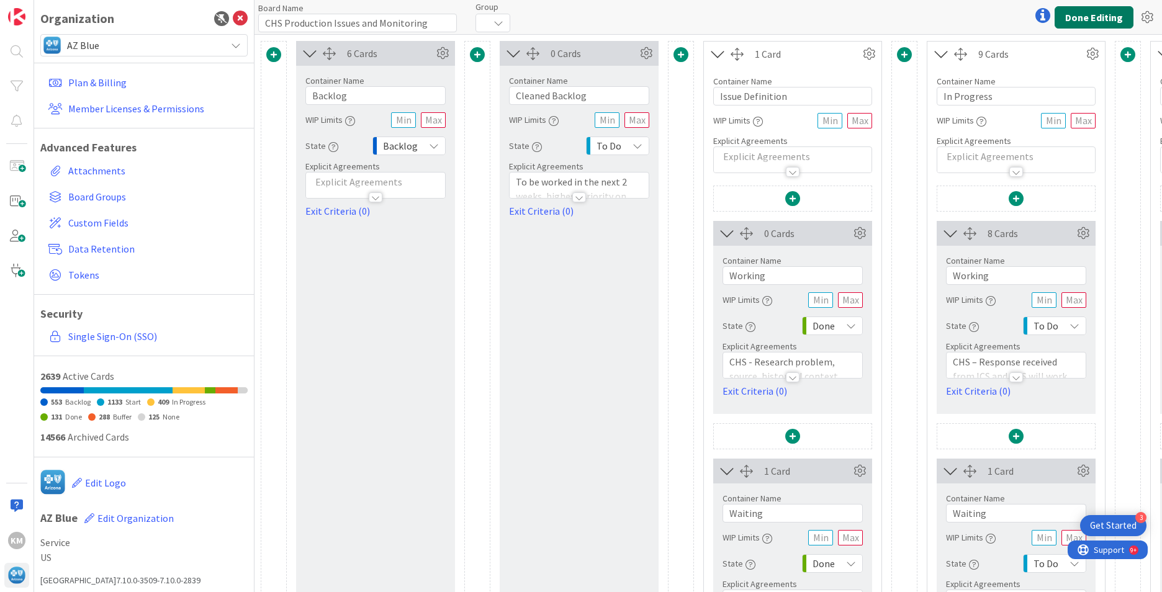
click at [1092, 19] on button "Done Editing" at bounding box center [1093, 17] width 79 height 22
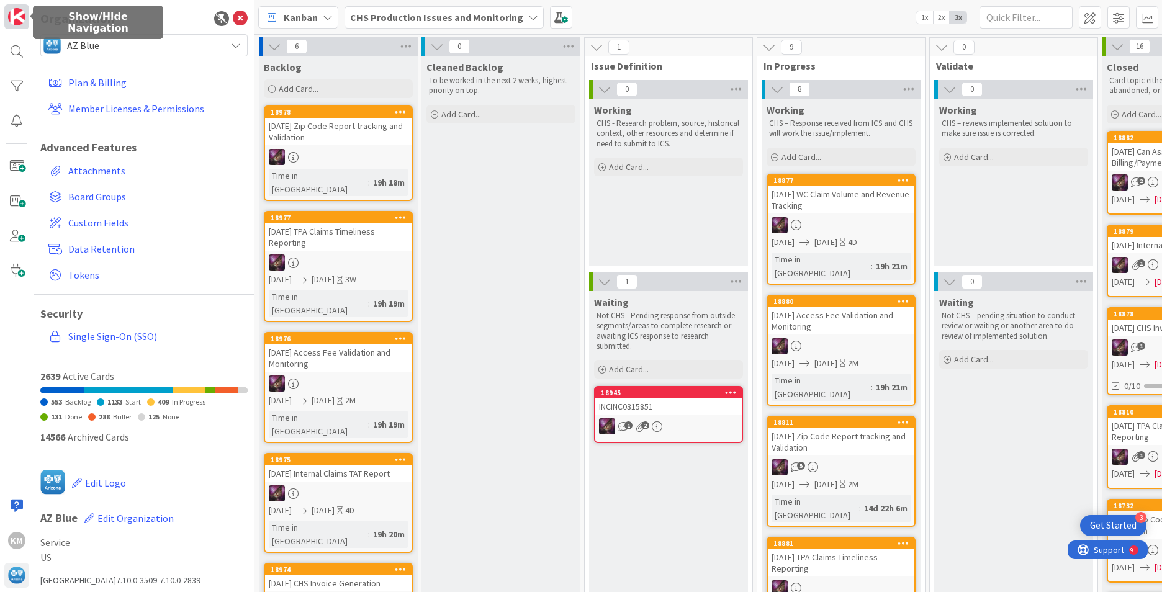
click at [14, 20] on img at bounding box center [16, 16] width 17 height 17
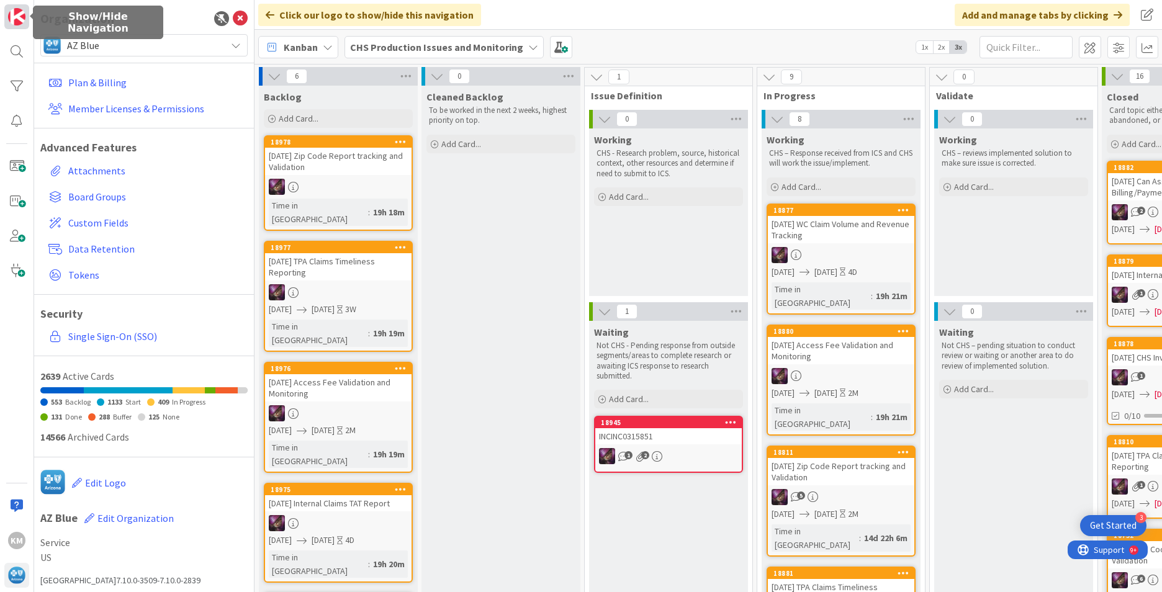
click at [14, 20] on img at bounding box center [16, 16] width 17 height 17
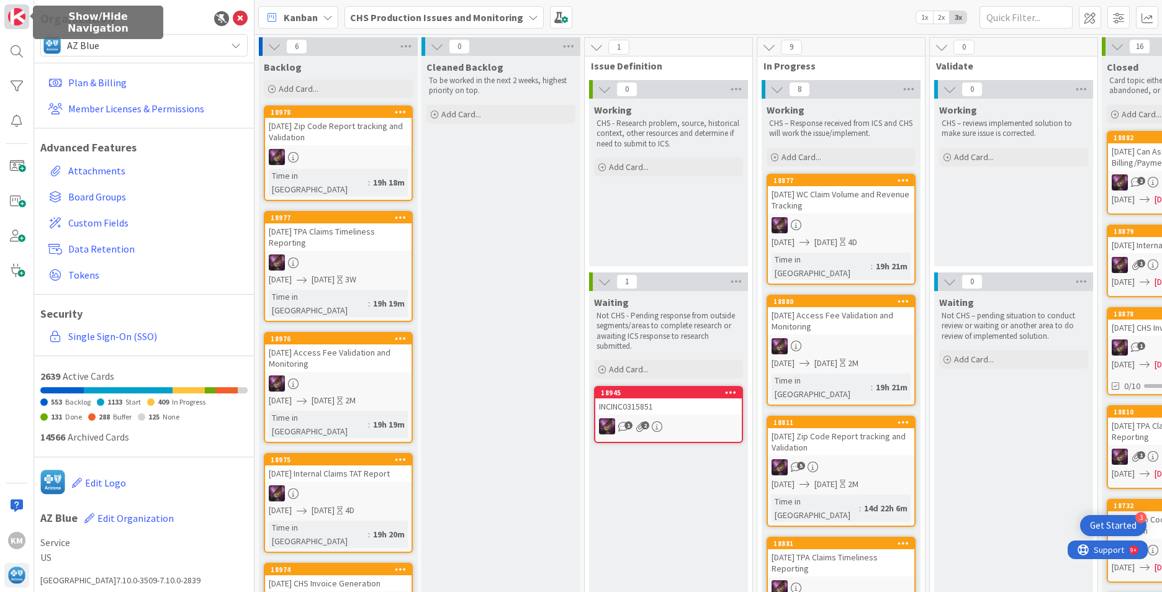
click at [14, 20] on img at bounding box center [16, 16] width 17 height 17
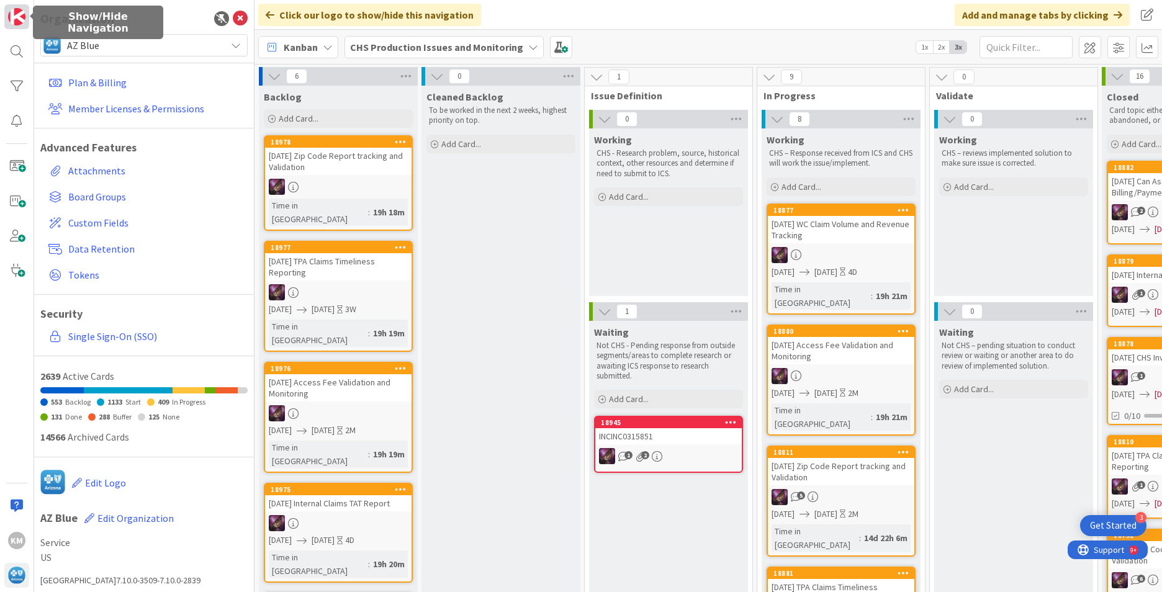
click at [14, 20] on img at bounding box center [16, 16] width 17 height 17
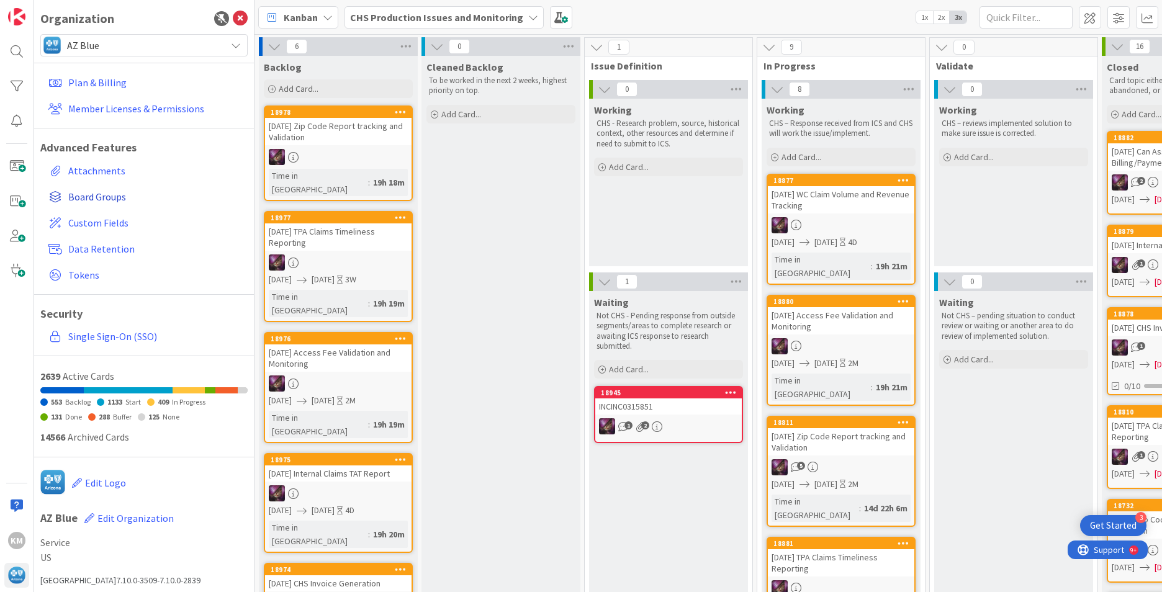
click at [92, 201] on span "Board Groups" at bounding box center [155, 196] width 174 height 15
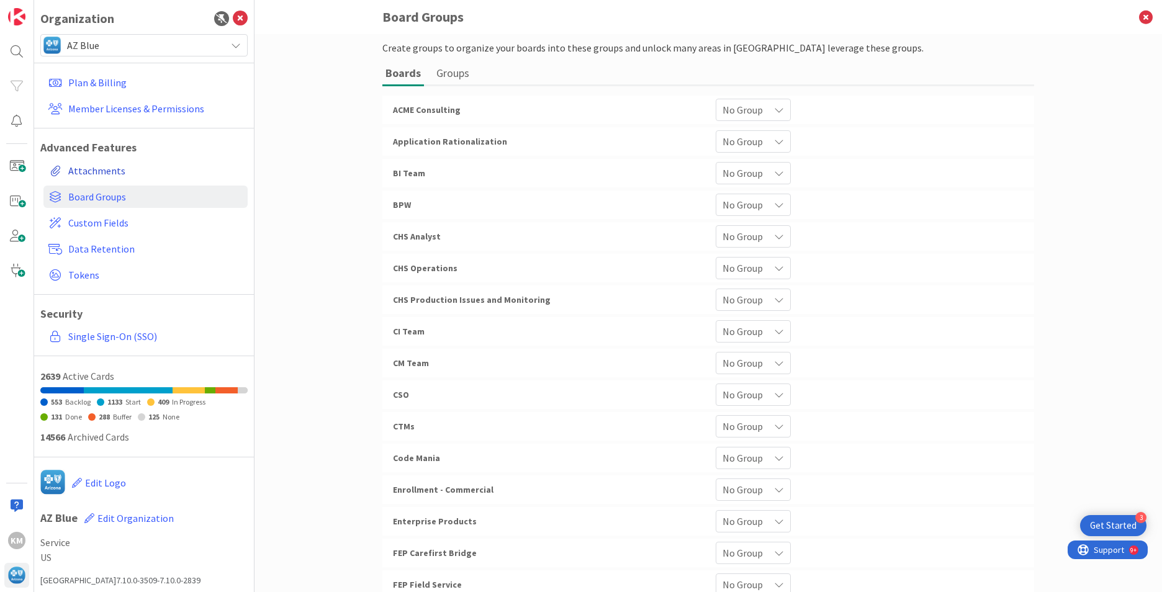
click at [109, 174] on link "Attachments" at bounding box center [145, 170] width 204 height 22
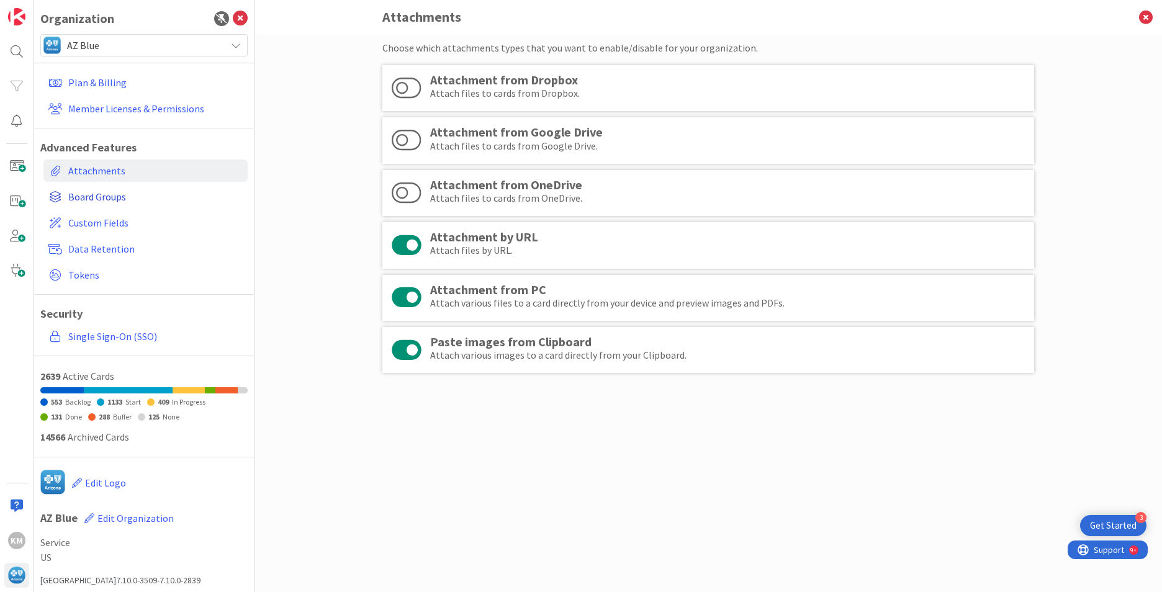
click at [107, 195] on span "Board Groups" at bounding box center [155, 196] width 174 height 15
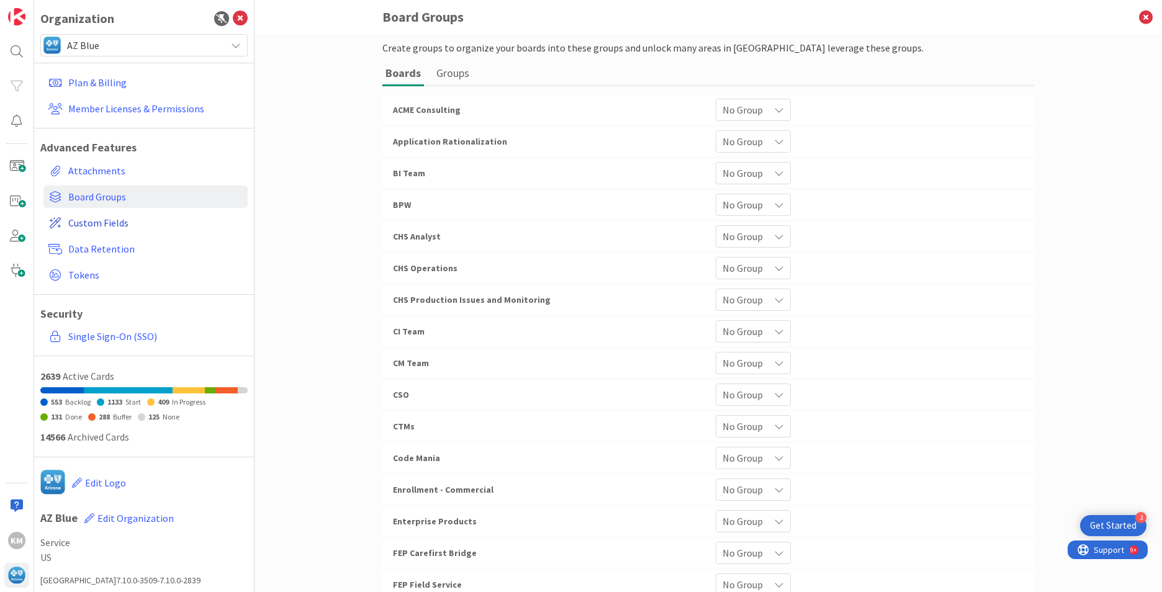
click at [109, 217] on span "Custom Fields" at bounding box center [155, 222] width 174 height 15
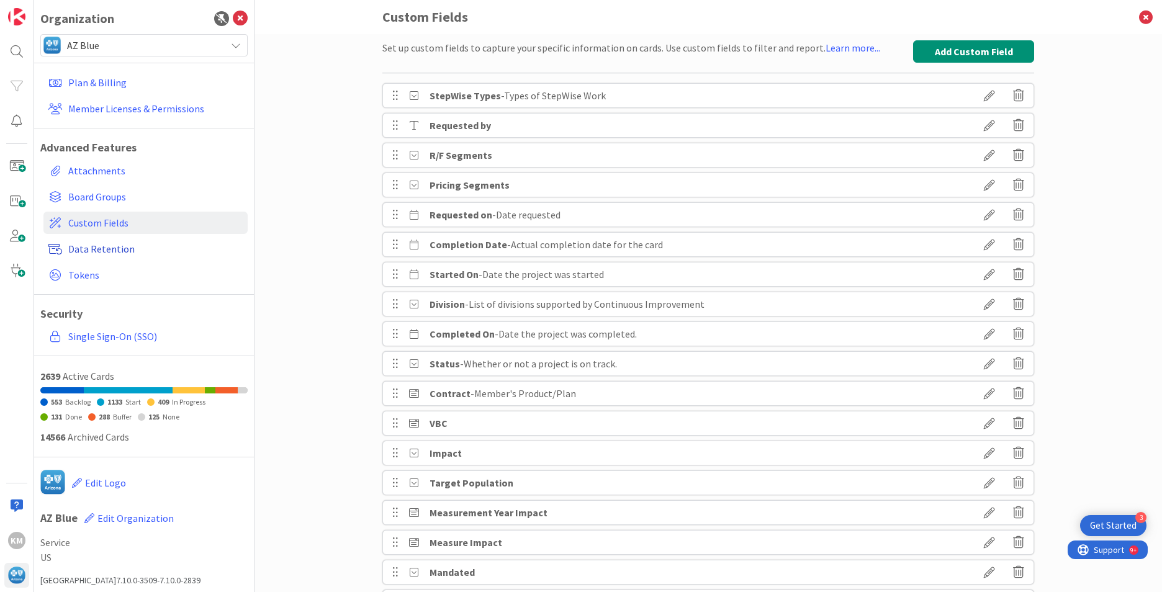
click at [107, 248] on span "Data Retention" at bounding box center [155, 248] width 174 height 15
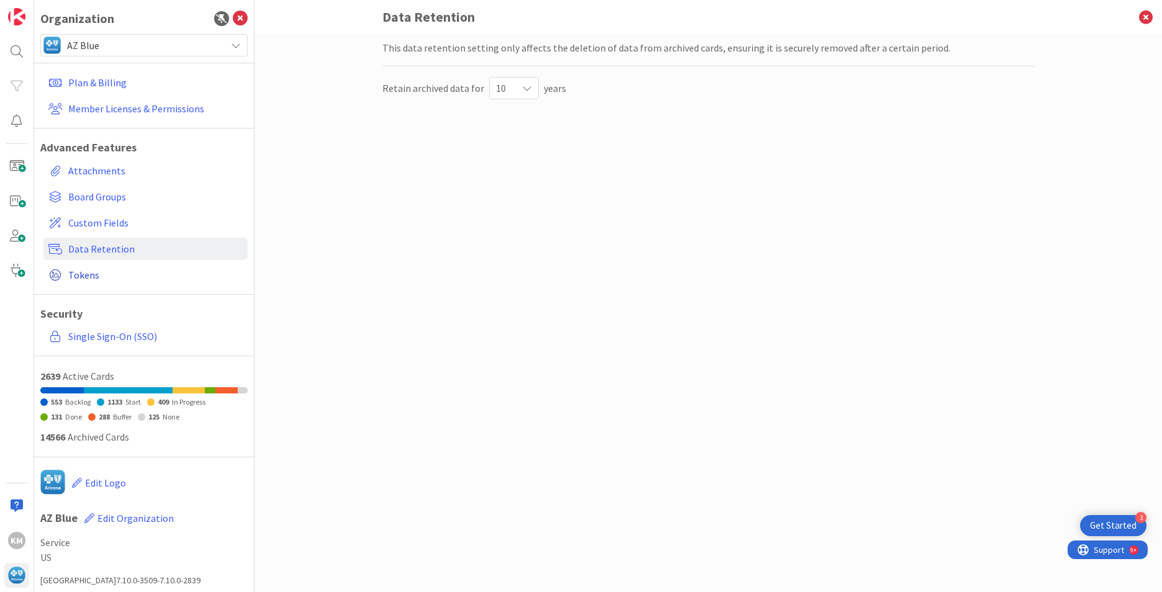
click at [92, 274] on span "Tokens" at bounding box center [155, 274] width 174 height 15
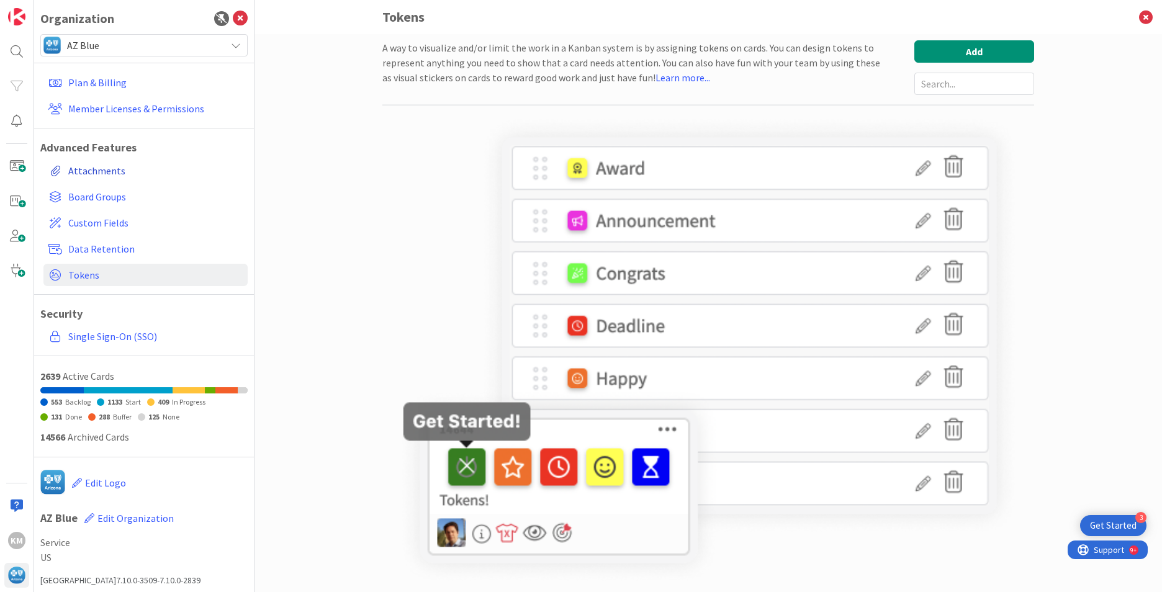
click at [104, 167] on link "Attachments" at bounding box center [145, 170] width 204 height 22
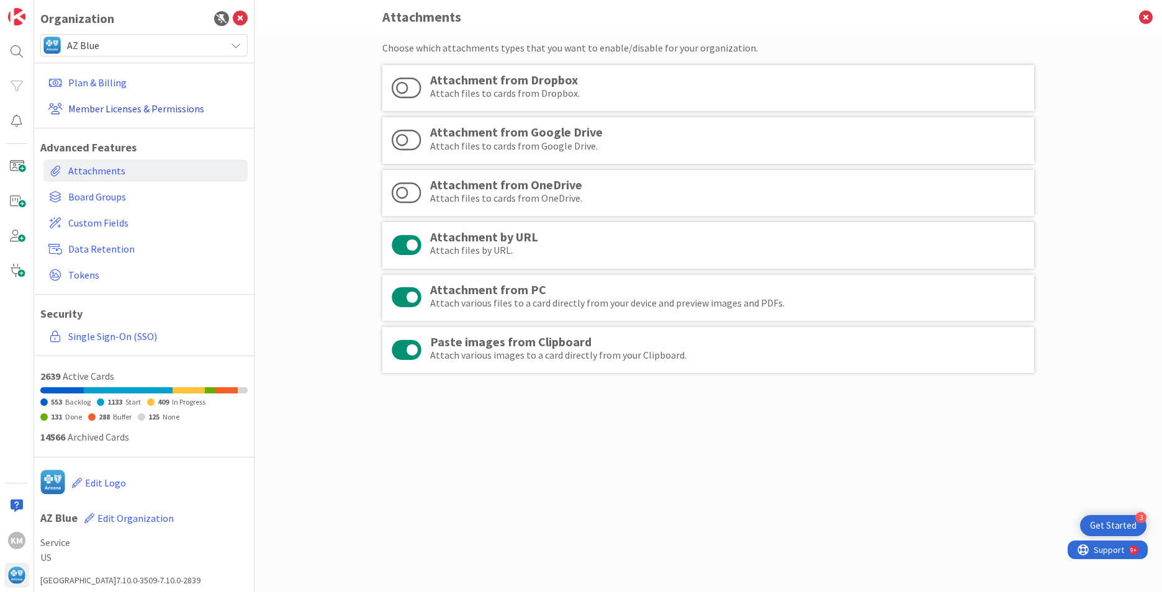
click at [101, 114] on link "Member Licenses & Permissions" at bounding box center [145, 108] width 204 height 22
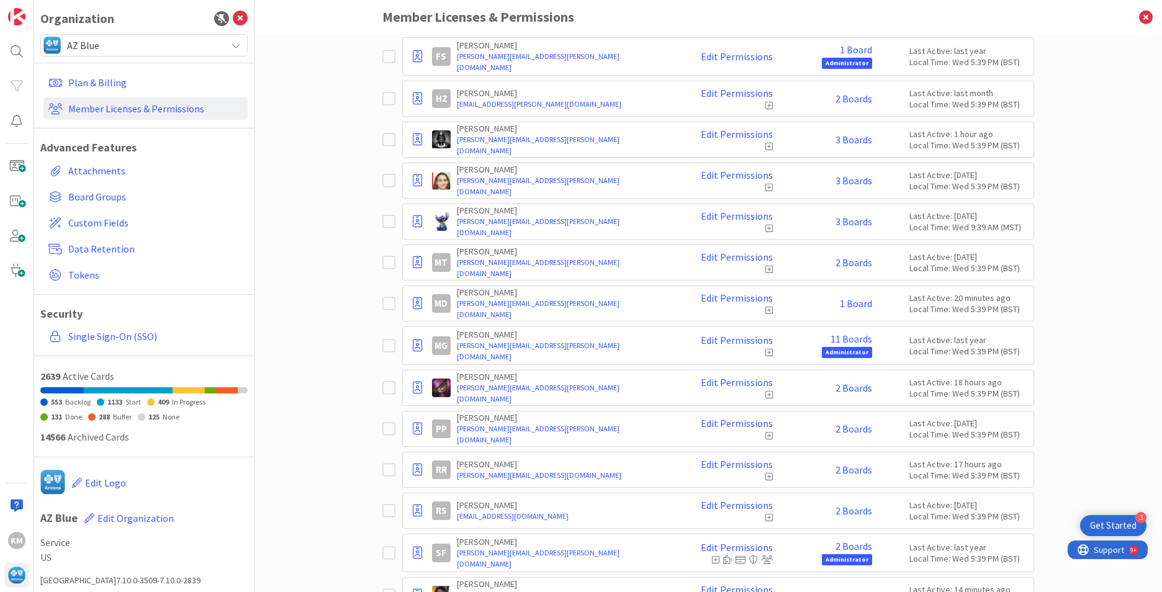
scroll to position [372, 0]
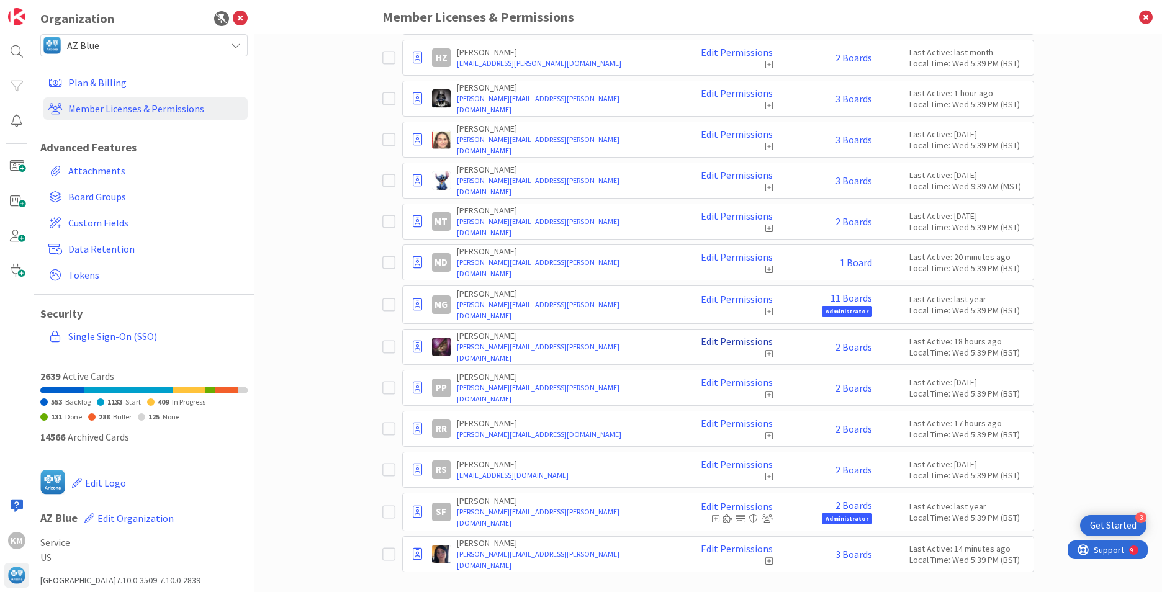
click at [727, 341] on link "Edit Permissions" at bounding box center [737, 341] width 72 height 11
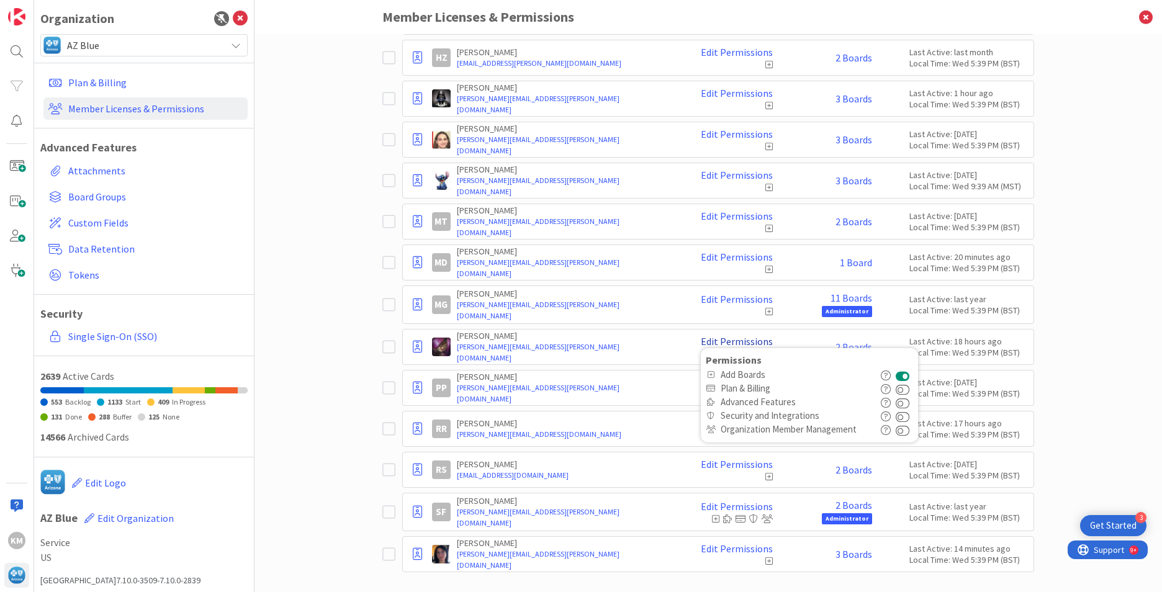
click at [727, 341] on link "Edit Permissions" at bounding box center [737, 341] width 72 height 11
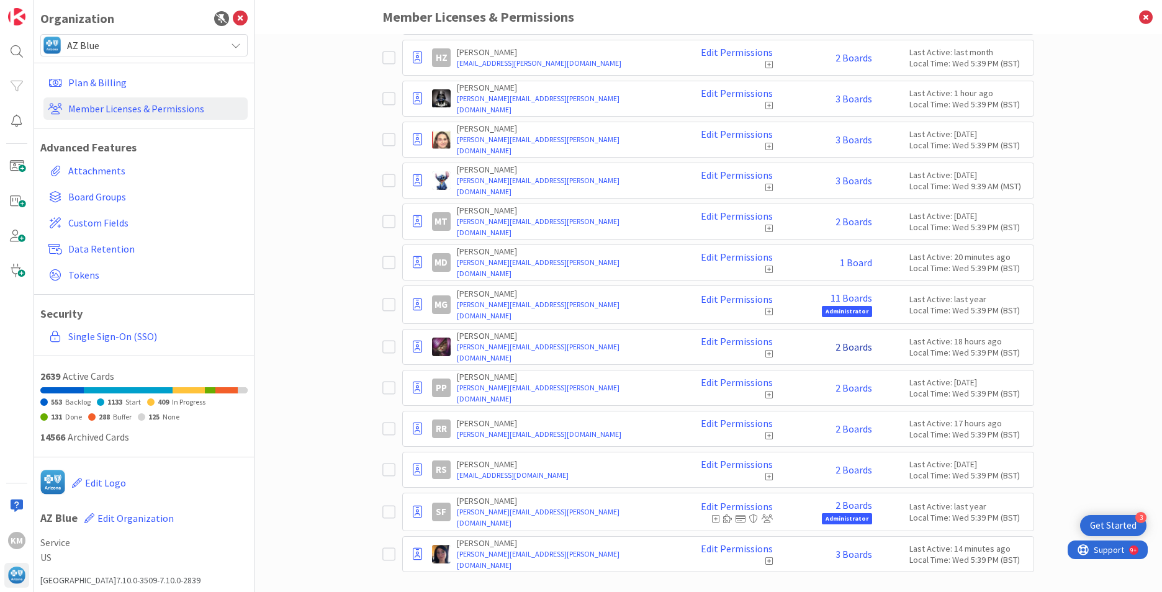
click at [854, 349] on link "2 Boards" at bounding box center [853, 346] width 37 height 11
